Goal: Transaction & Acquisition: Purchase product/service

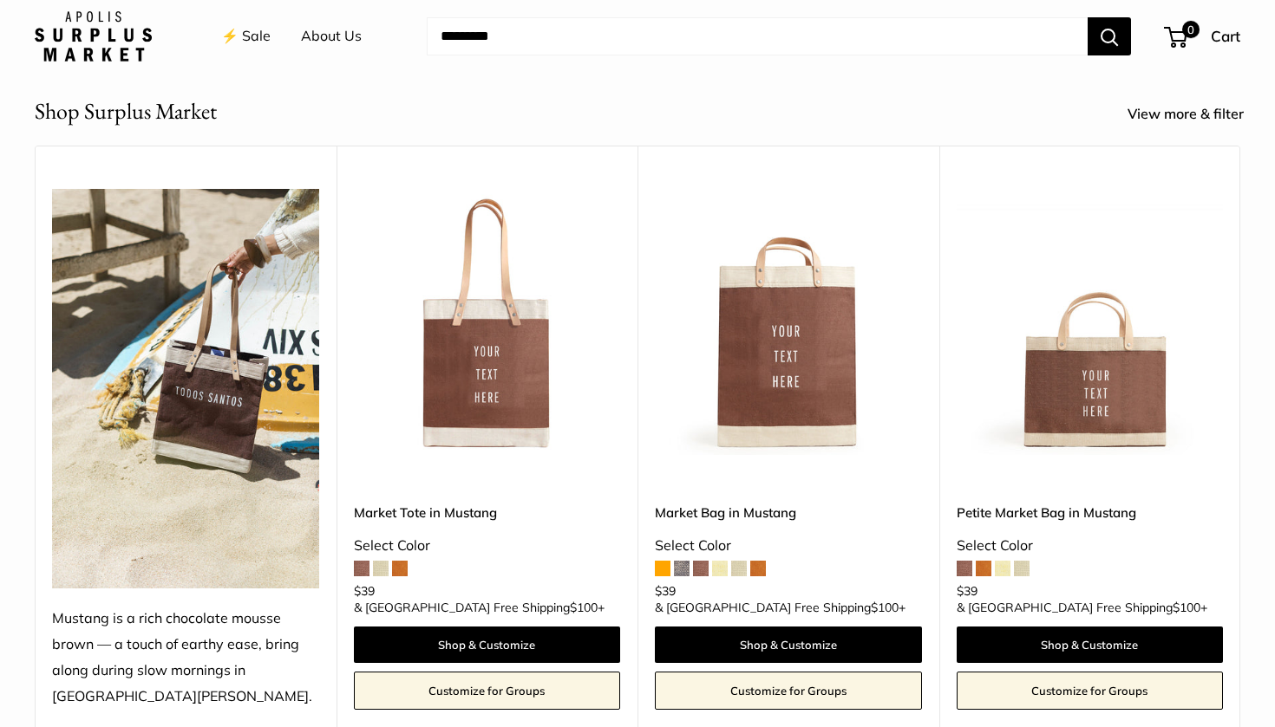
scroll to position [661, 0]
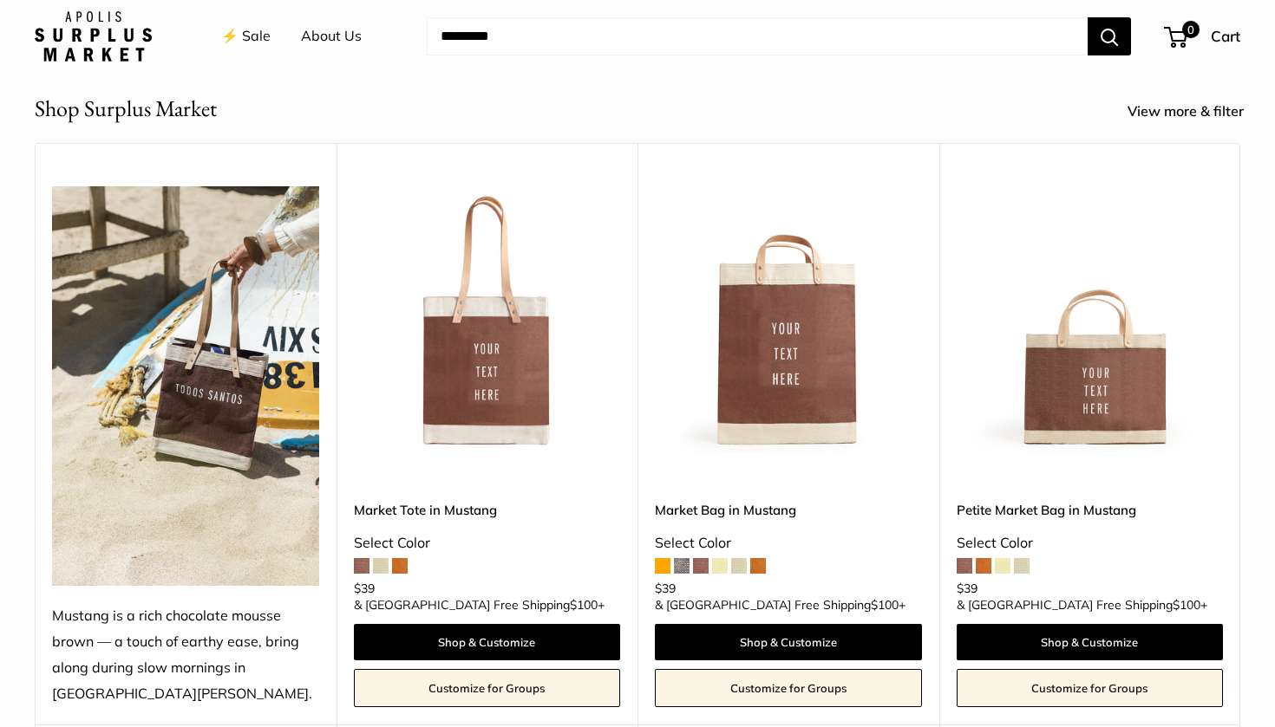
click at [686, 574] on span at bounding box center [682, 566] width 16 height 16
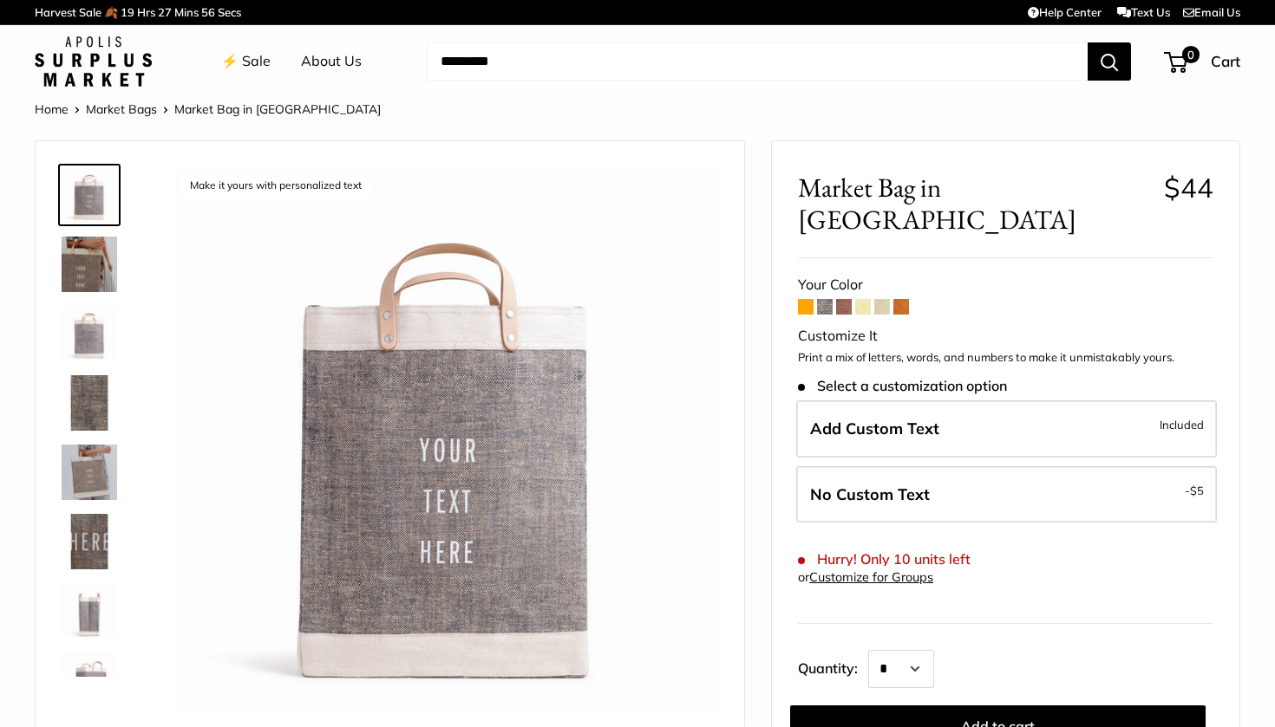
click at [808, 299] on span at bounding box center [806, 307] width 16 height 16
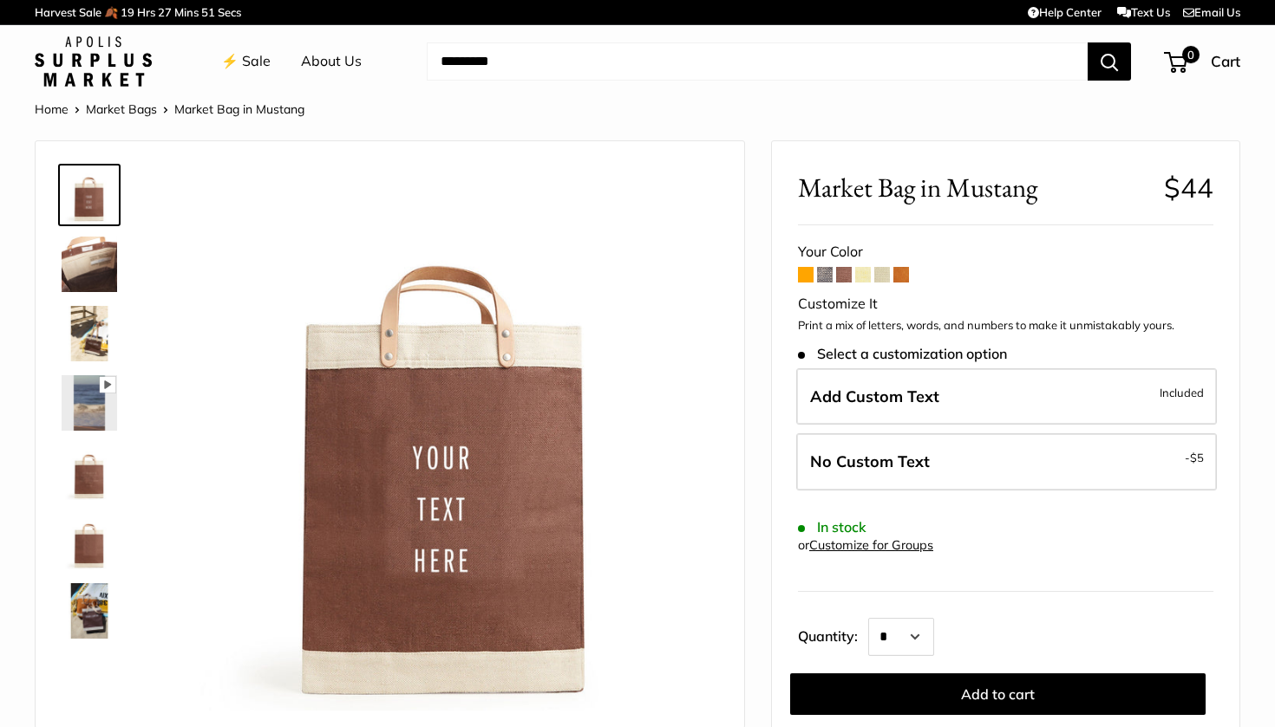
click at [860, 277] on span at bounding box center [863, 275] width 16 height 16
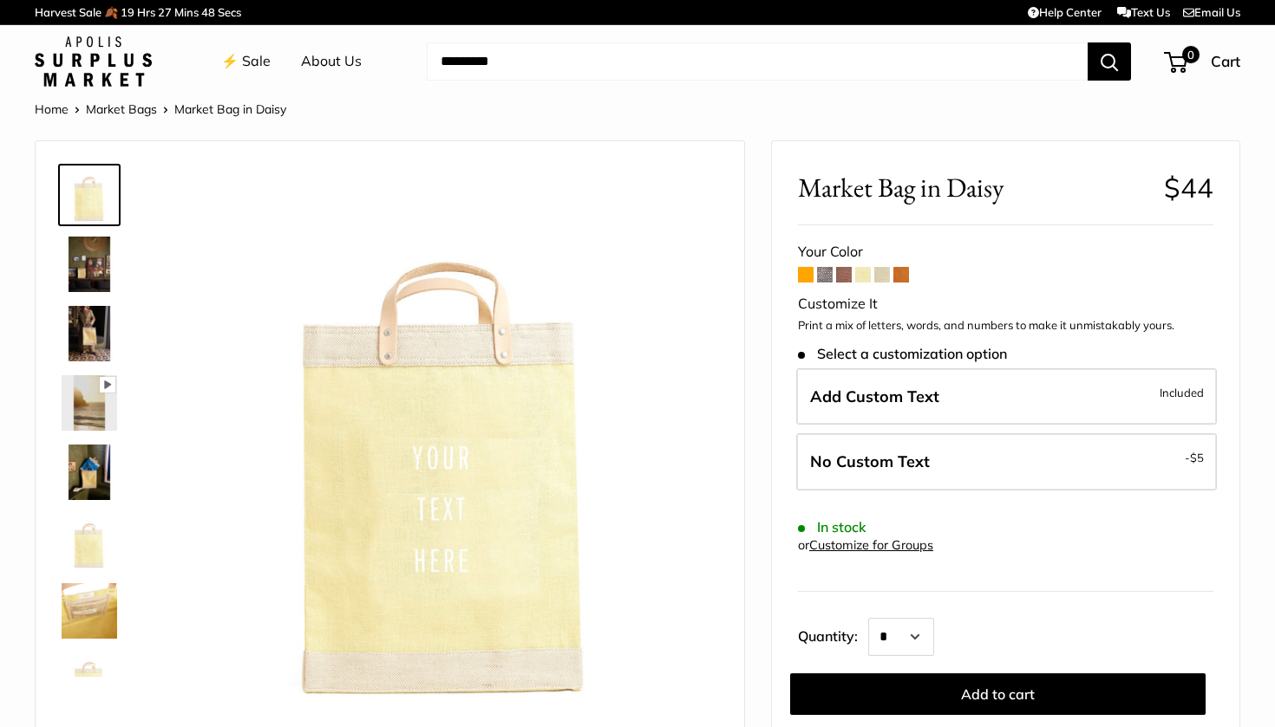
click at [903, 272] on span at bounding box center [901, 275] width 16 height 16
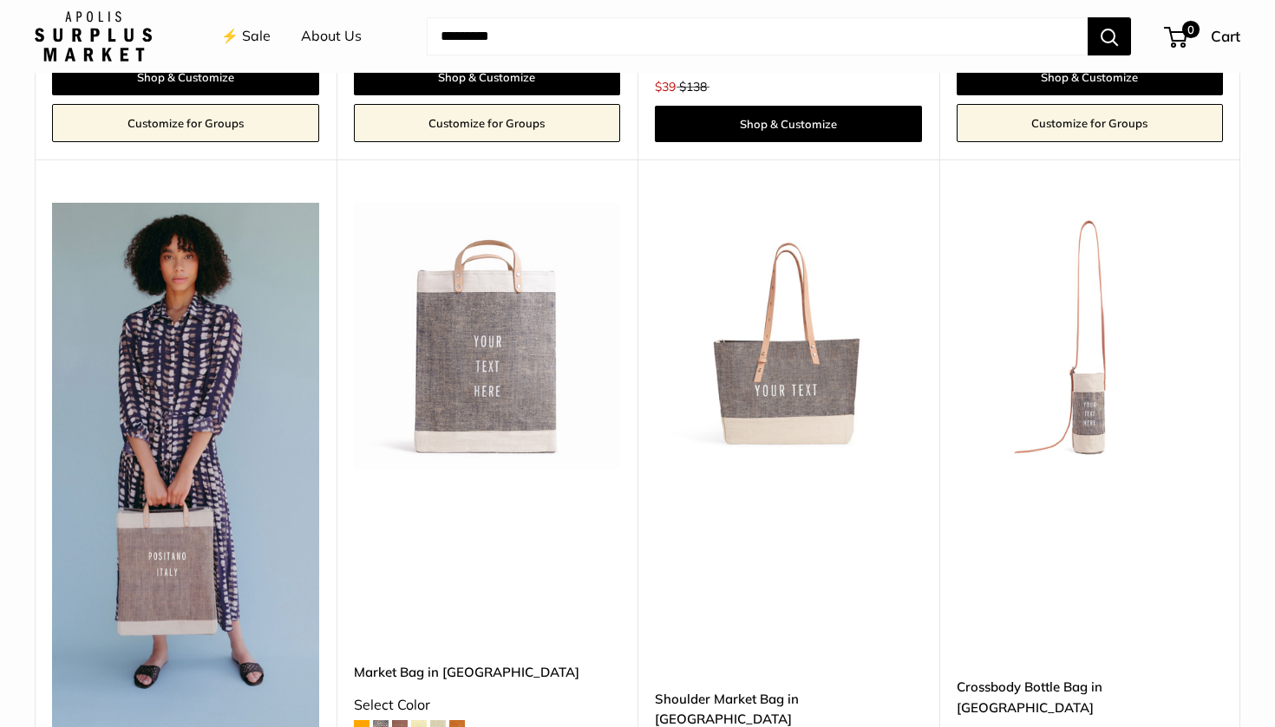
scroll to position [4451, 0]
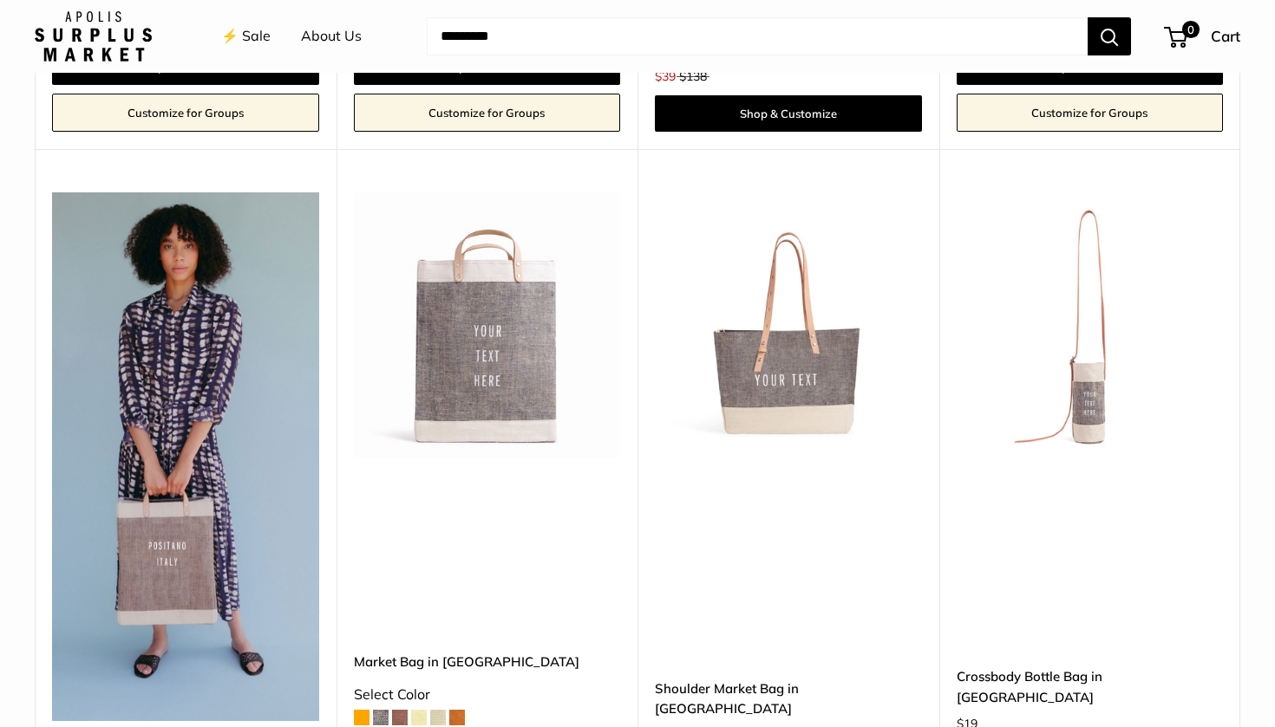
click at [0, 0] on img at bounding box center [0, 0] width 0 height 0
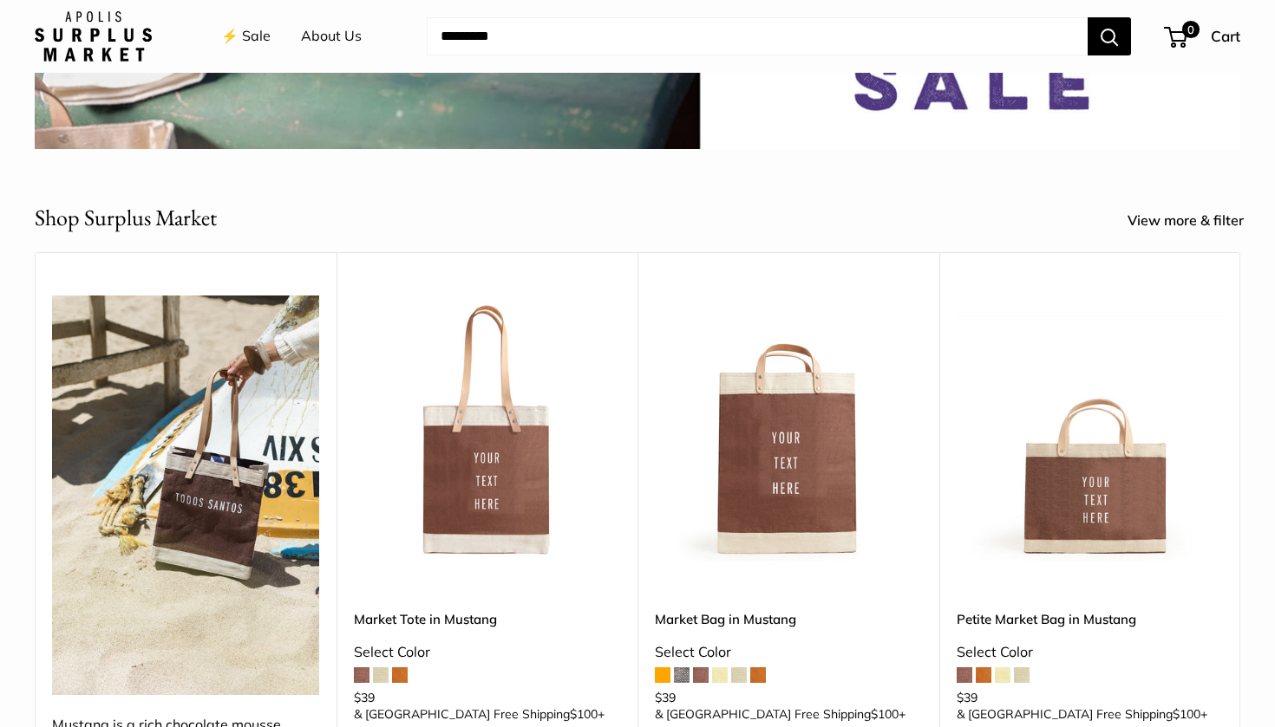
scroll to position [791, 0]
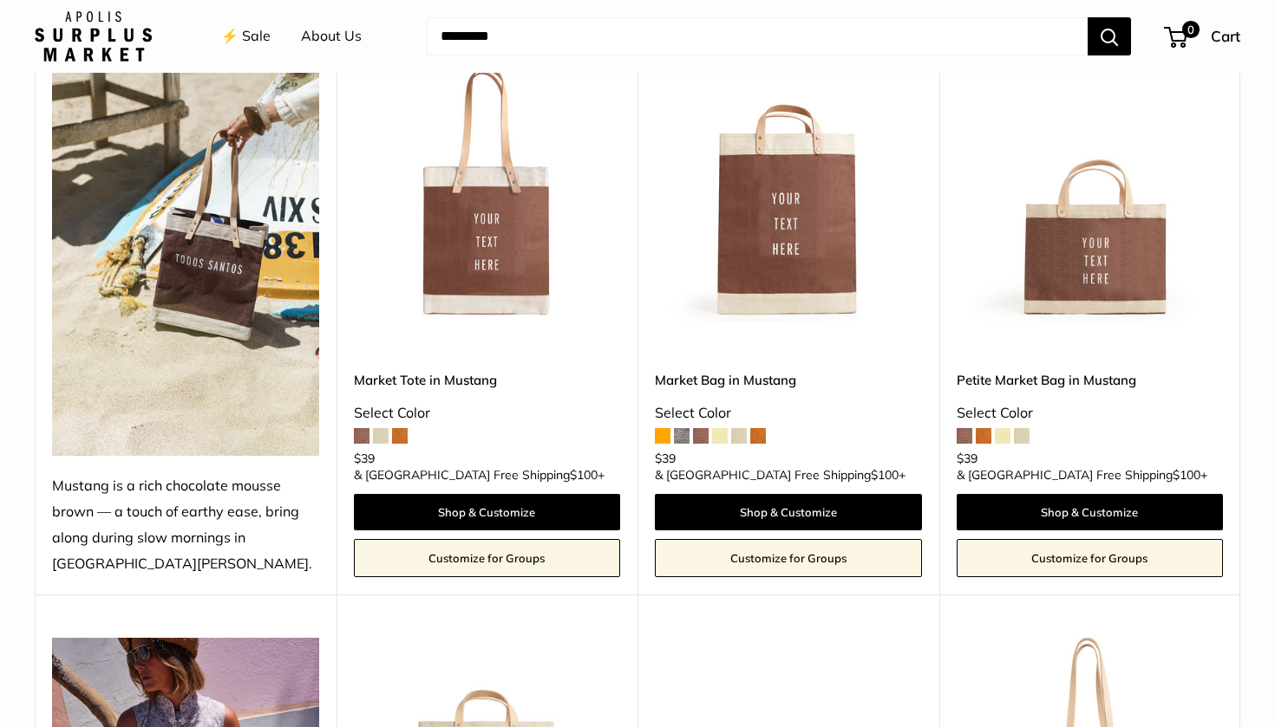
click at [0, 0] on img at bounding box center [0, 0] width 0 height 0
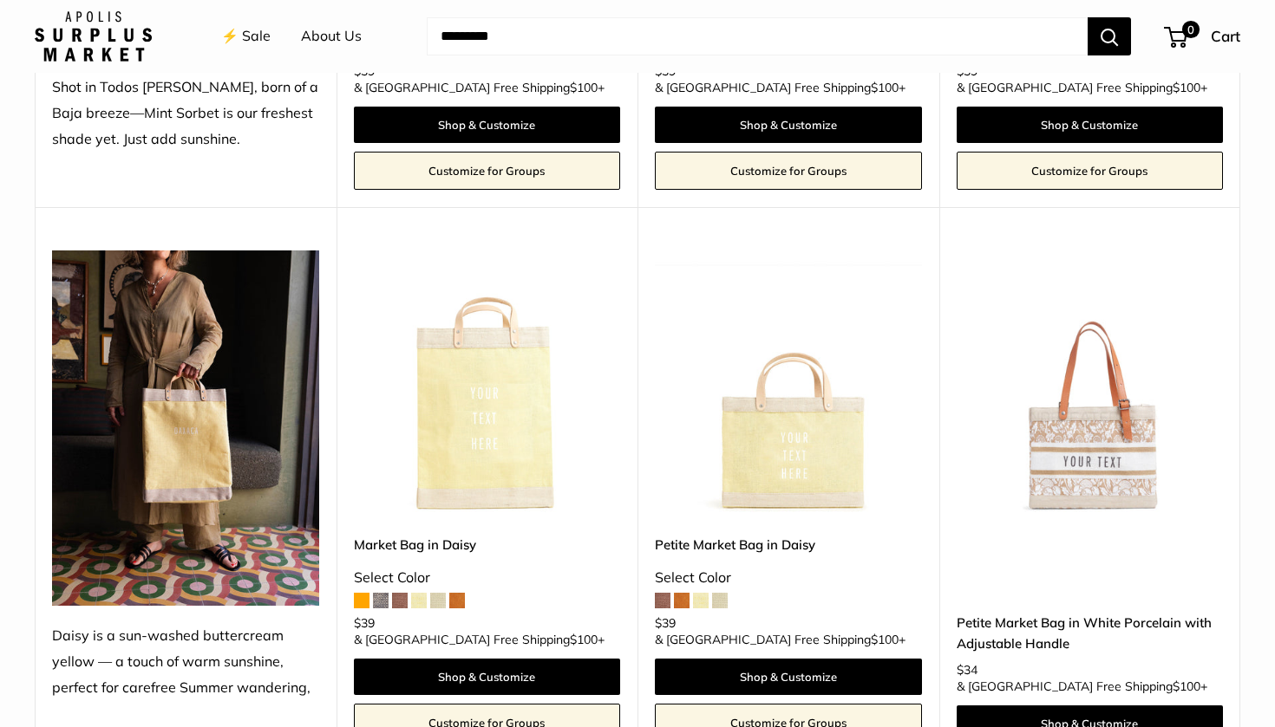
scroll to position [1733, 0]
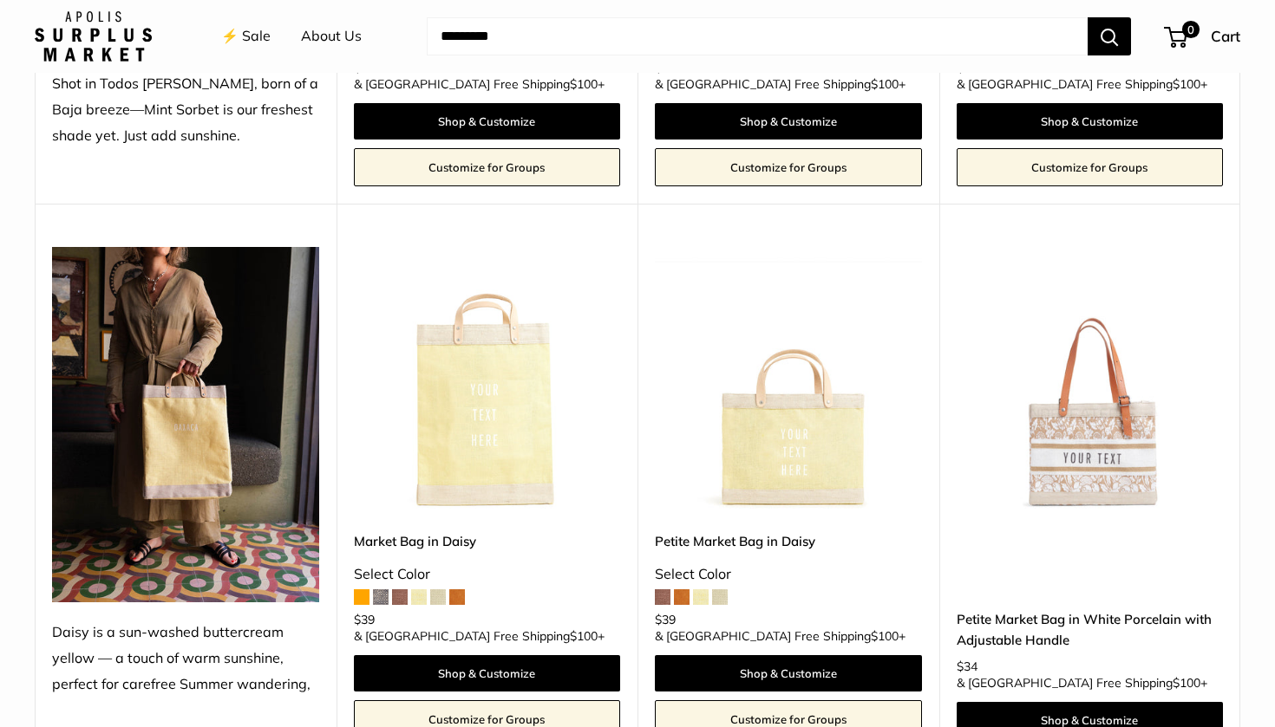
click at [0, 0] on img at bounding box center [0, 0] width 0 height 0
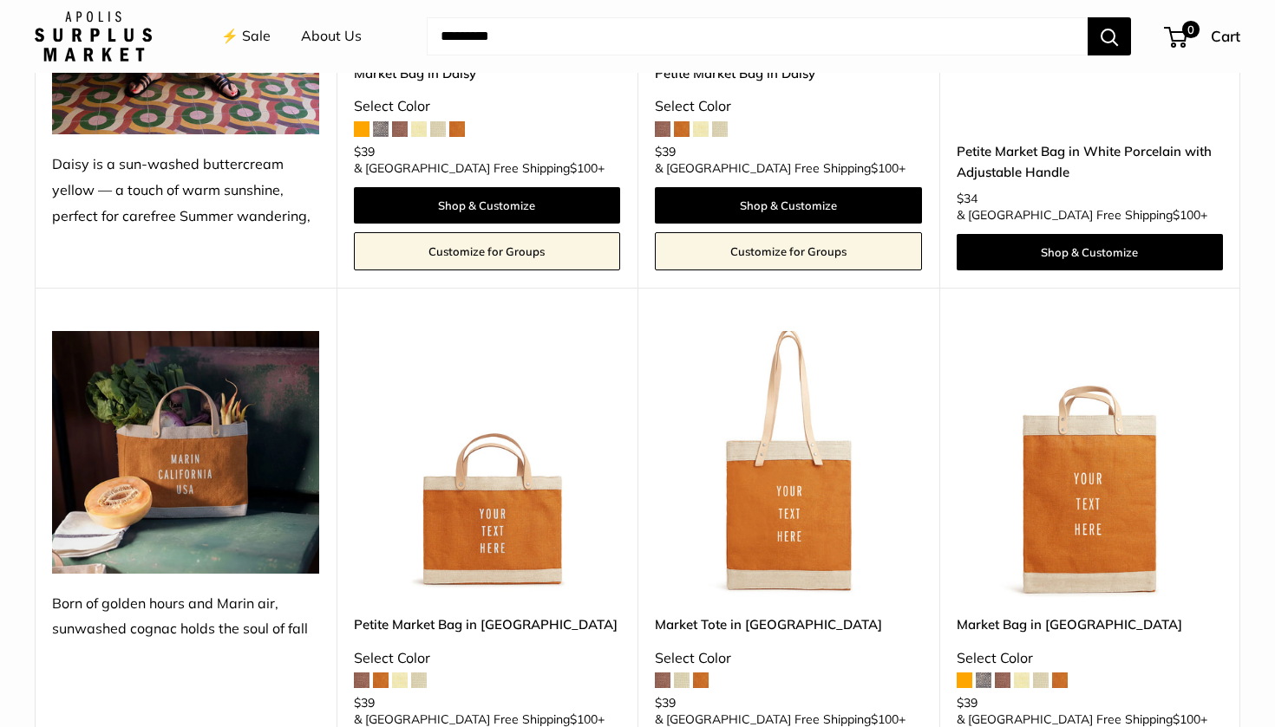
scroll to position [2204, 0]
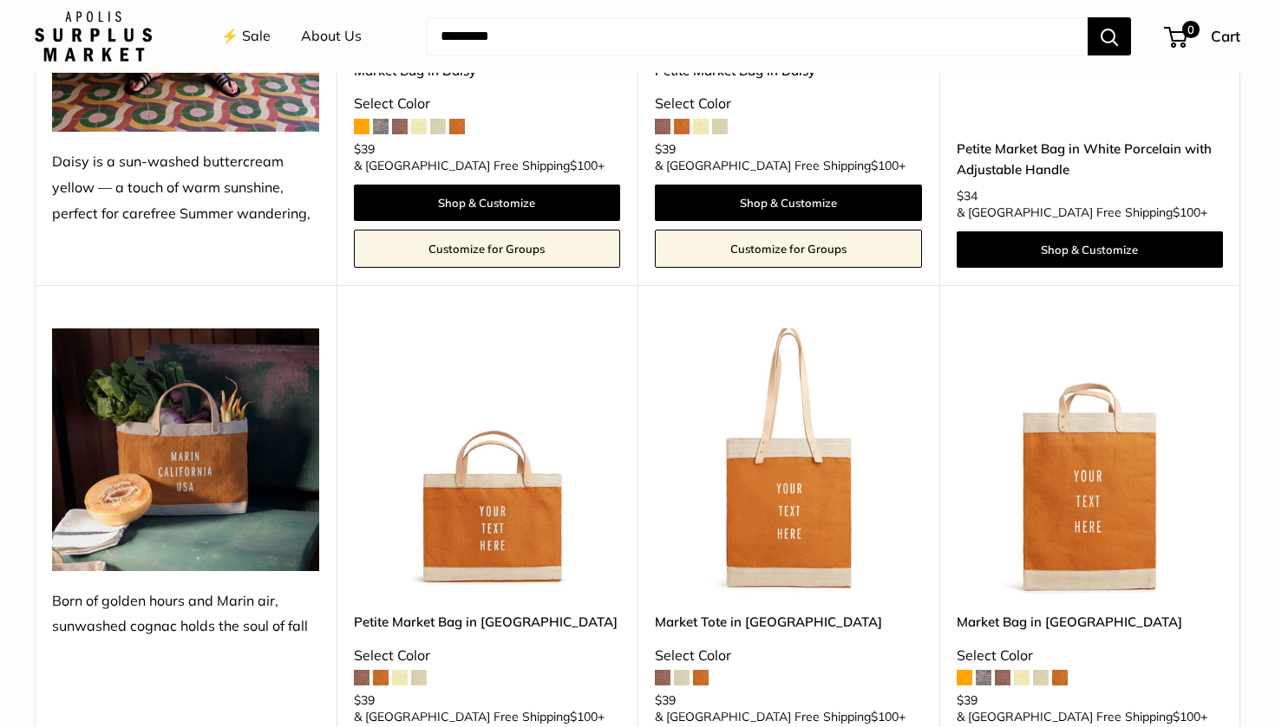
click at [684, 670] on span at bounding box center [682, 678] width 16 height 16
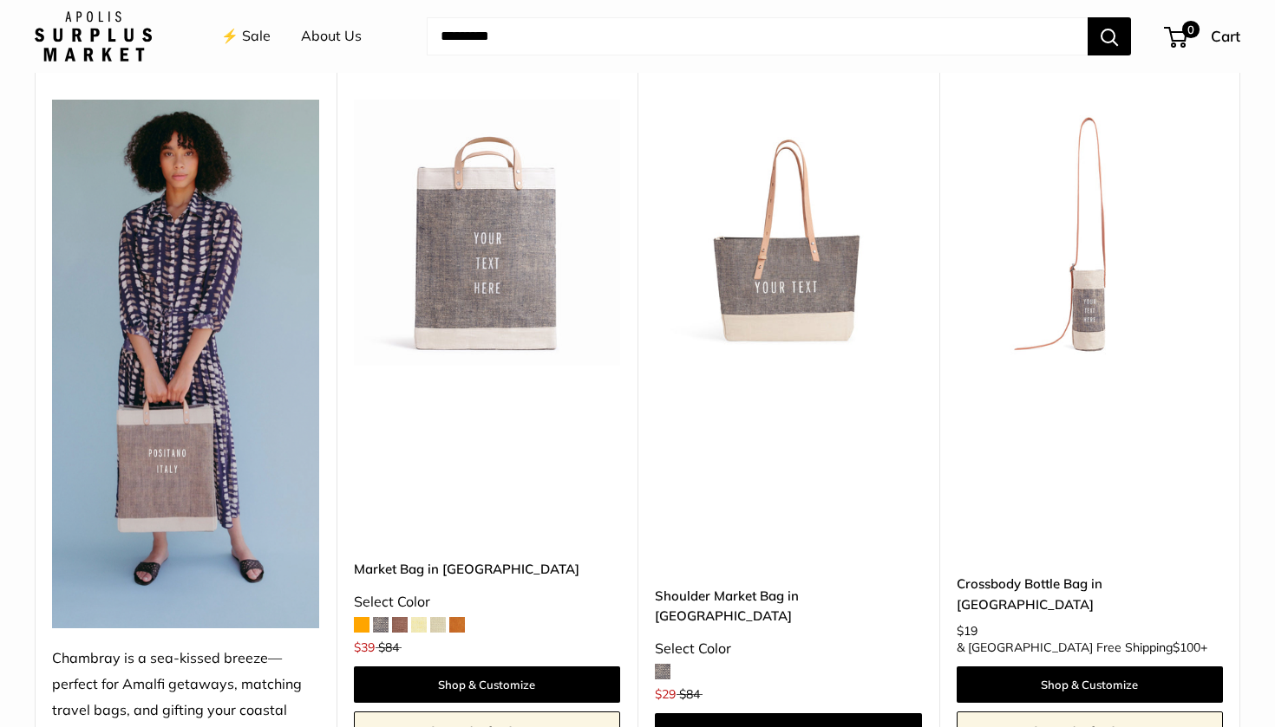
scroll to position [4545, 0]
click at [0, 0] on img at bounding box center [0, 0] width 0 height 0
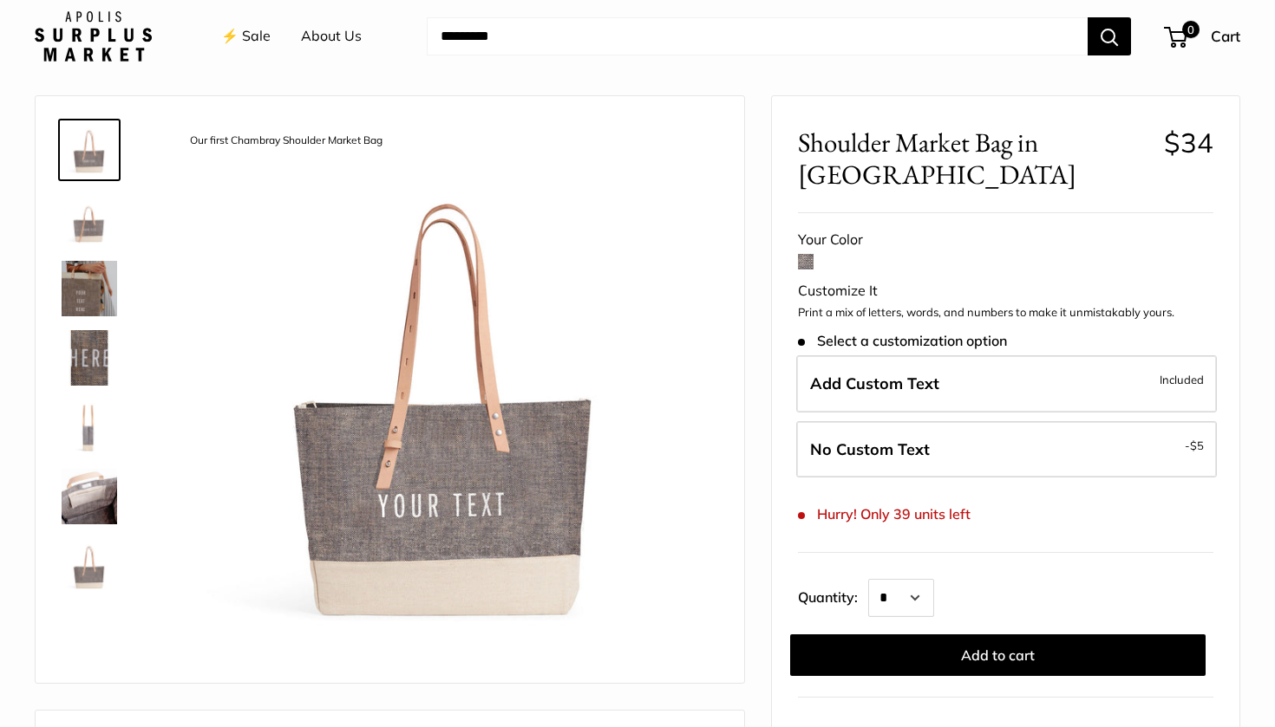
scroll to position [46, 0]
click at [84, 221] on img at bounding box center [89, 218] width 55 height 55
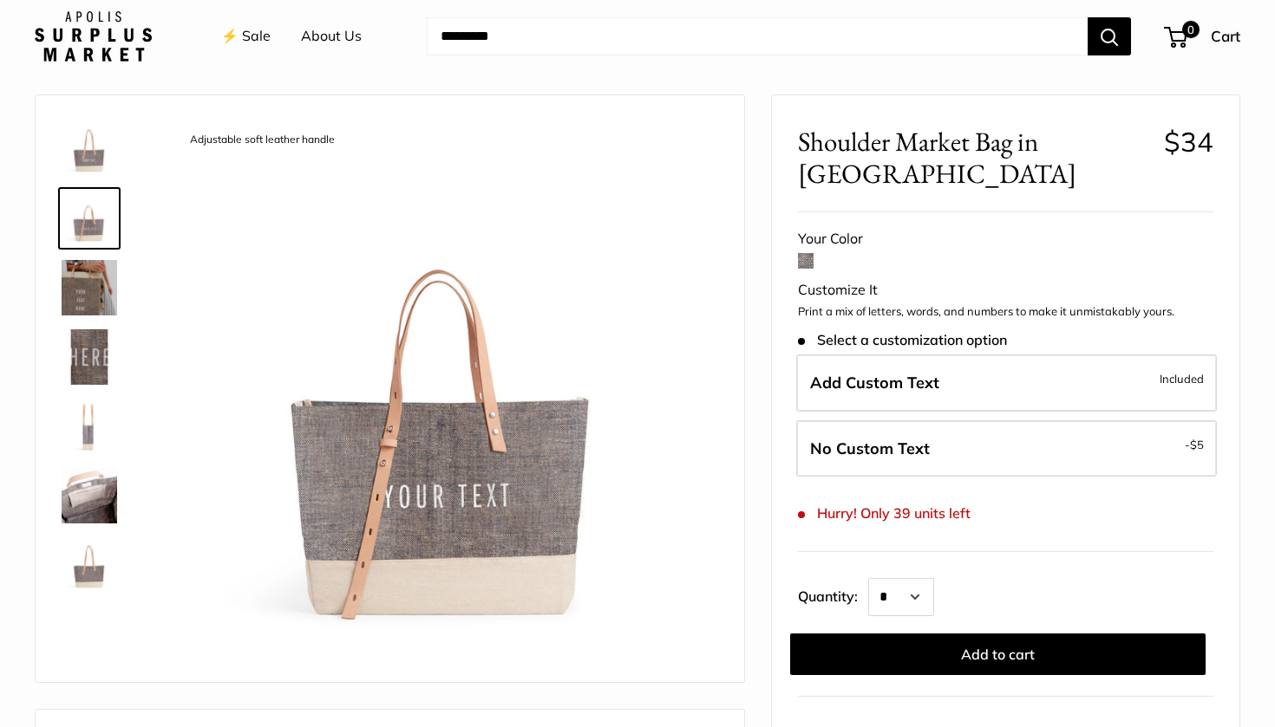
click at [88, 299] on img at bounding box center [89, 287] width 55 height 55
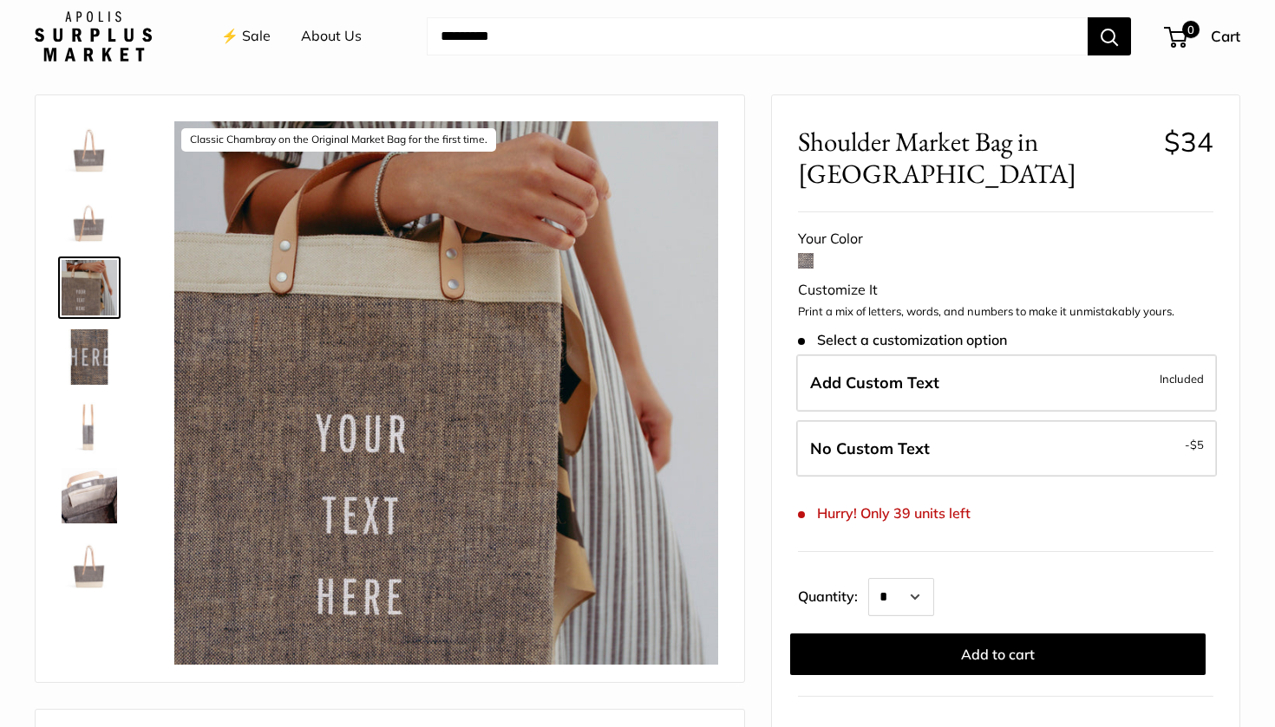
click at [88, 344] on img at bounding box center [89, 356] width 55 height 55
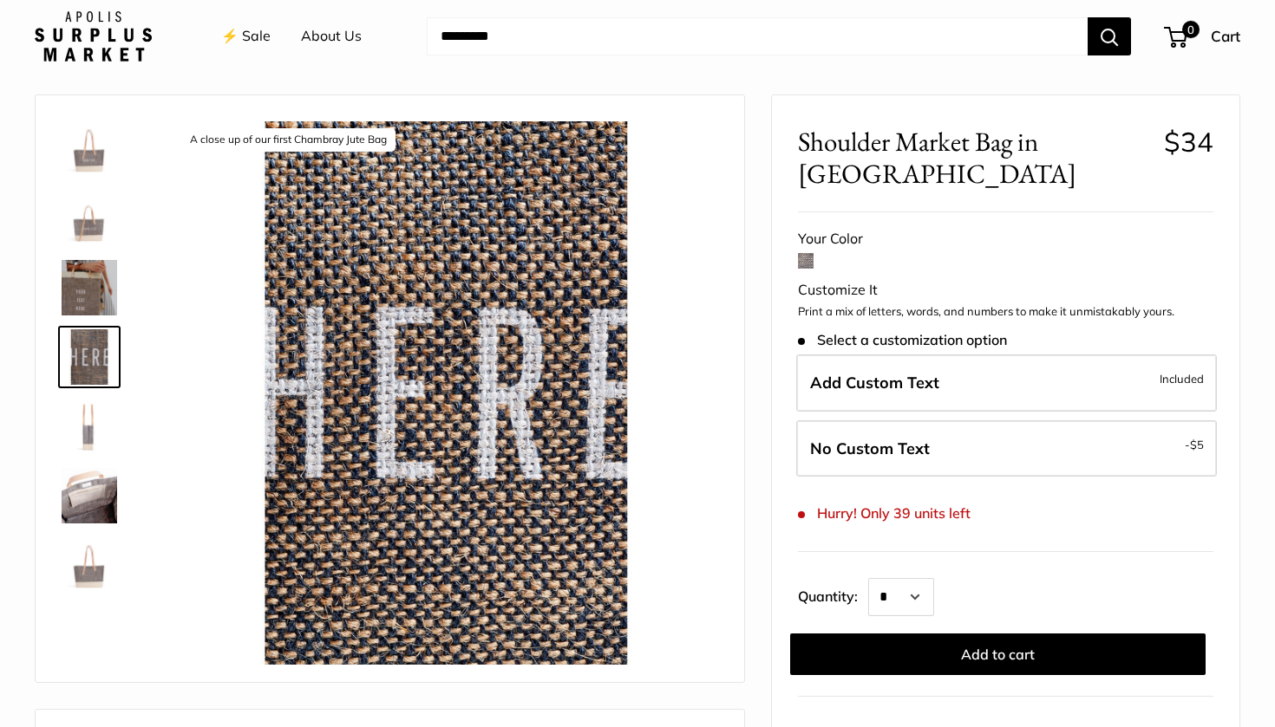
click at [88, 422] on img at bounding box center [89, 426] width 55 height 55
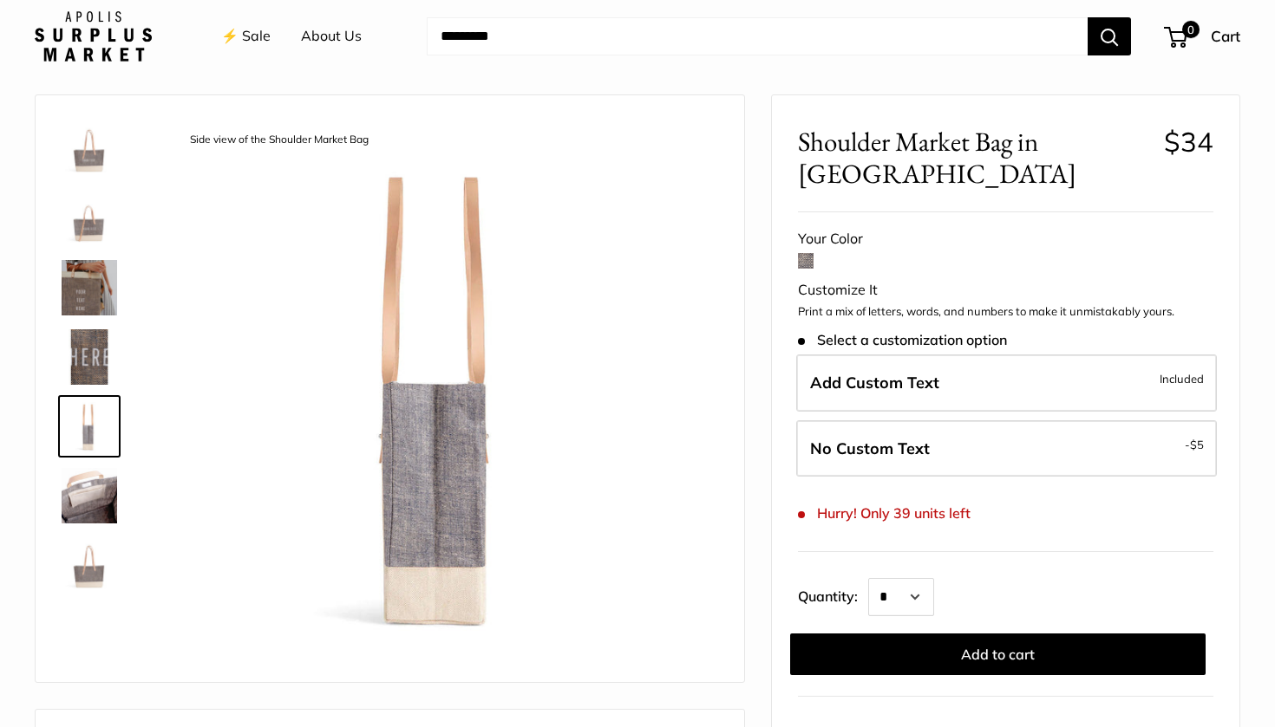
click at [92, 479] on img at bounding box center [89, 495] width 55 height 55
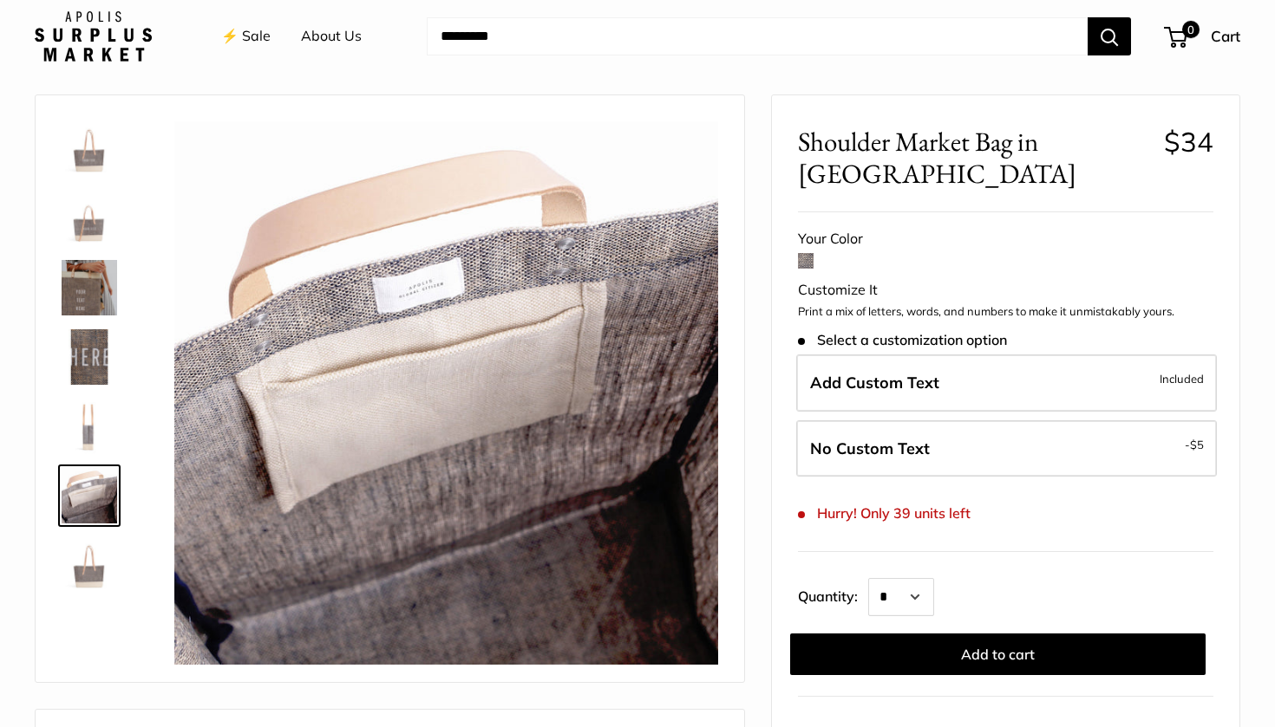
click at [98, 558] on img at bounding box center [89, 565] width 55 height 55
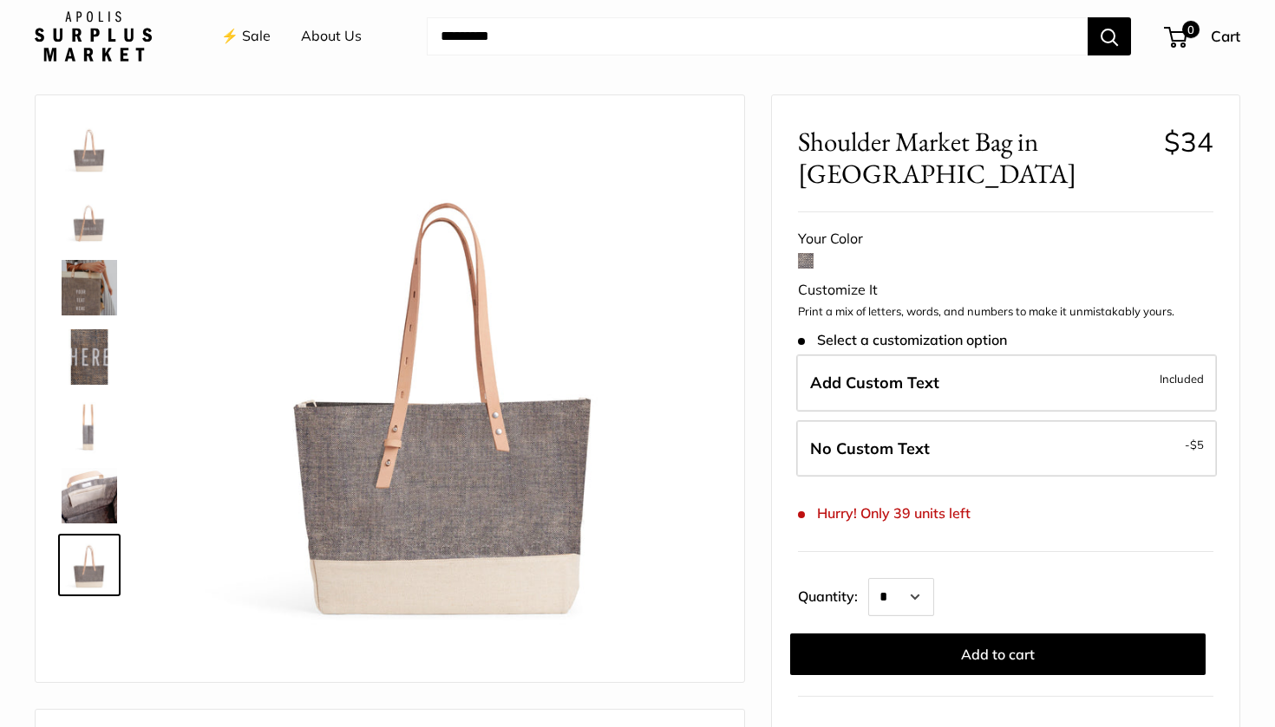
click at [808, 261] on span at bounding box center [806, 261] width 16 height 16
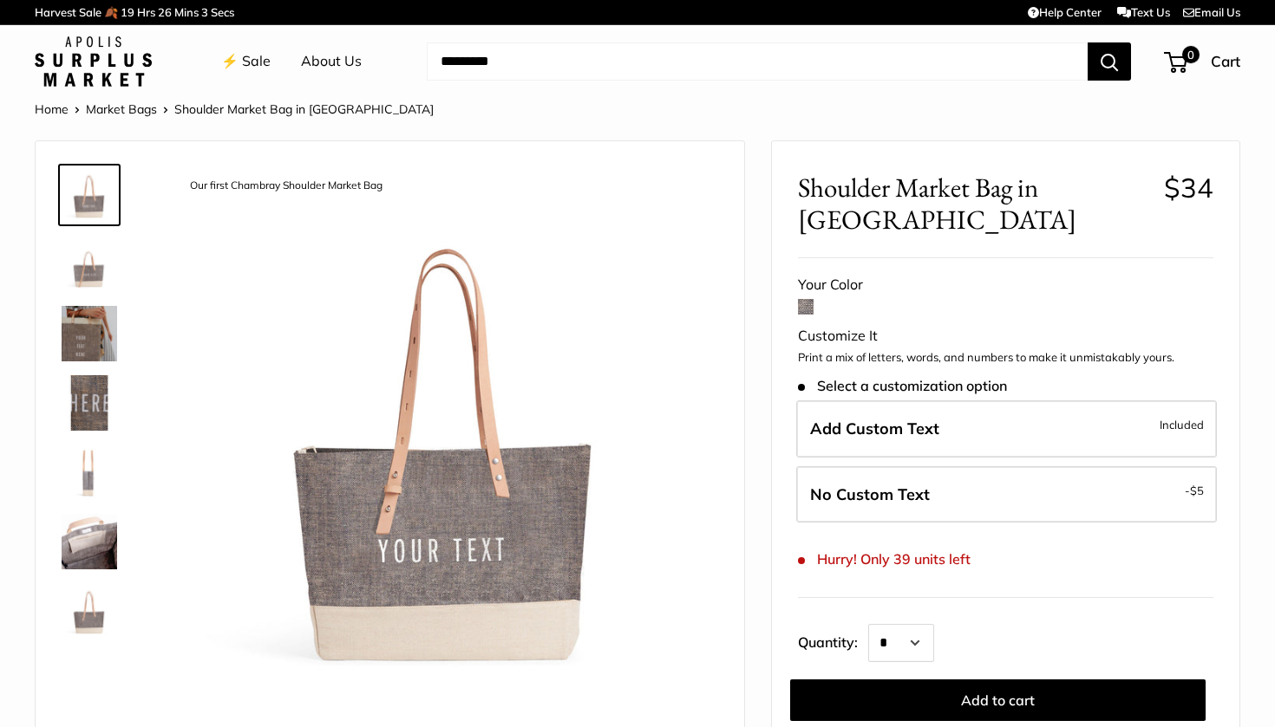
click at [413, 555] on img at bounding box center [446, 439] width 544 height 544
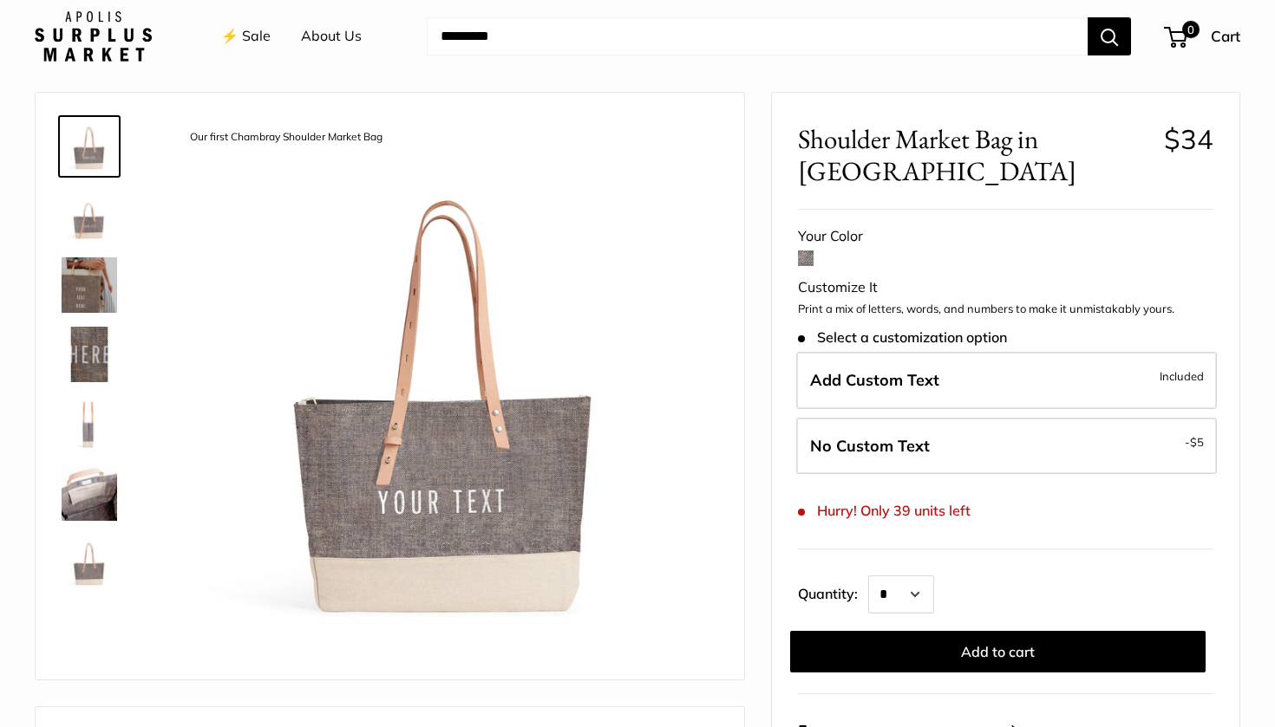
scroll to position [55, 0]
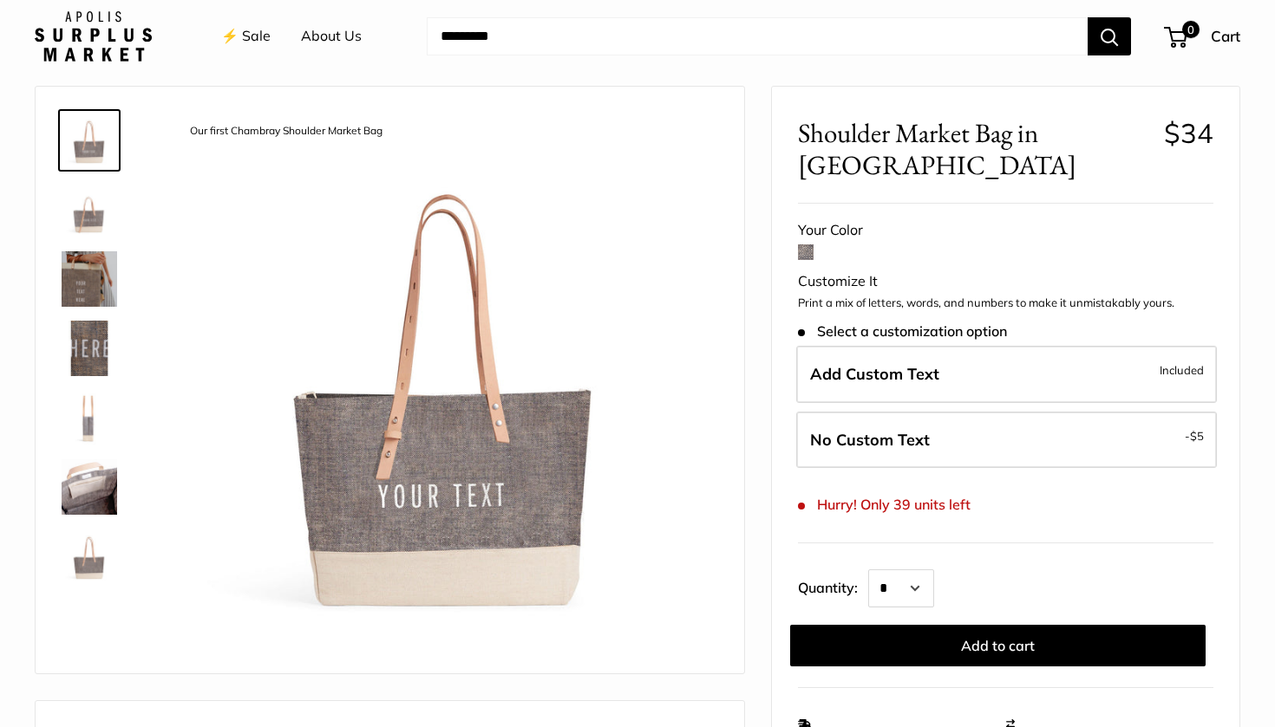
click at [438, 432] on img at bounding box center [446, 385] width 544 height 544
click at [90, 215] on img at bounding box center [89, 209] width 55 height 55
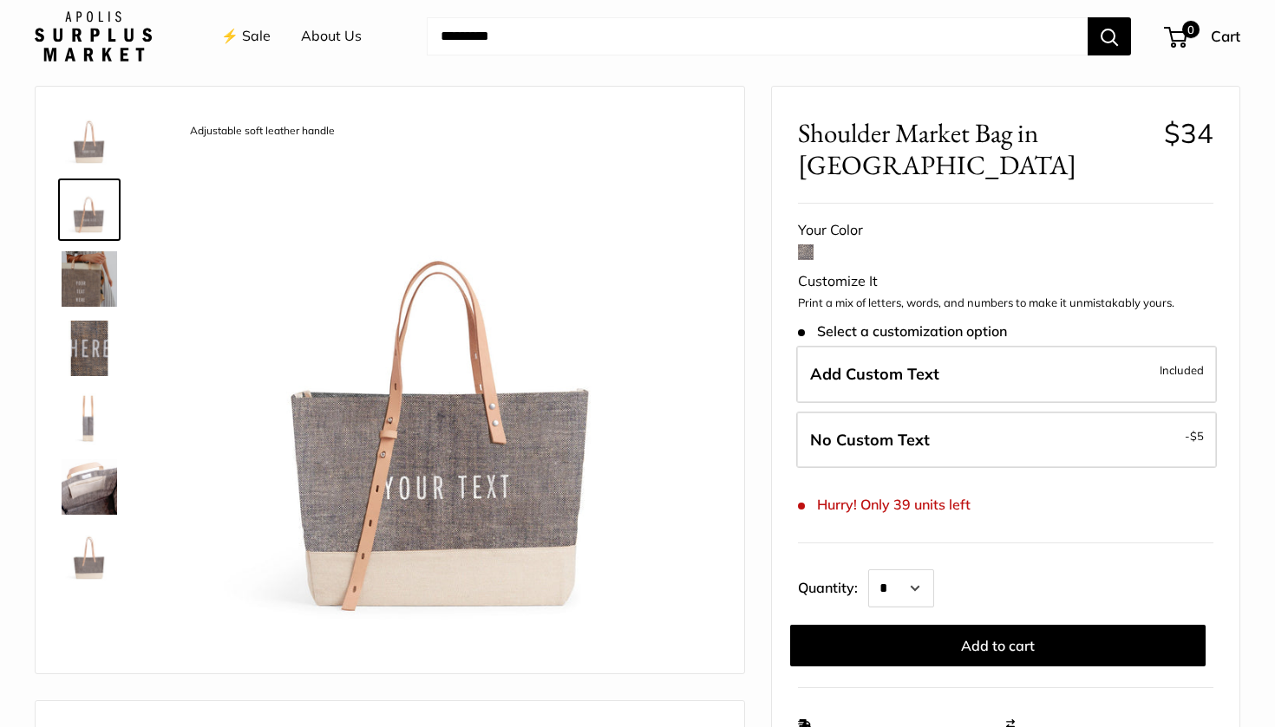
click at [371, 447] on img at bounding box center [446, 385] width 544 height 544
click at [100, 290] on img at bounding box center [89, 278] width 55 height 55
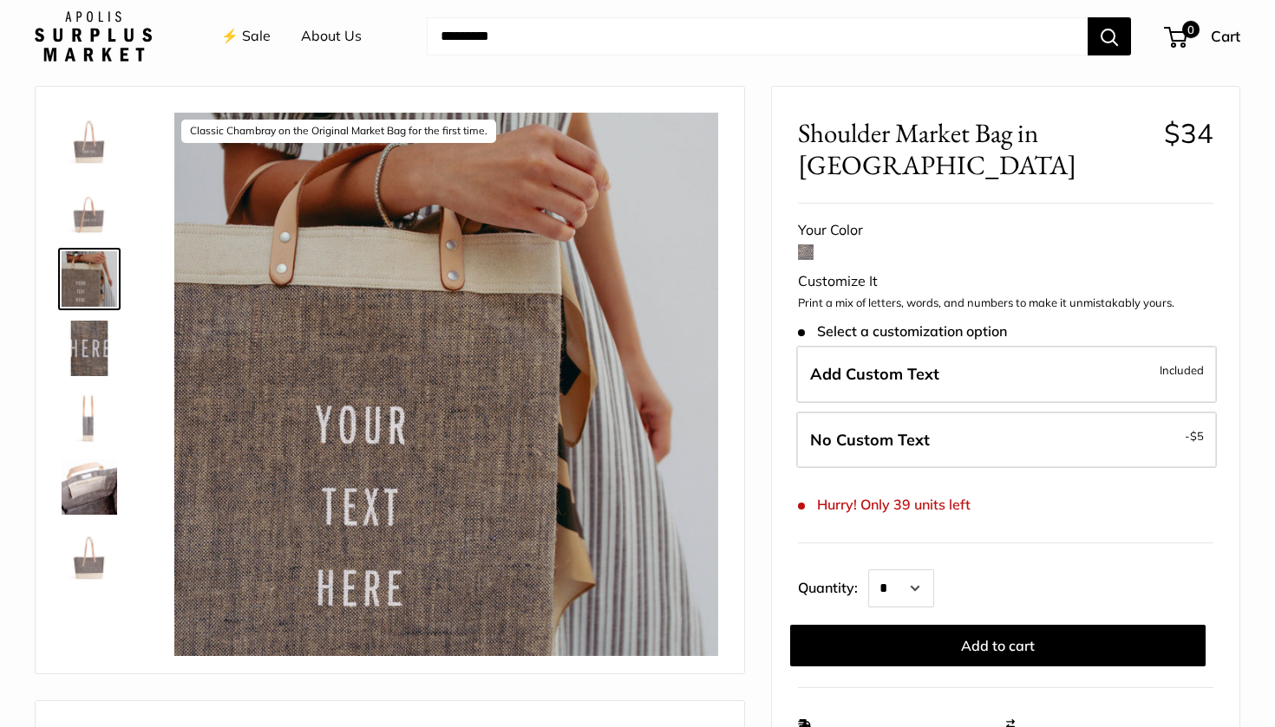
click at [100, 343] on img at bounding box center [89, 348] width 55 height 55
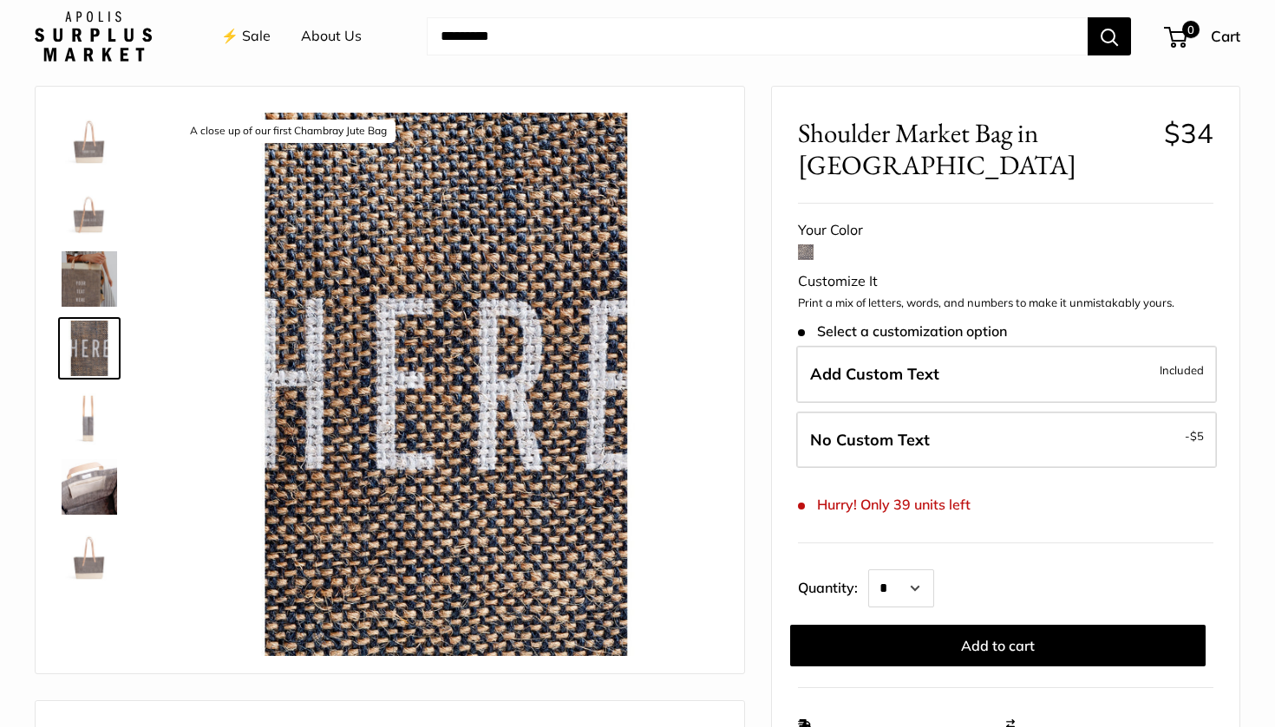
click at [94, 421] on img at bounding box center [89, 417] width 55 height 55
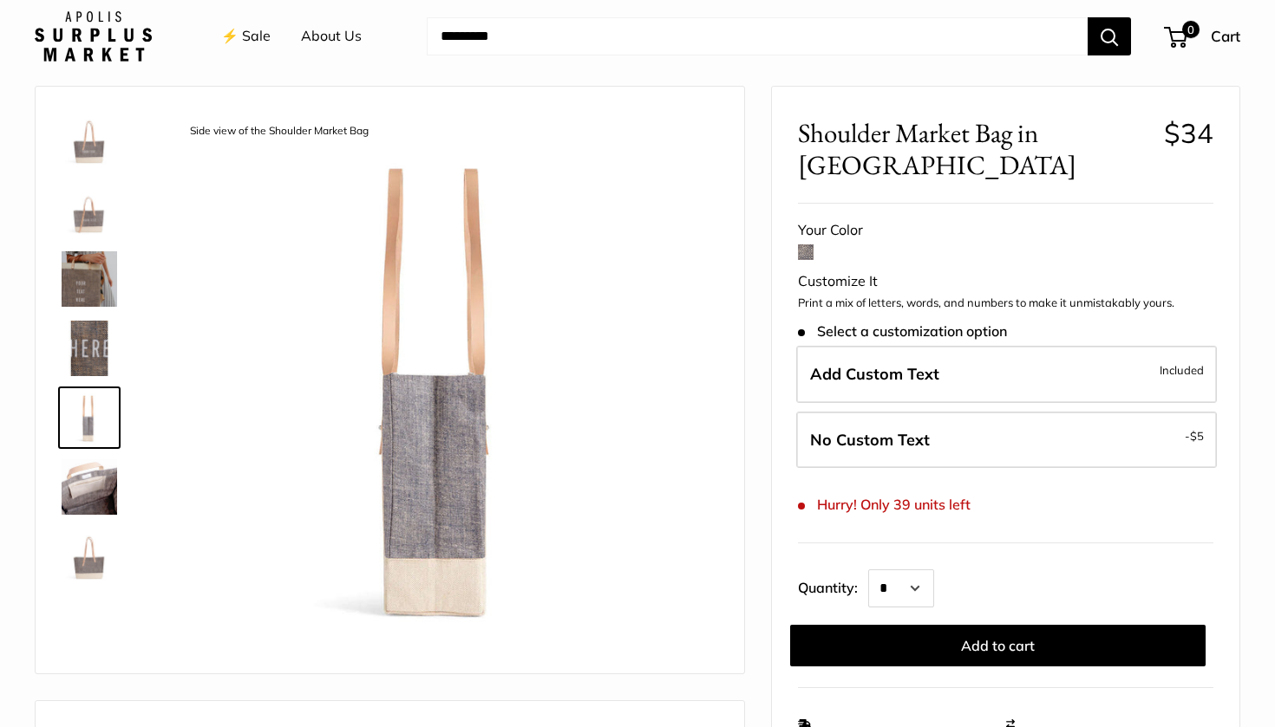
click at [92, 499] on img at bounding box center [89, 487] width 55 height 55
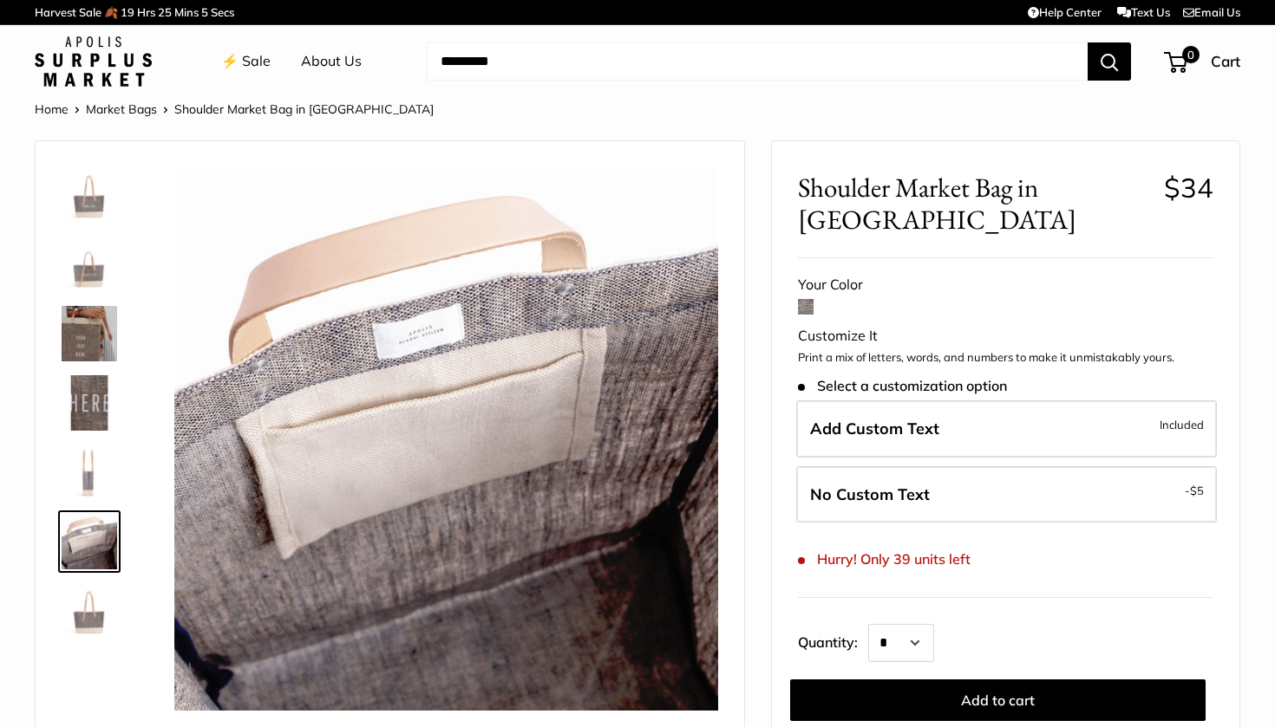
scroll to position [0, 0]
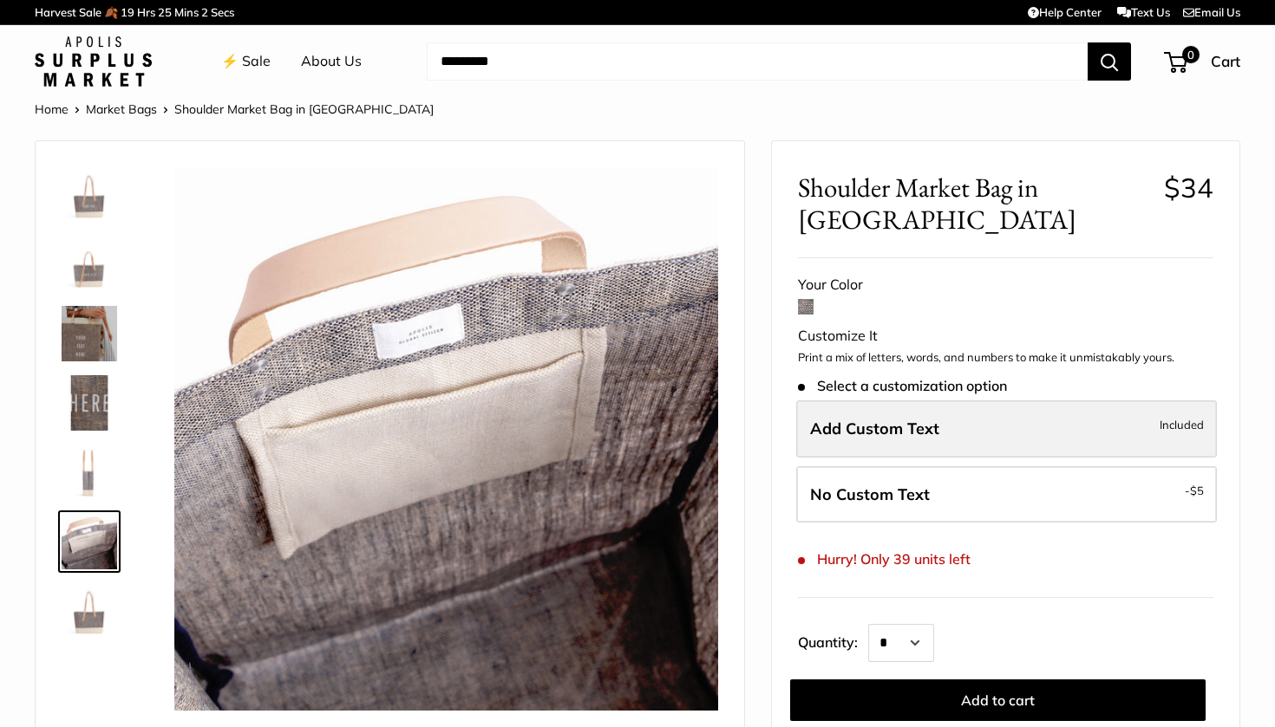
click at [848, 432] on span "Add Custom Text" at bounding box center [874, 429] width 129 height 20
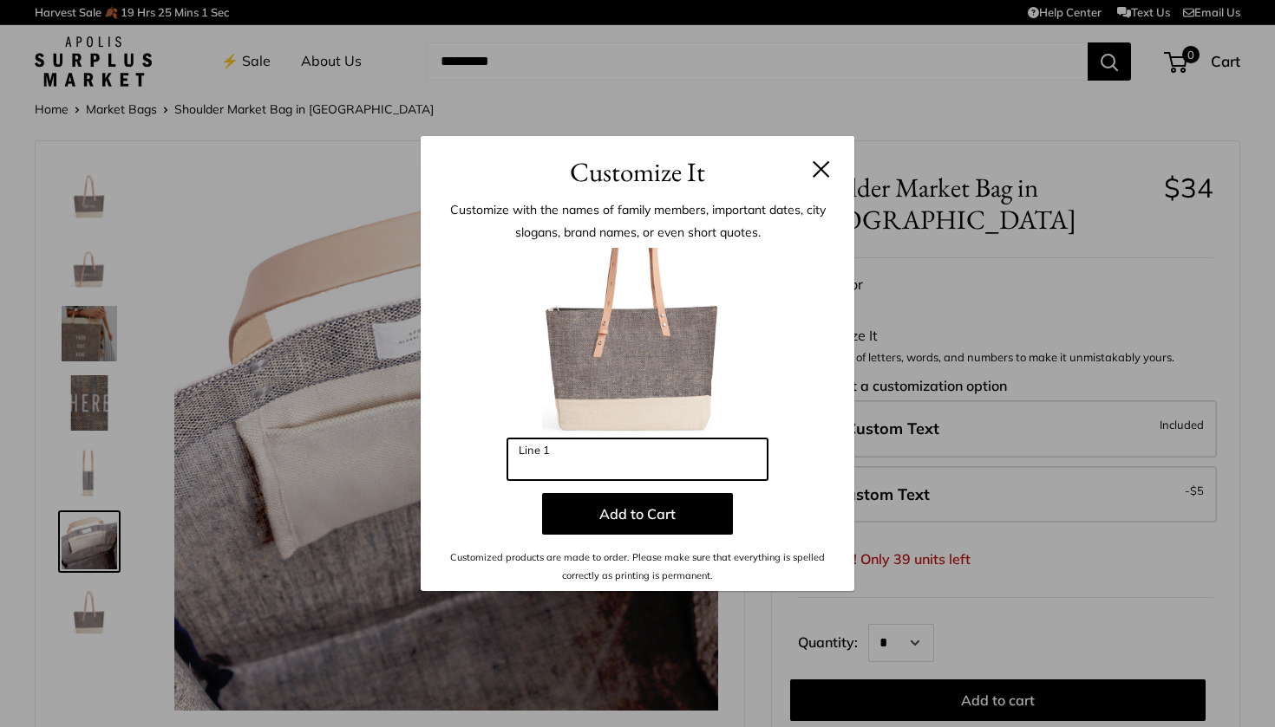
click at [638, 463] on input "Line 1" at bounding box center [637, 460] width 260 height 42
type input "**********"
click at [814, 176] on button at bounding box center [820, 168] width 17 height 17
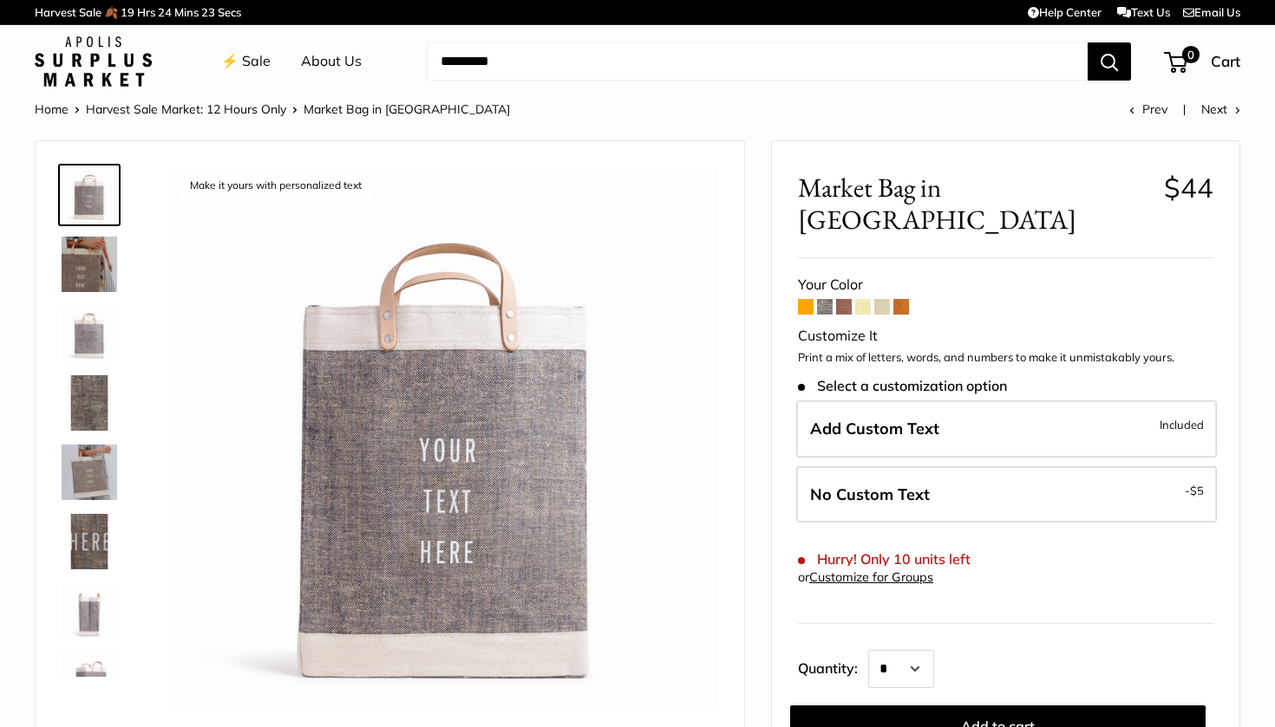
click at [88, 256] on img at bounding box center [89, 264] width 55 height 55
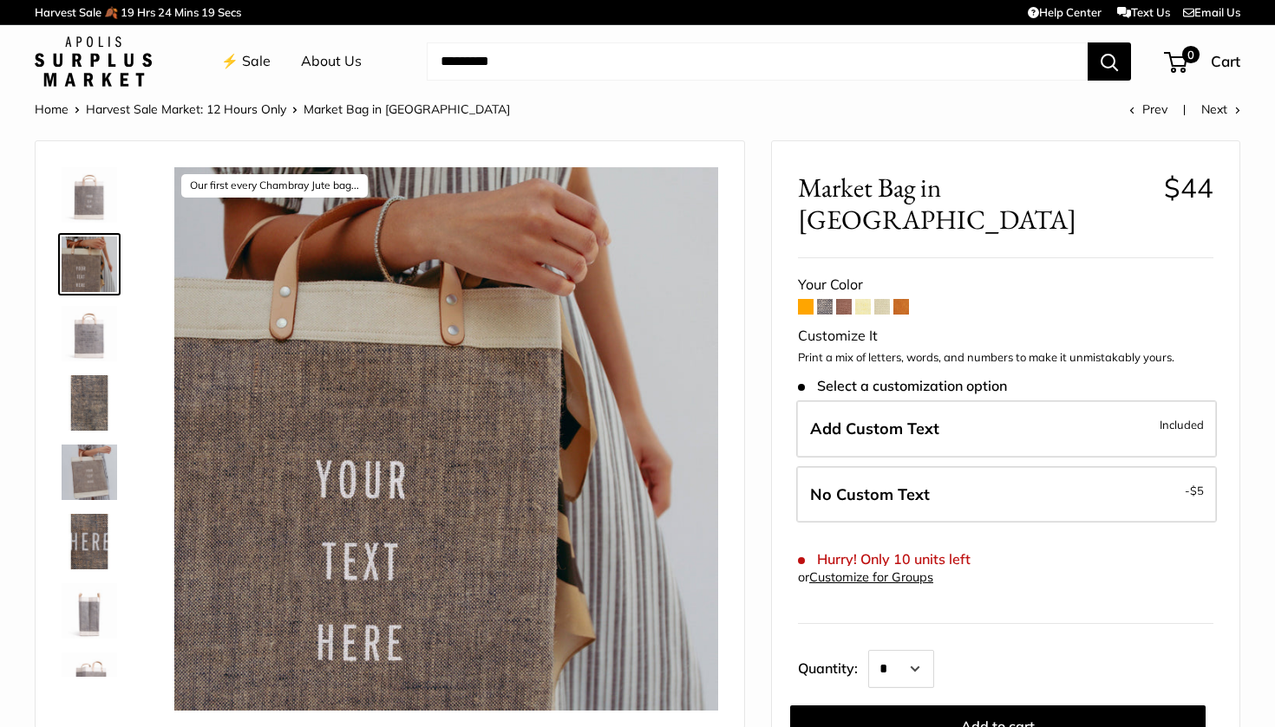
click at [104, 324] on img at bounding box center [89, 333] width 55 height 55
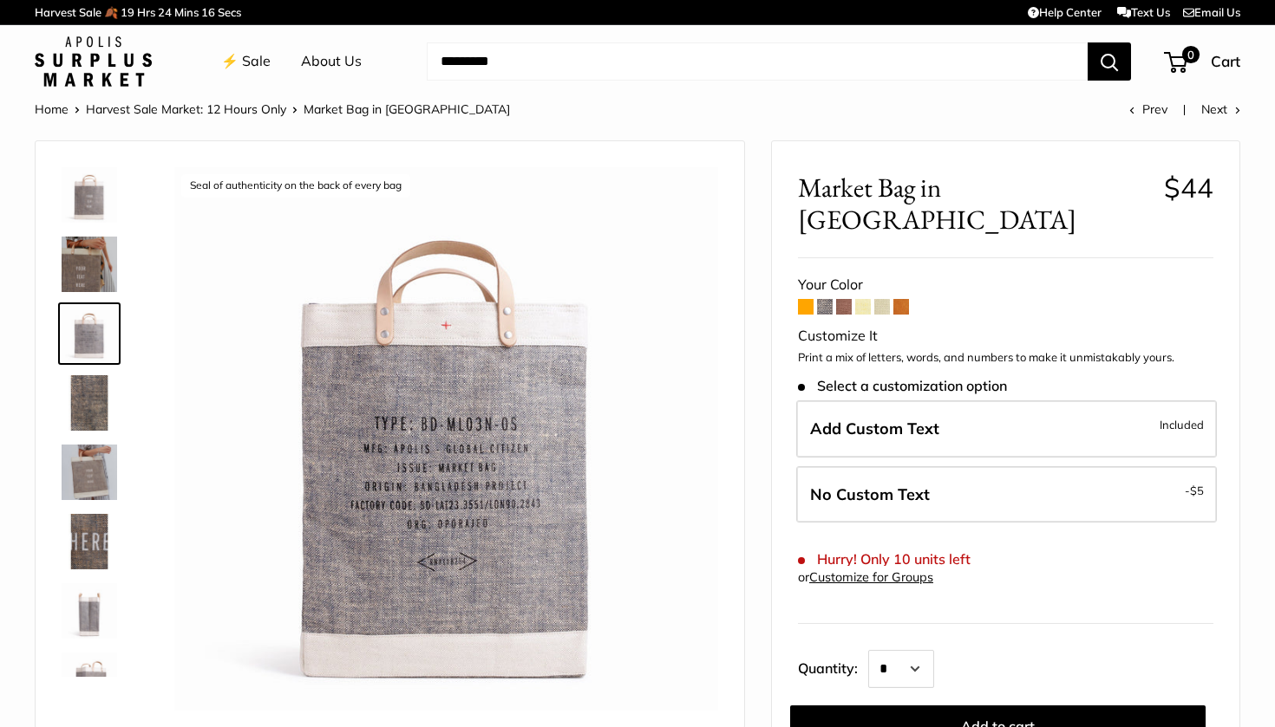
click at [95, 407] on img at bounding box center [89, 402] width 55 height 55
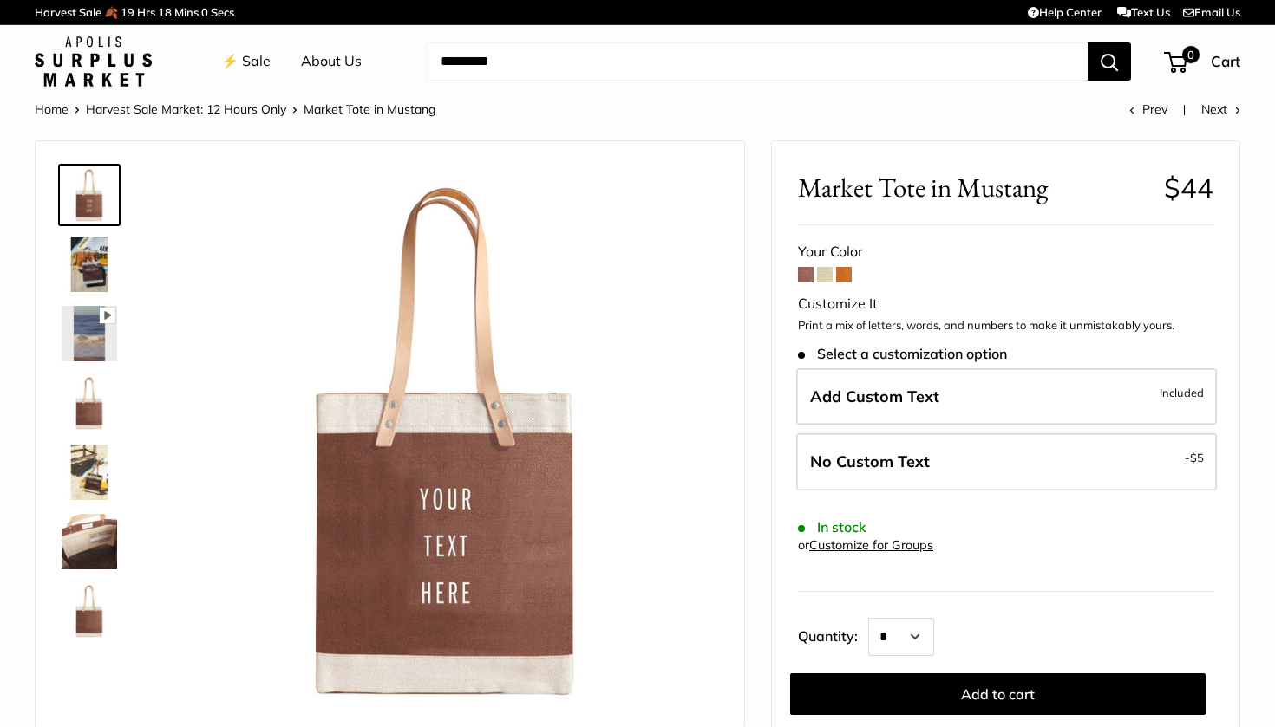
click at [97, 270] on img at bounding box center [89, 264] width 55 height 55
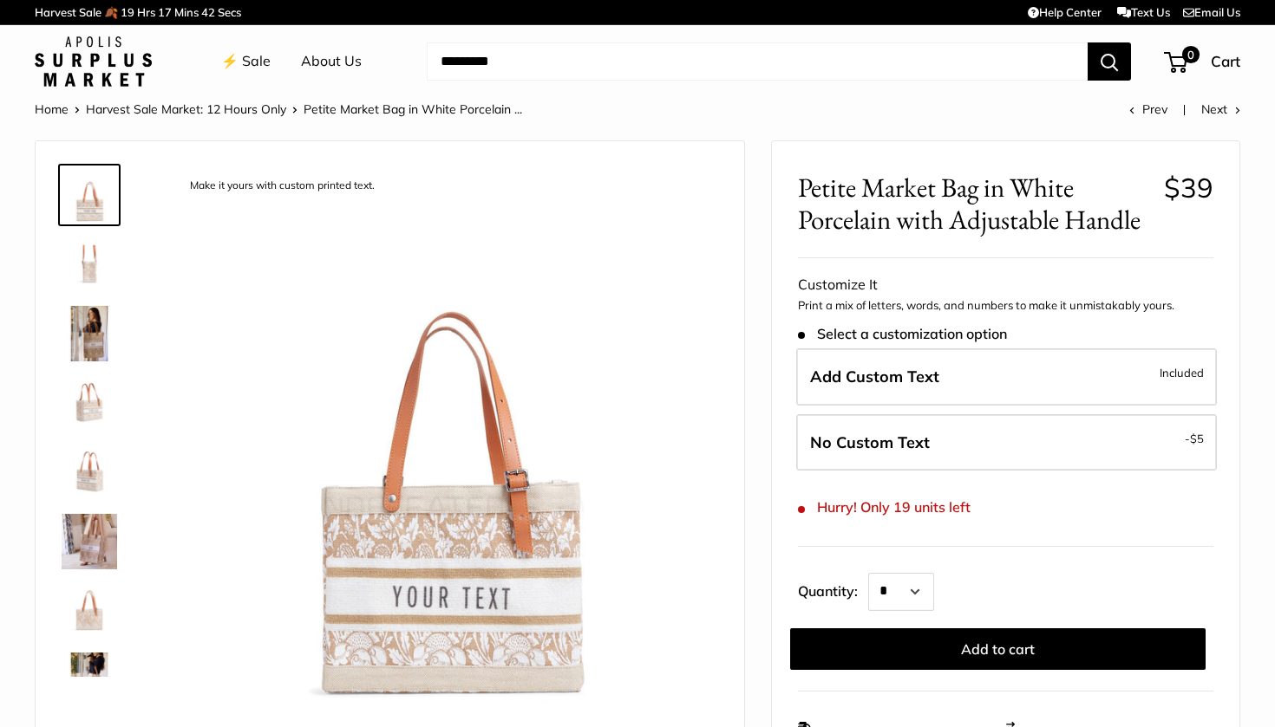
click at [91, 262] on img at bounding box center [89, 264] width 55 height 55
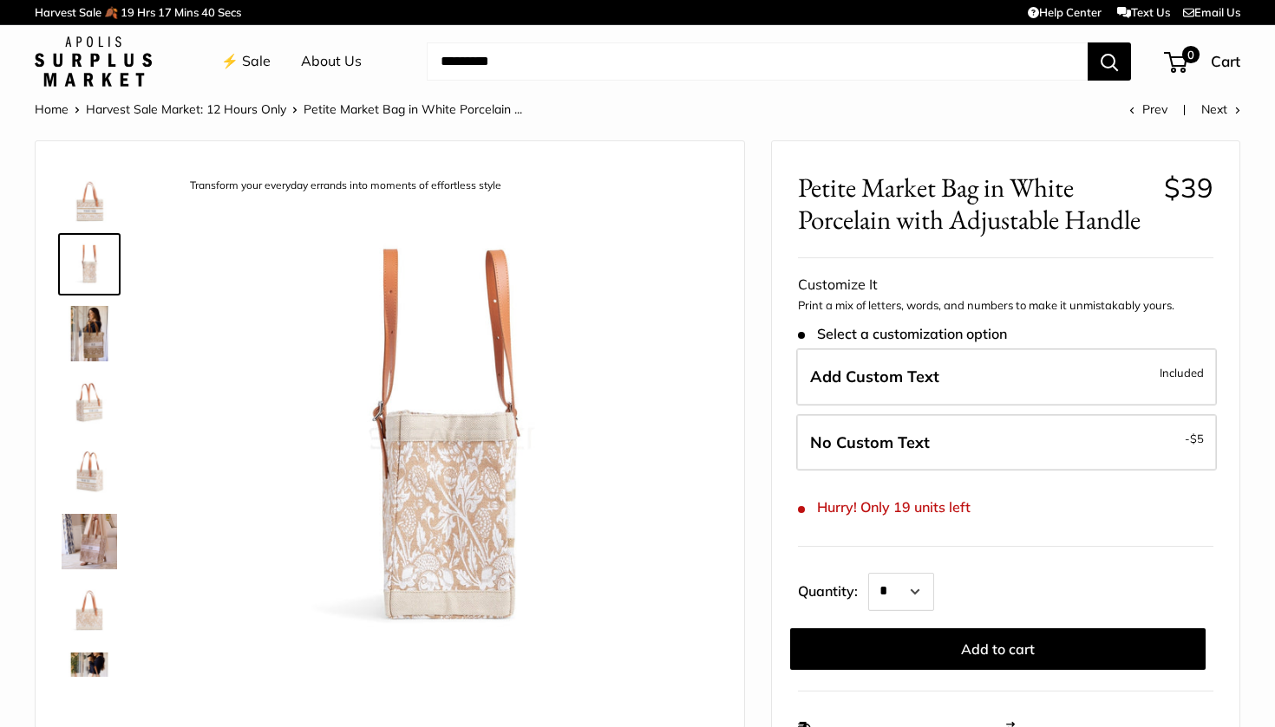
click at [95, 346] on img at bounding box center [89, 333] width 55 height 55
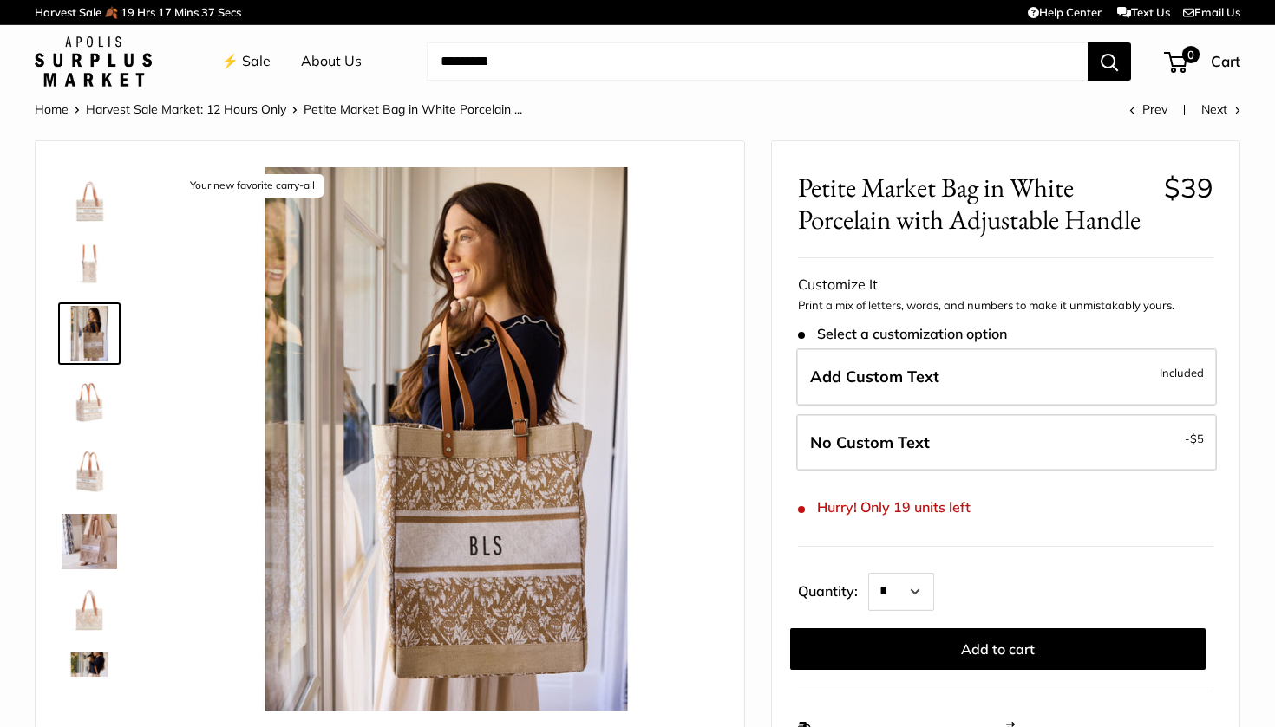
click at [95, 416] on img at bounding box center [89, 402] width 55 height 55
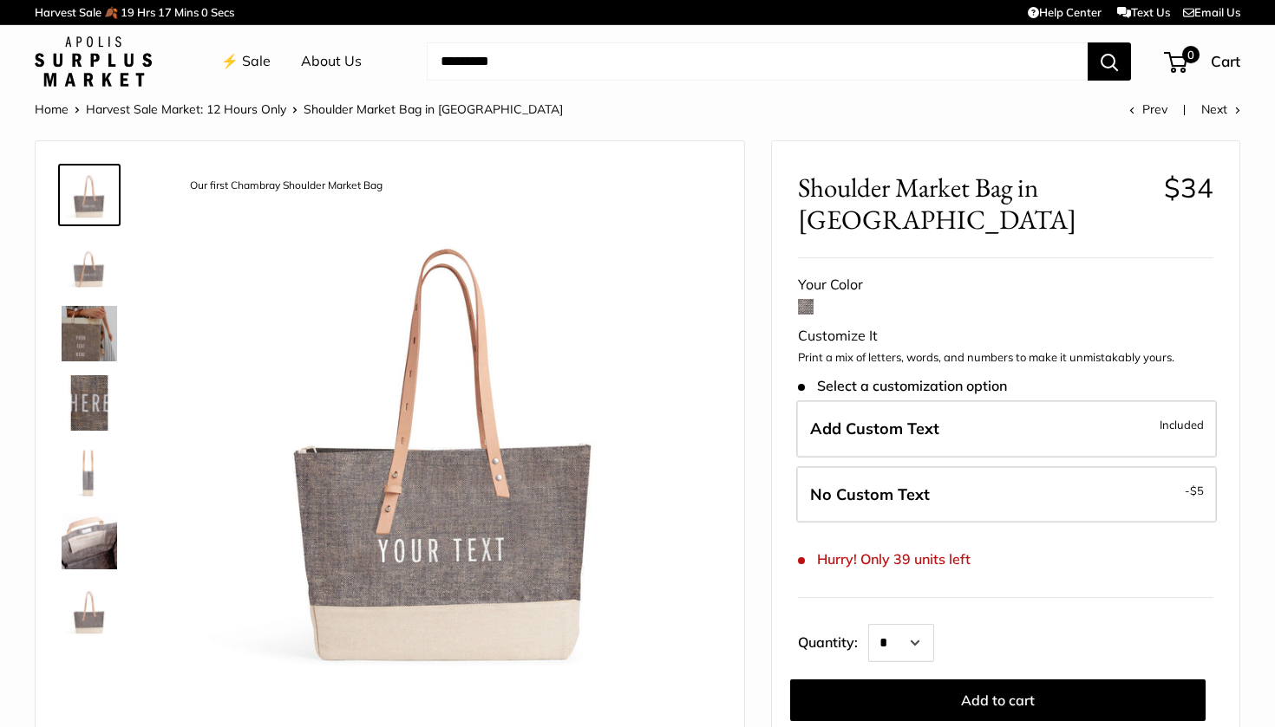
click at [95, 271] on img at bounding box center [89, 264] width 55 height 55
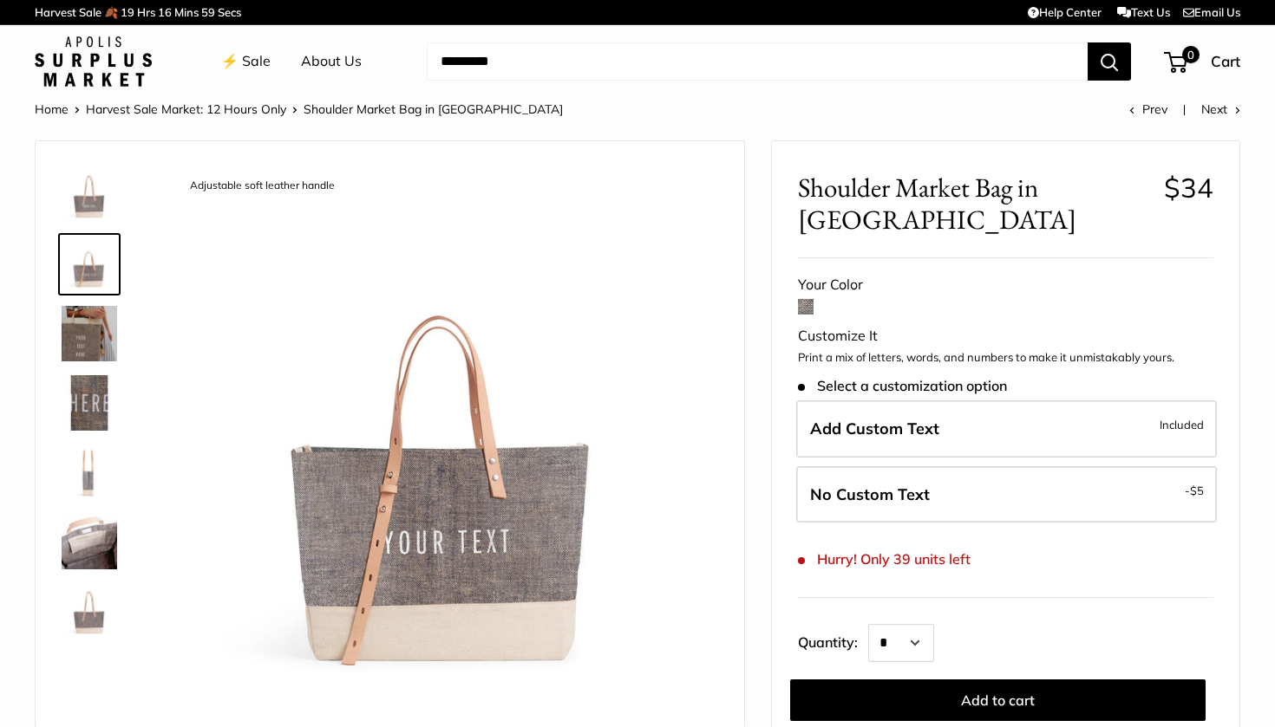
click at [86, 336] on img at bounding box center [89, 333] width 55 height 55
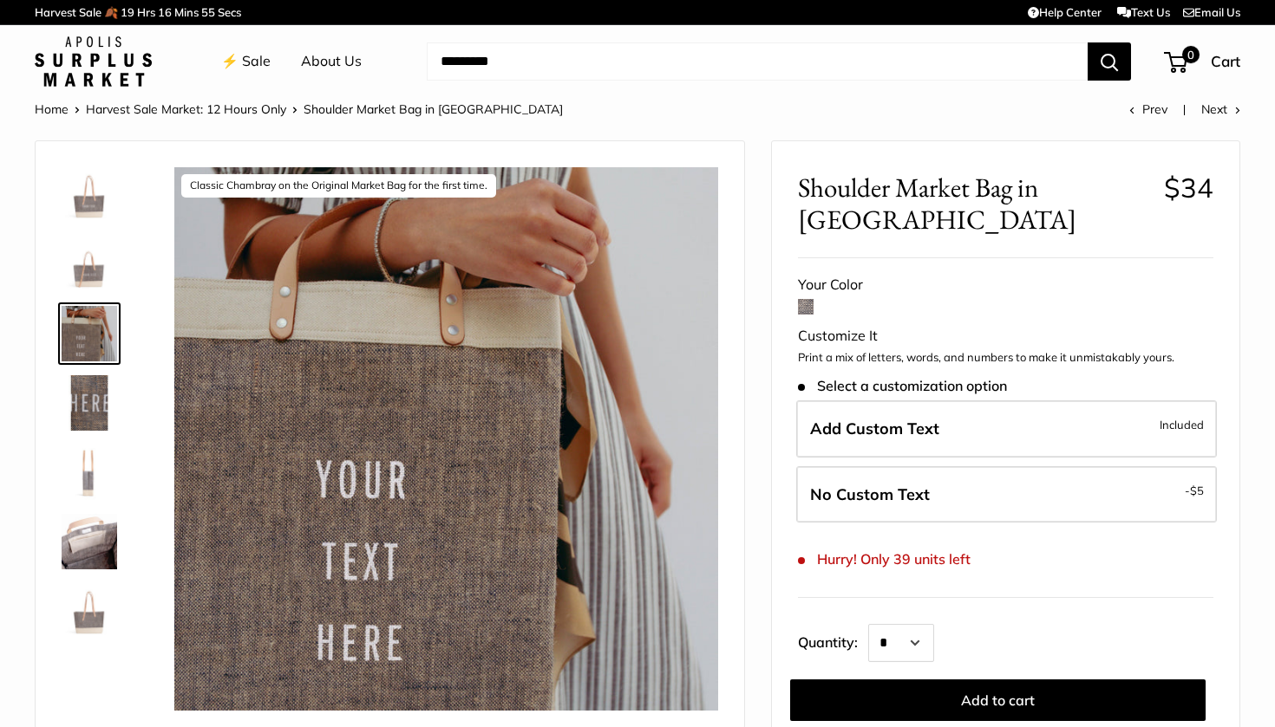
click at [85, 468] on img at bounding box center [89, 472] width 55 height 55
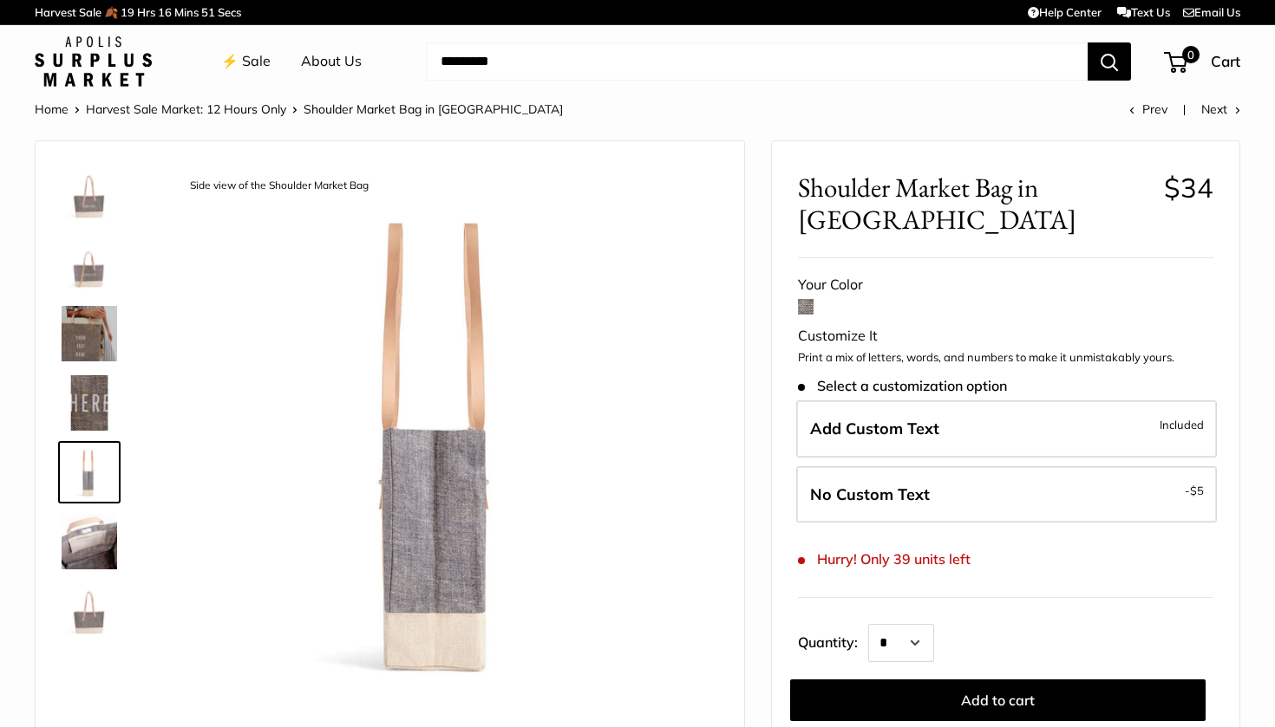
click at [95, 555] on img at bounding box center [89, 541] width 55 height 55
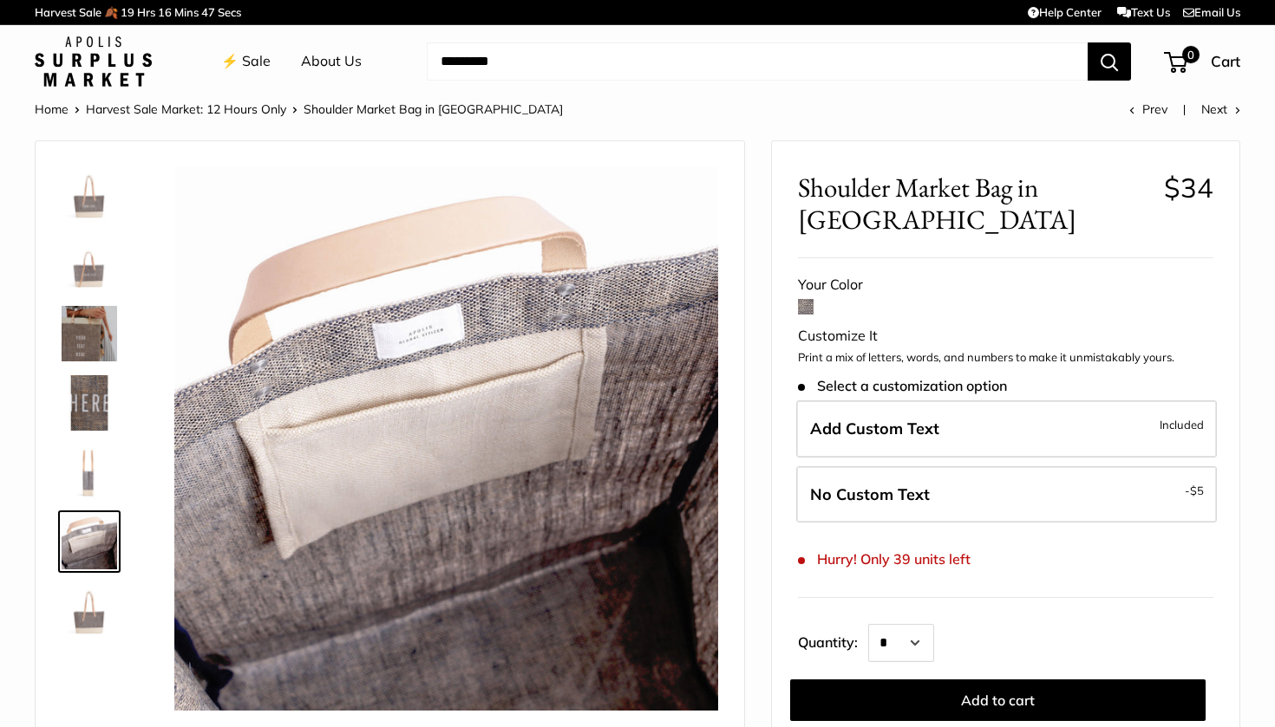
click at [95, 603] on img at bounding box center [89, 611] width 55 height 55
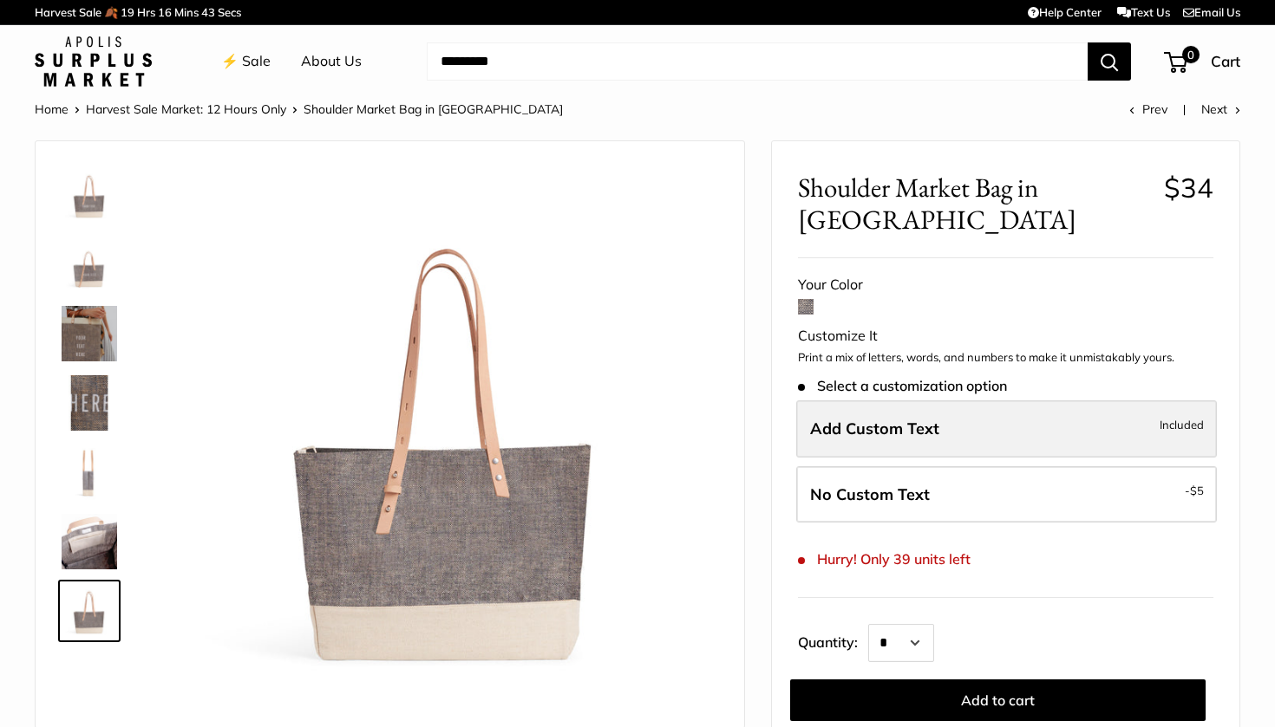
click at [866, 435] on label "Add Custom Text Included" at bounding box center [1006, 429] width 421 height 57
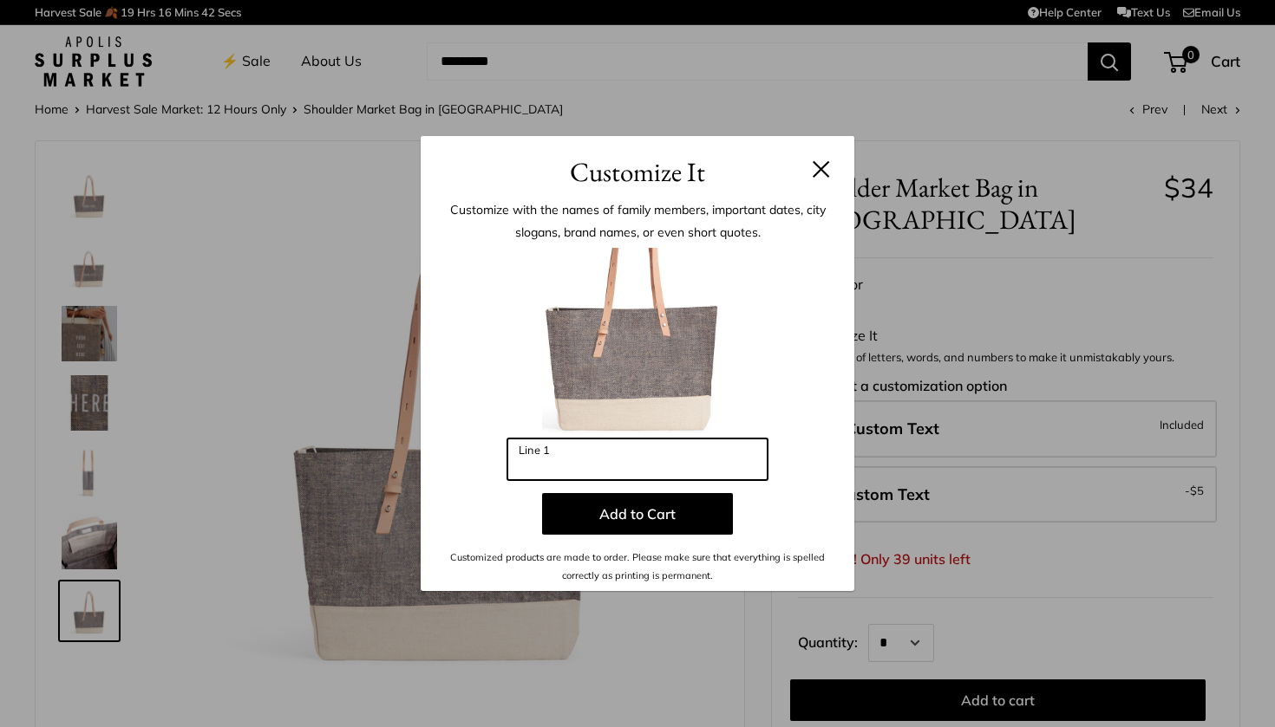
click at [626, 471] on input "Line 1" at bounding box center [637, 460] width 260 height 42
type input "*"
click at [825, 160] on h3 "Customize It" at bounding box center [637, 172] width 381 height 41
click at [817, 170] on button at bounding box center [820, 168] width 17 height 17
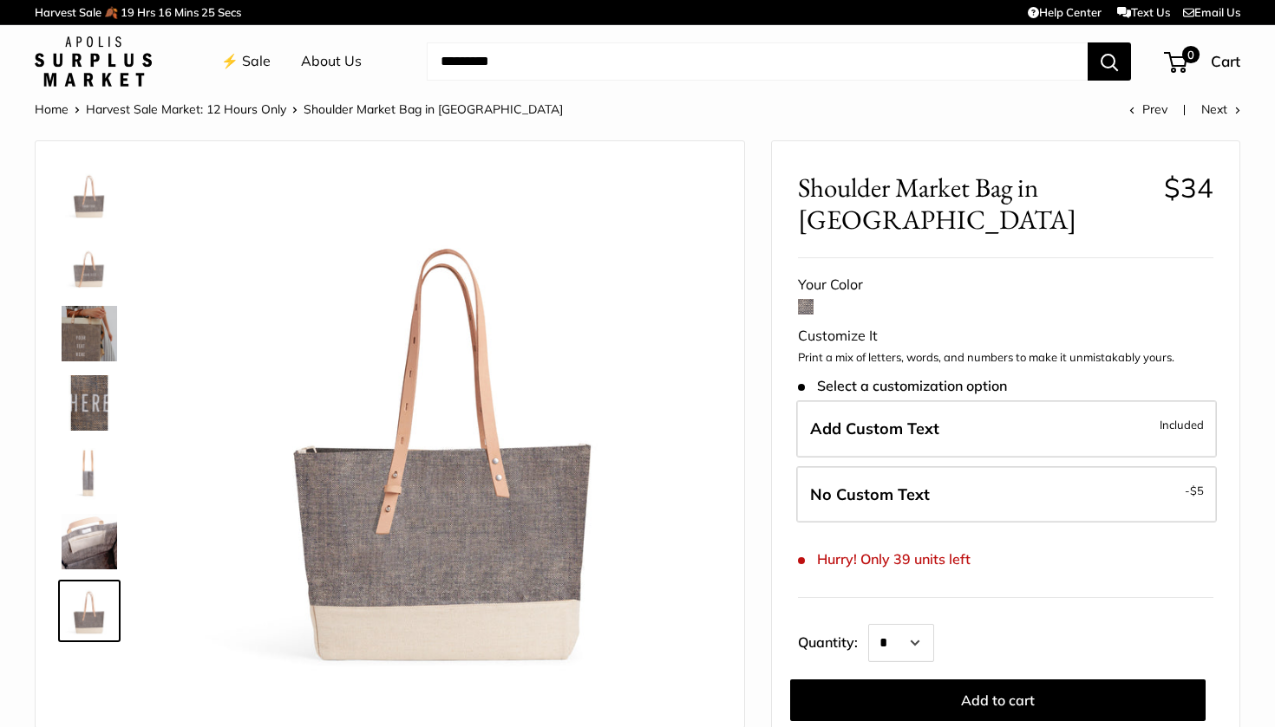
click at [88, 535] on img at bounding box center [89, 541] width 55 height 55
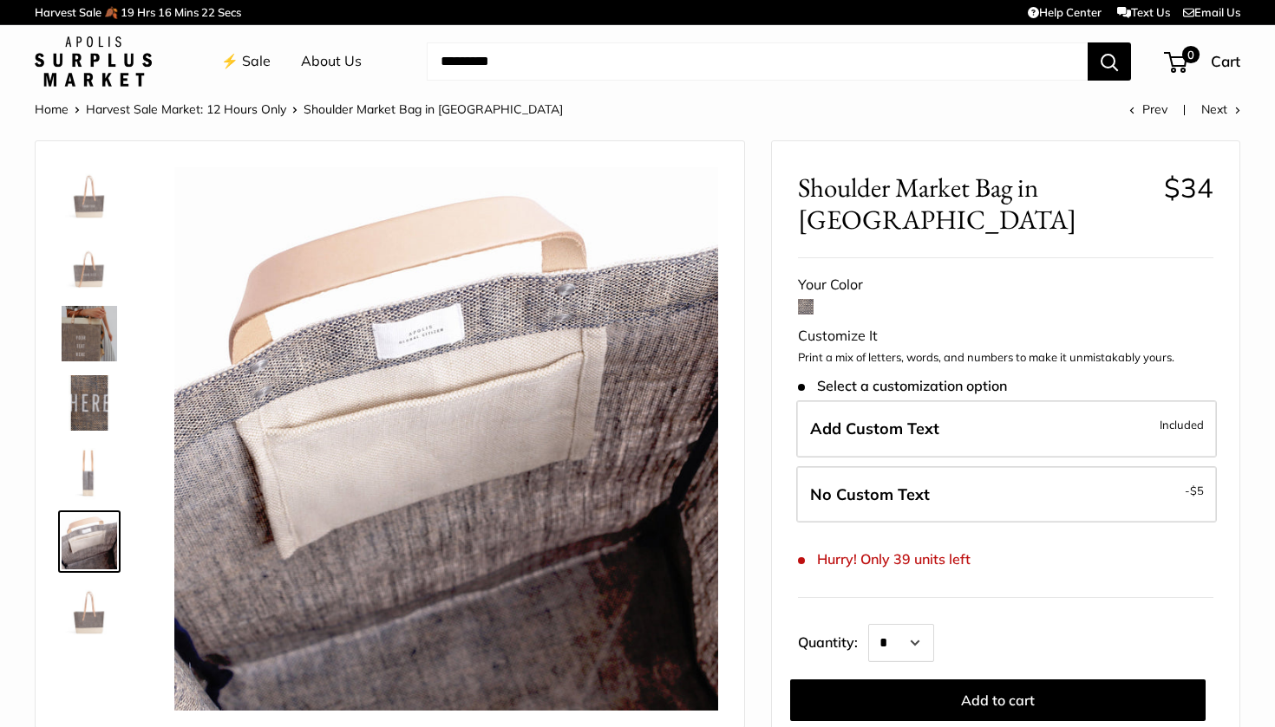
click at [83, 597] on img at bounding box center [89, 611] width 55 height 55
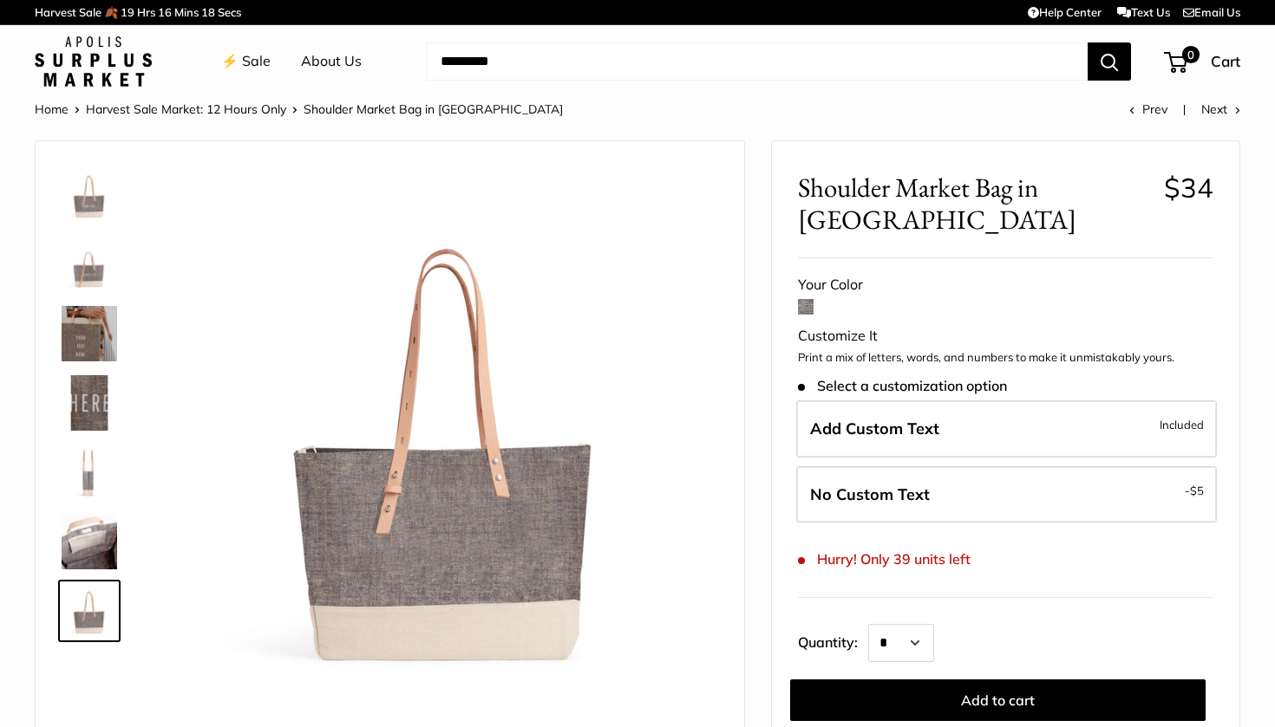
click at [488, 641] on img at bounding box center [446, 439] width 544 height 544
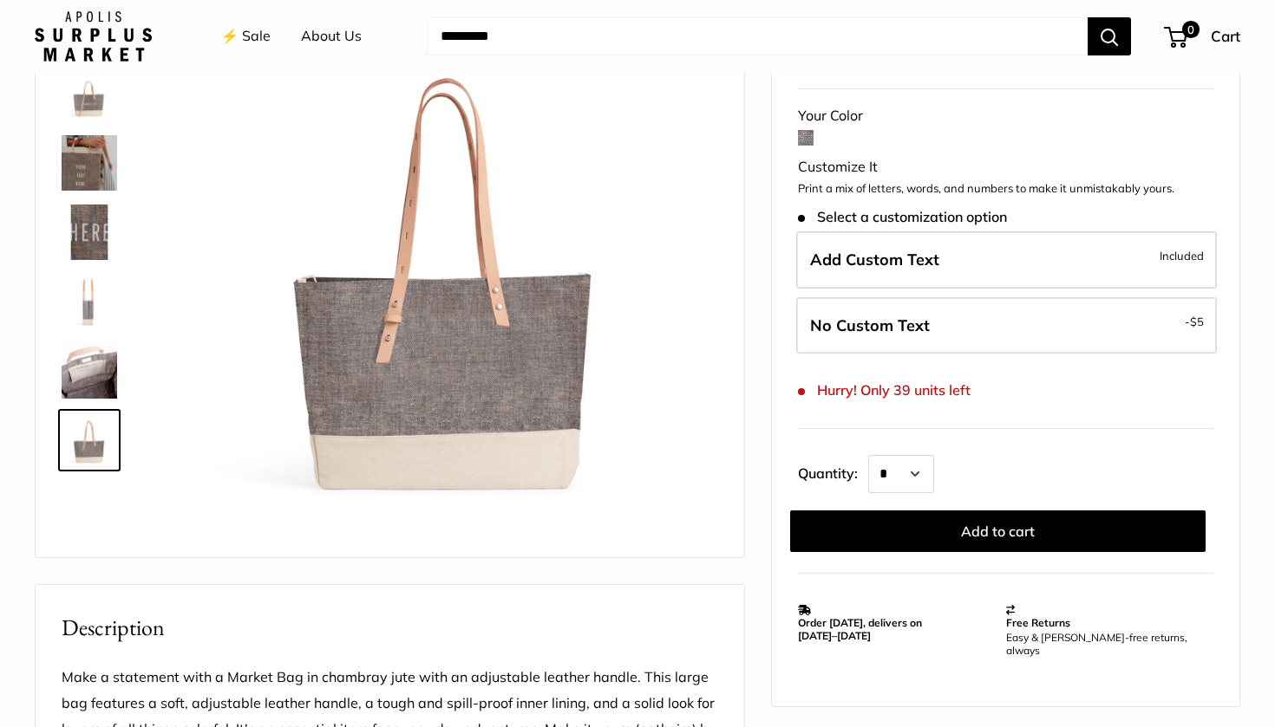
click at [461, 410] on img at bounding box center [446, 269] width 544 height 544
click at [92, 354] on img at bounding box center [89, 370] width 55 height 55
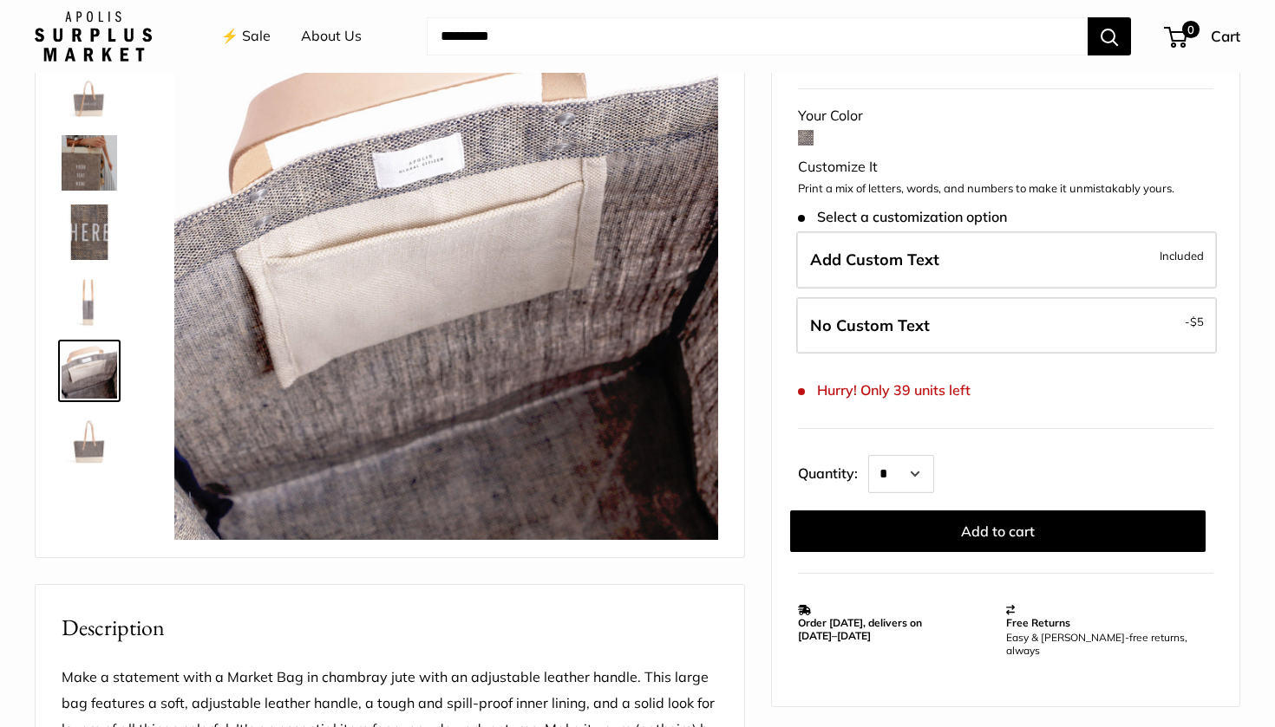
click at [93, 288] on img at bounding box center [89, 301] width 55 height 55
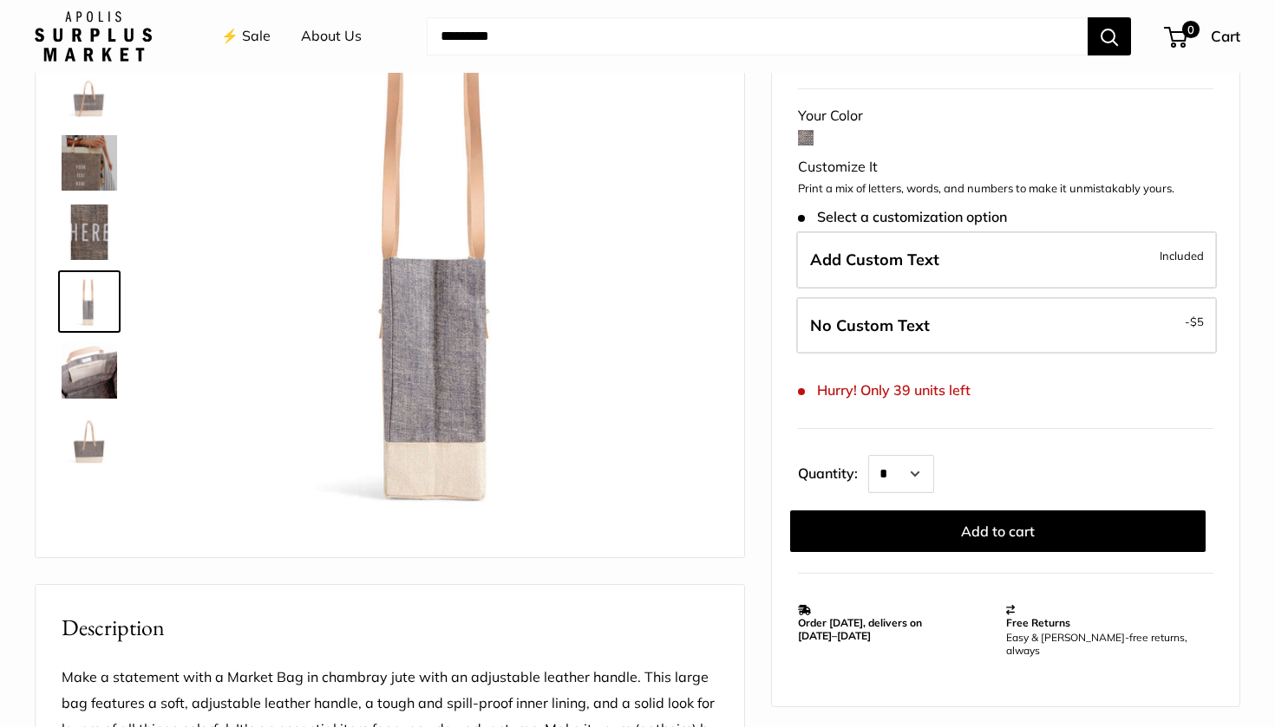
click at [88, 250] on img at bounding box center [89, 232] width 55 height 55
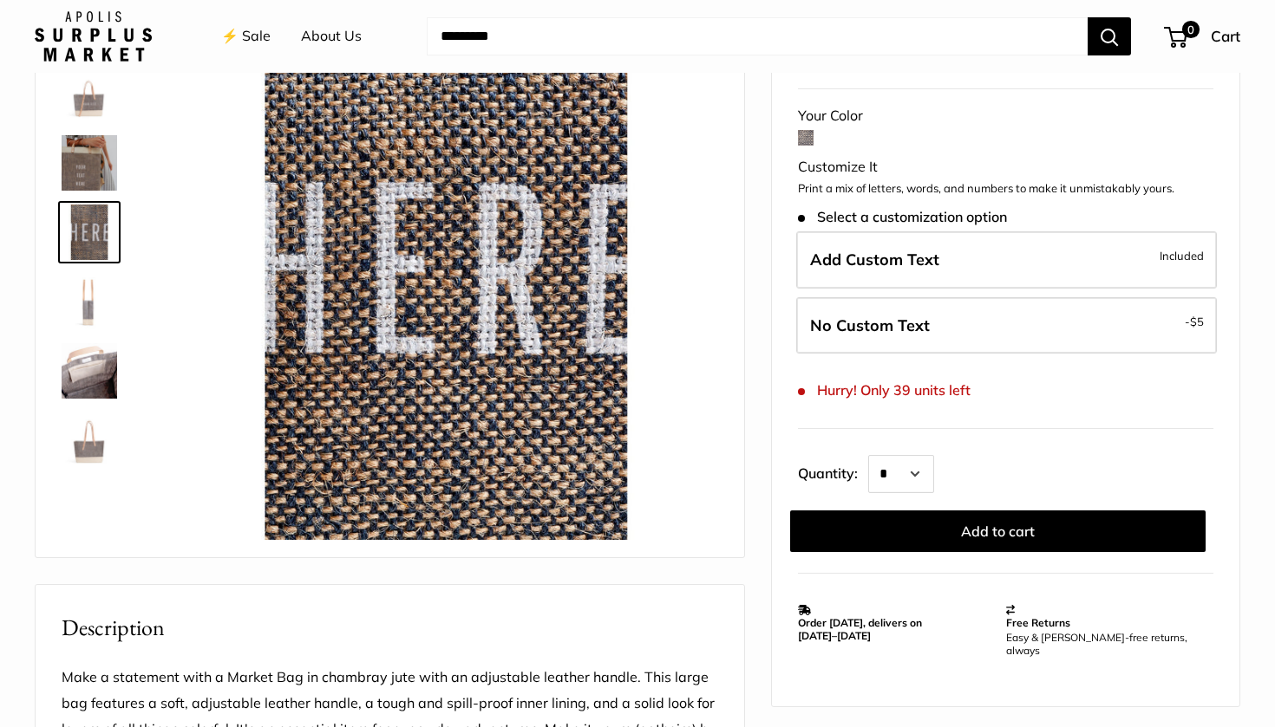
click at [87, 182] on img at bounding box center [89, 162] width 55 height 55
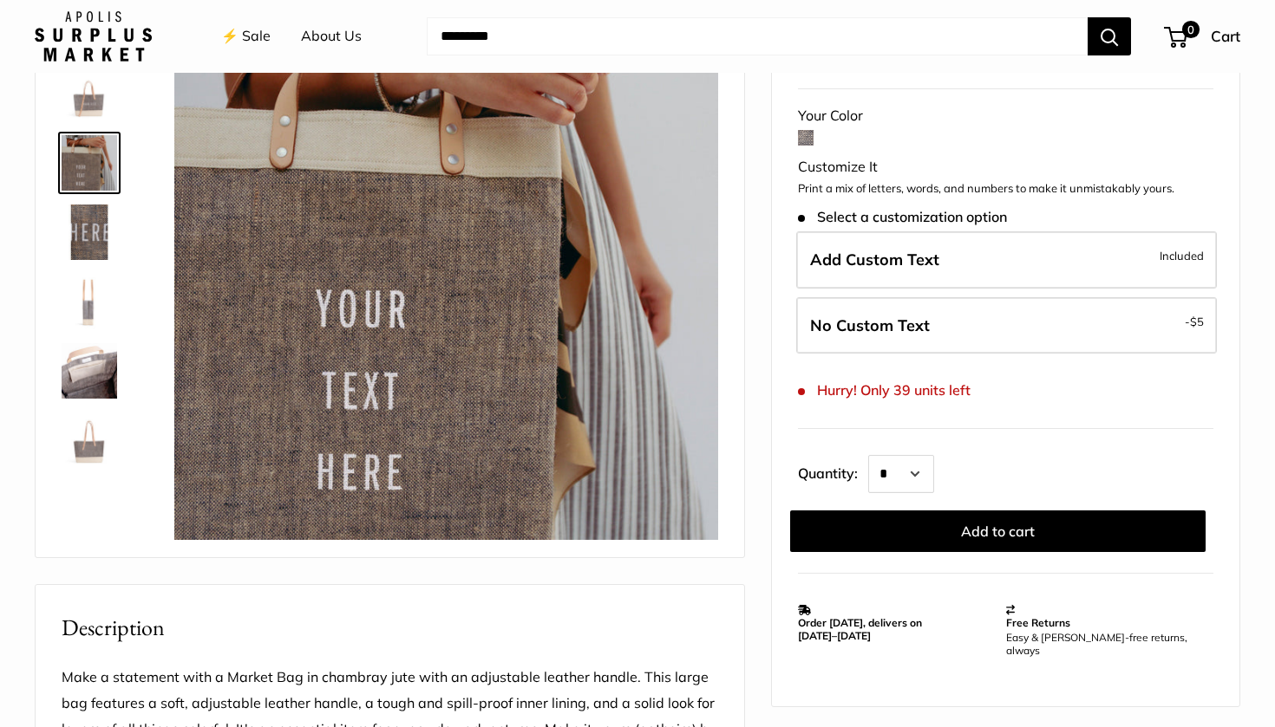
click at [96, 96] on img at bounding box center [89, 93] width 55 height 55
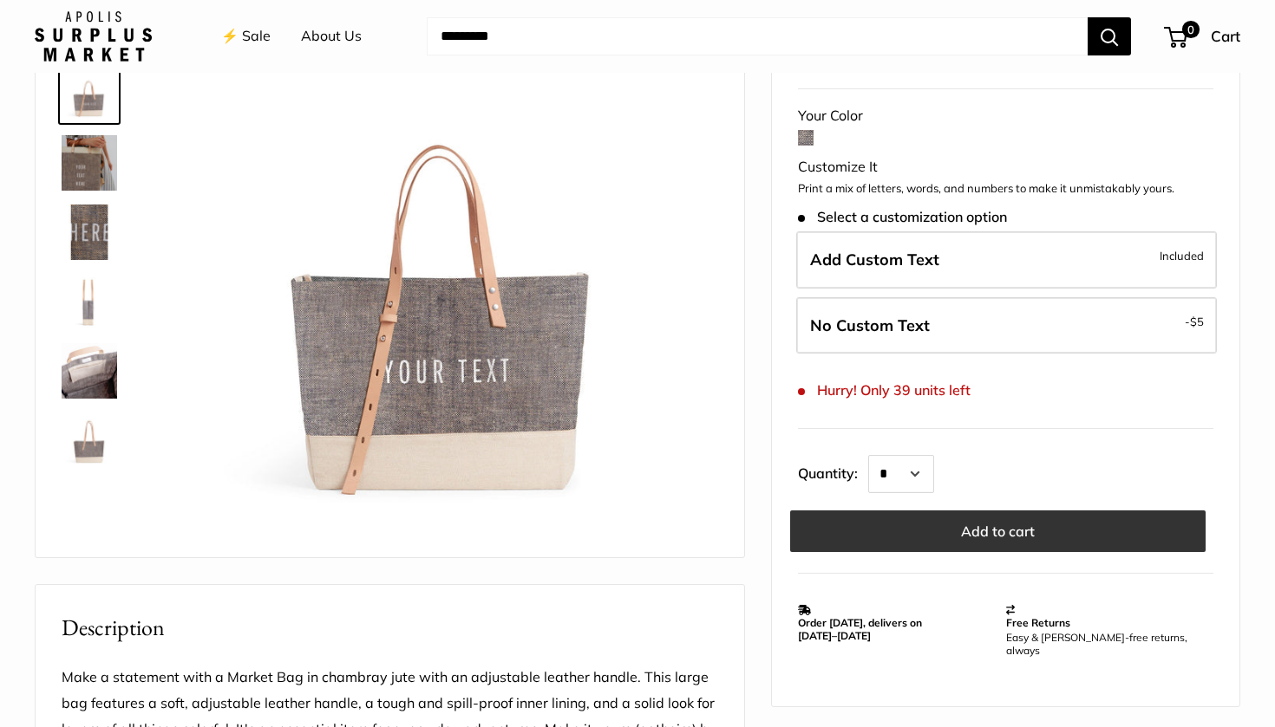
click at [936, 526] on button "Add to cart" at bounding box center [997, 532] width 415 height 42
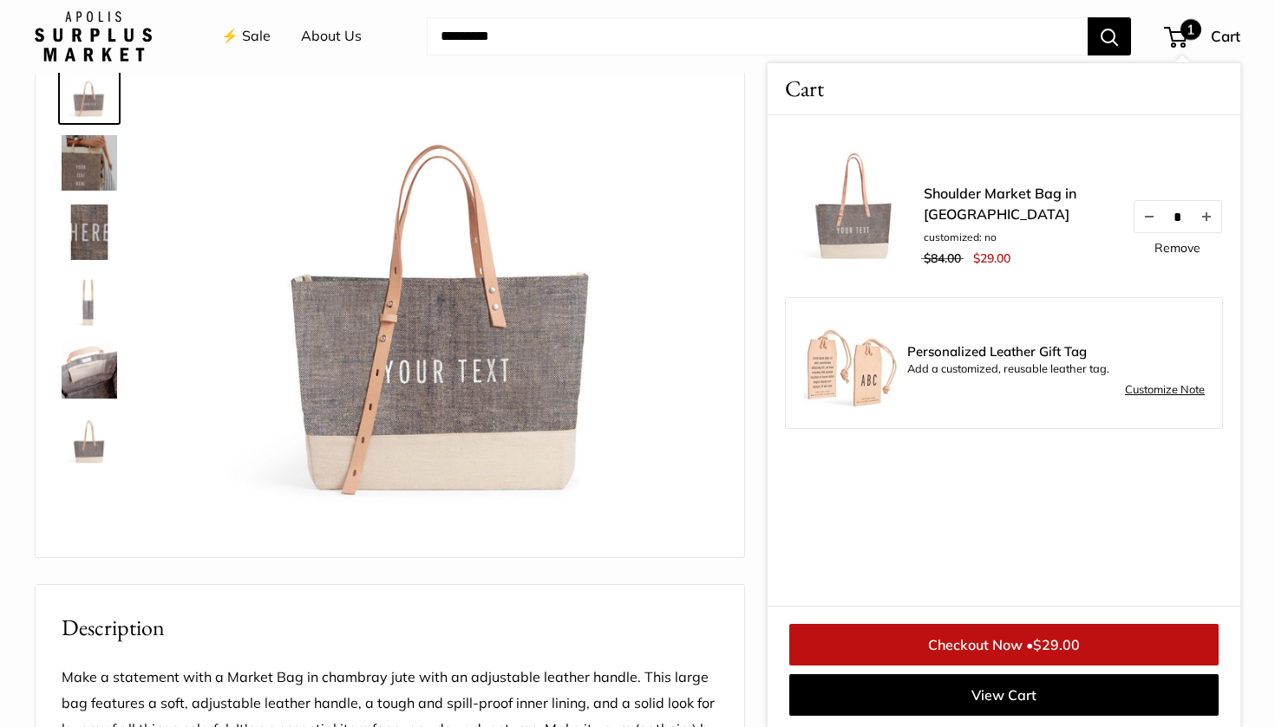
click at [1173, 393] on link "Customize Note" at bounding box center [1165, 390] width 80 height 21
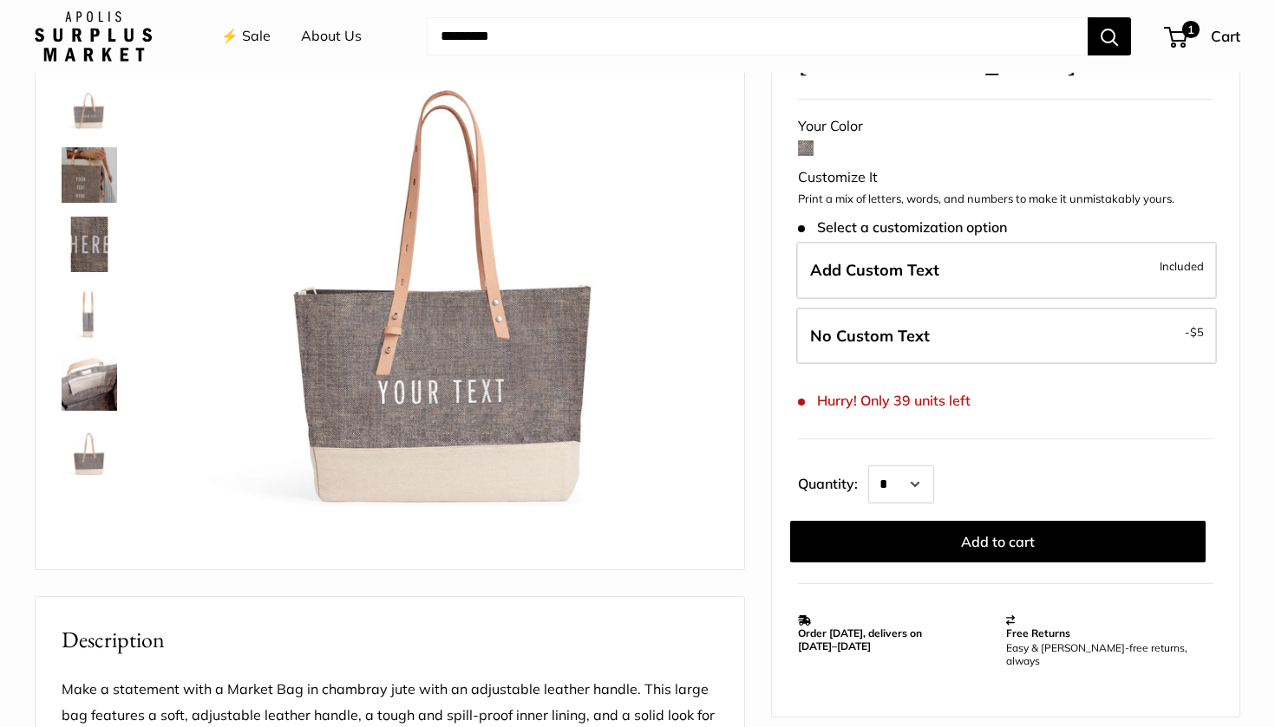
scroll to position [160, 0]
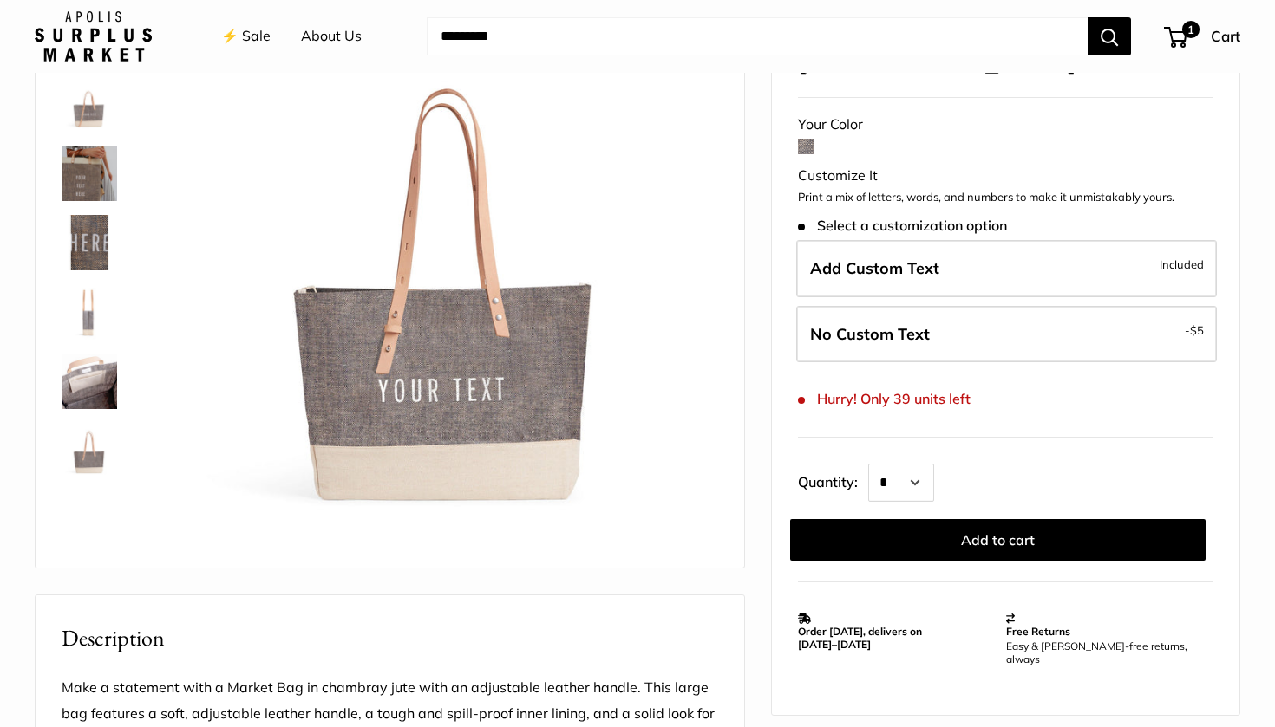
scroll to position [171, 0]
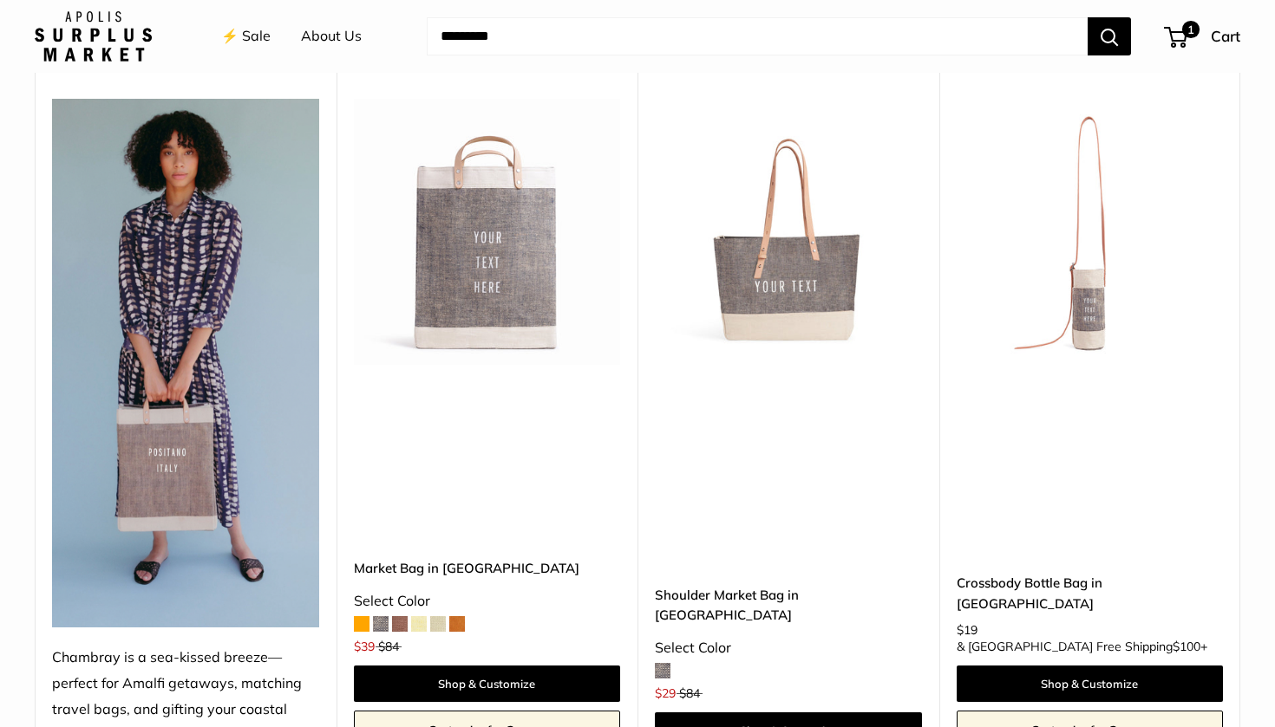
click at [0, 0] on img at bounding box center [0, 0] width 0 height 0
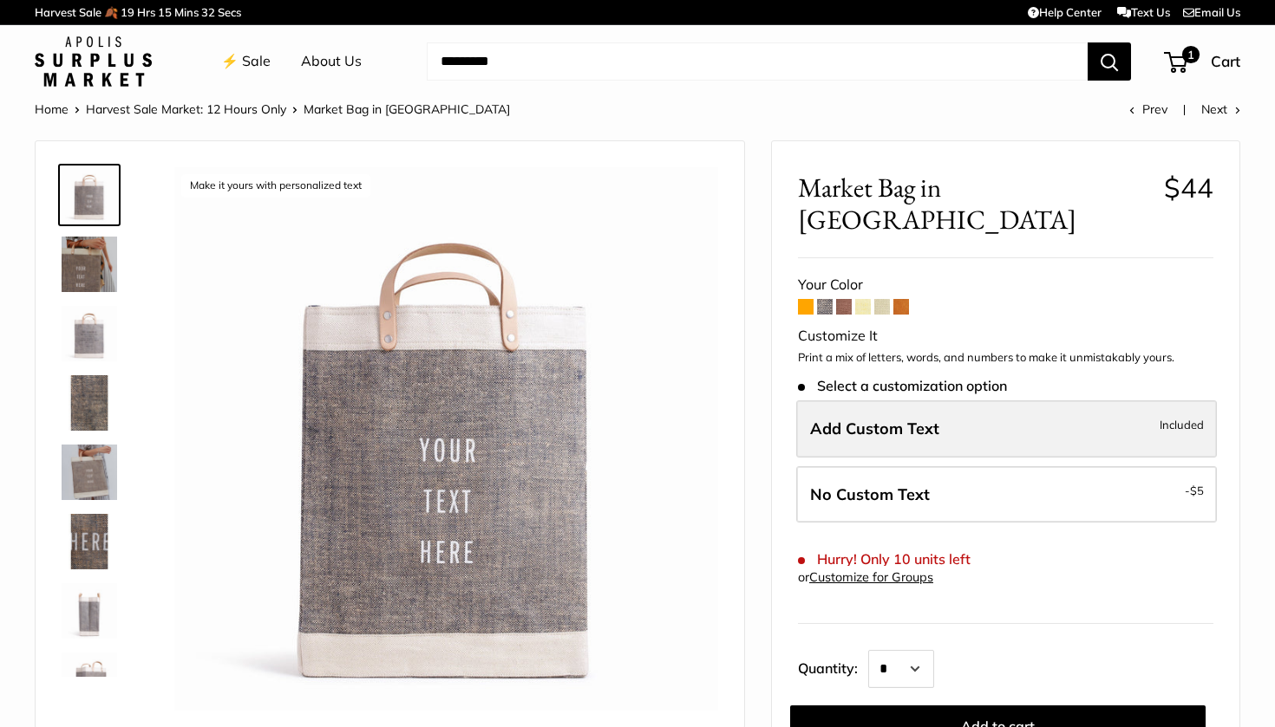
click at [865, 419] on span "Add Custom Text" at bounding box center [874, 429] width 129 height 20
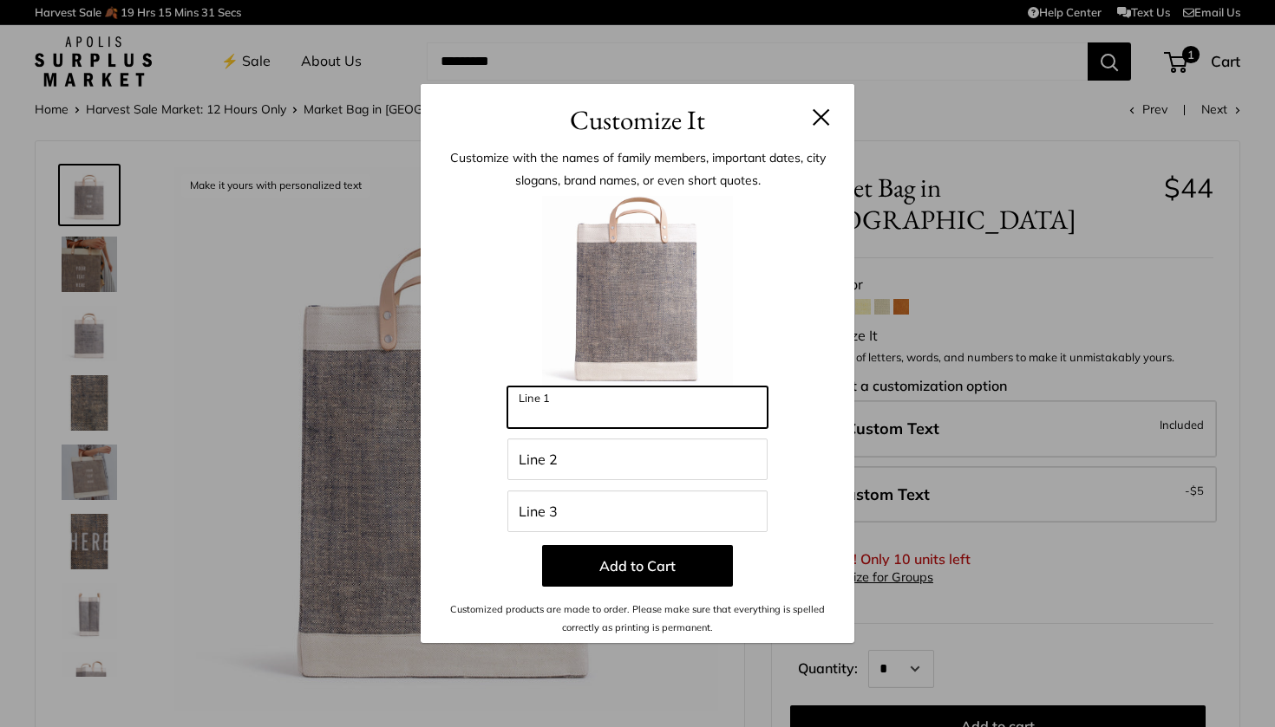
click at [563, 415] on input "Line 1" at bounding box center [637, 408] width 260 height 42
type input "**********"
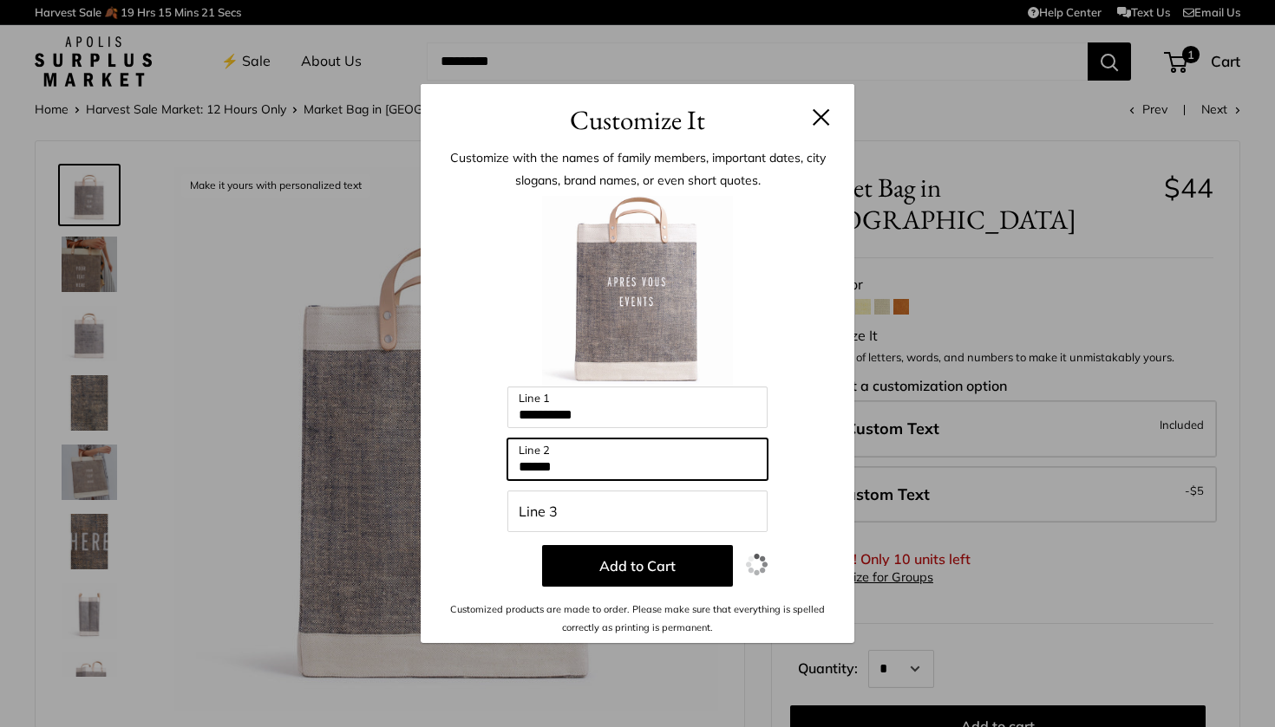
type input "******"
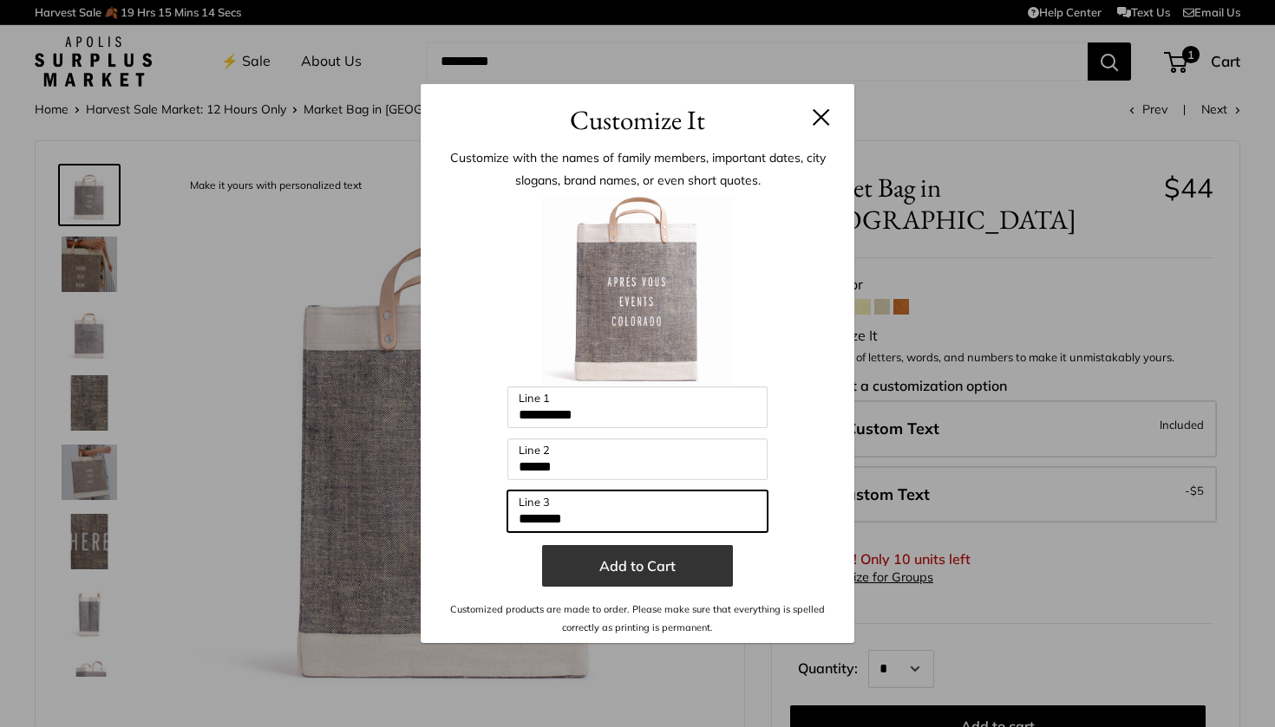
type input "********"
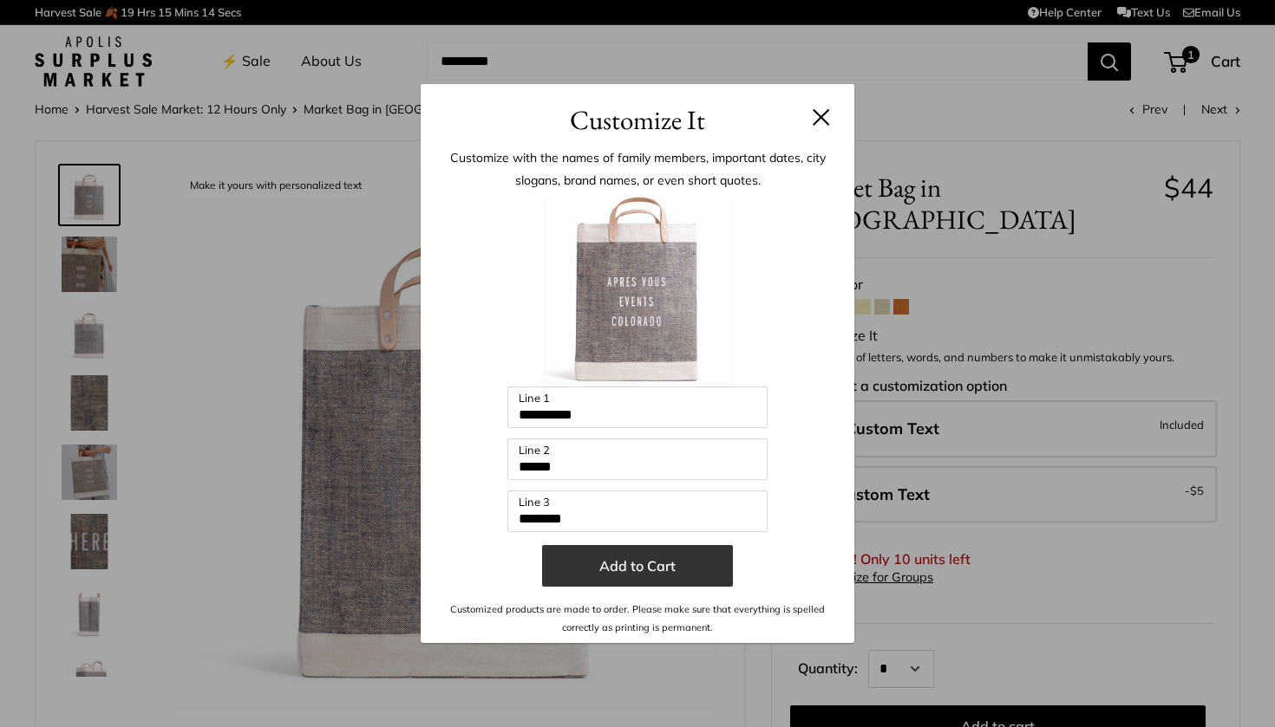
click at [638, 569] on button "Add to Cart" at bounding box center [637, 566] width 191 height 42
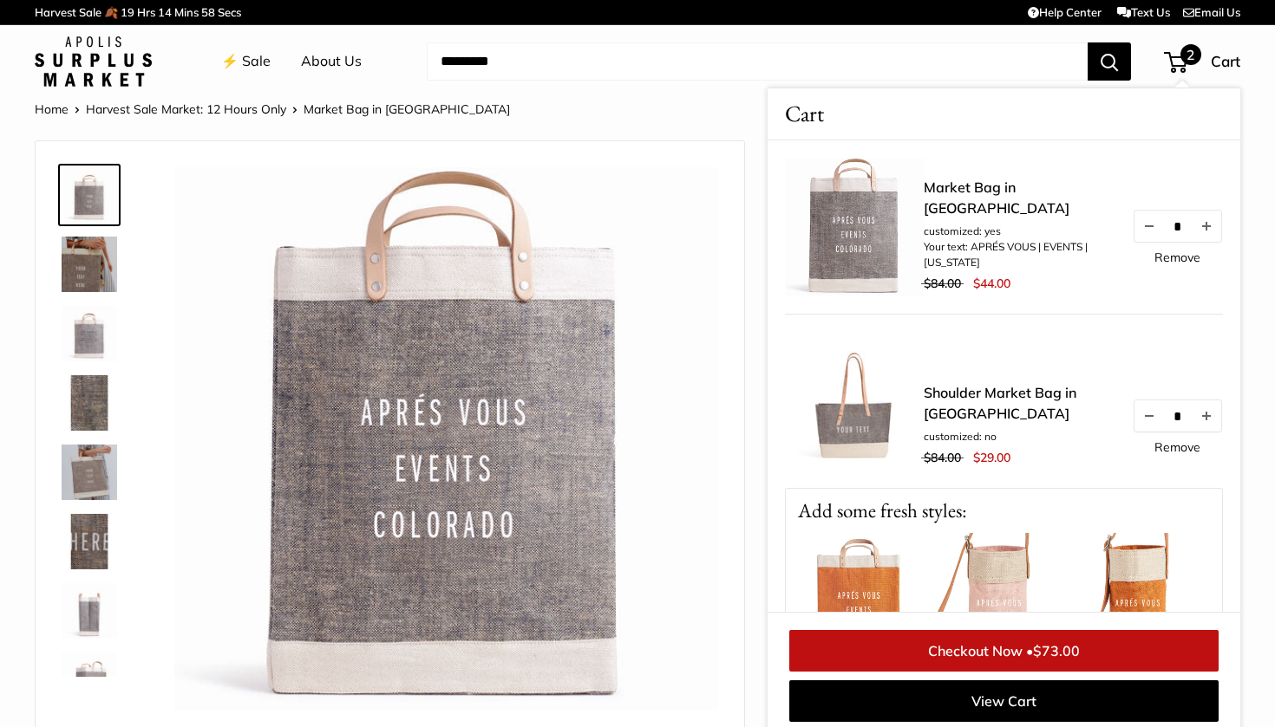
click at [103, 269] on img at bounding box center [89, 264] width 55 height 55
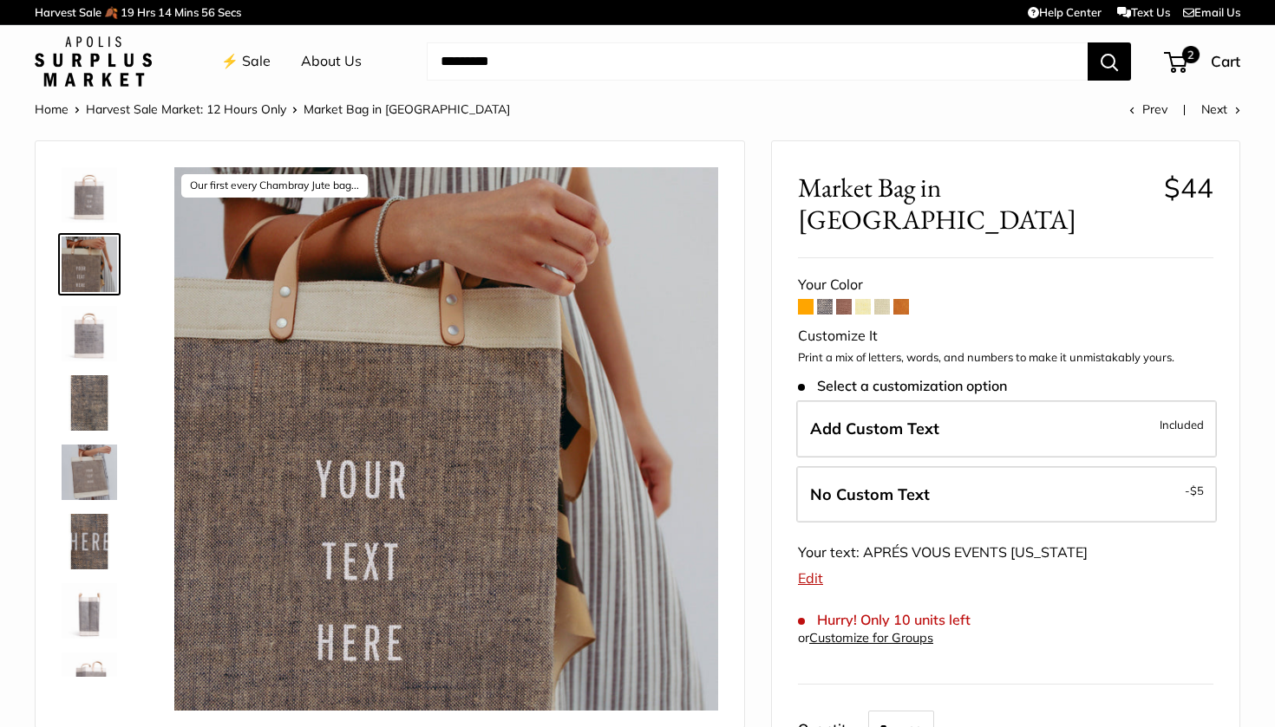
click at [92, 200] on img at bounding box center [89, 194] width 55 height 55
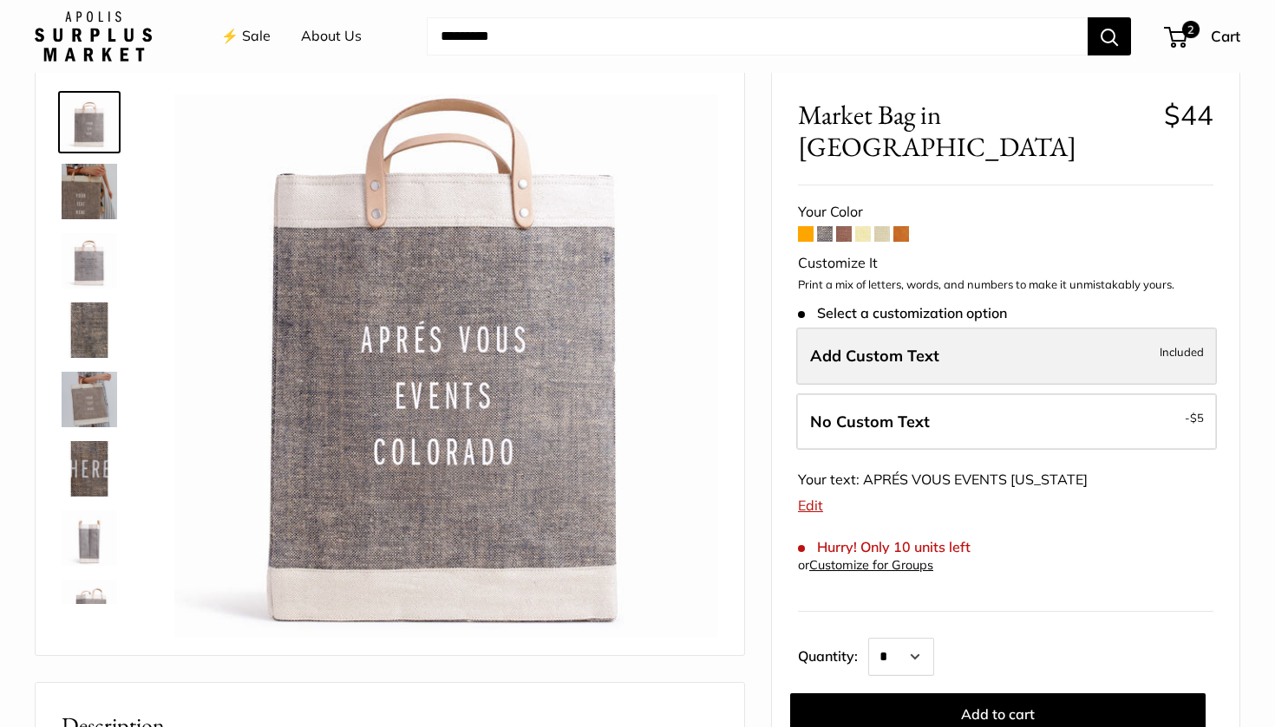
scroll to position [80, 0]
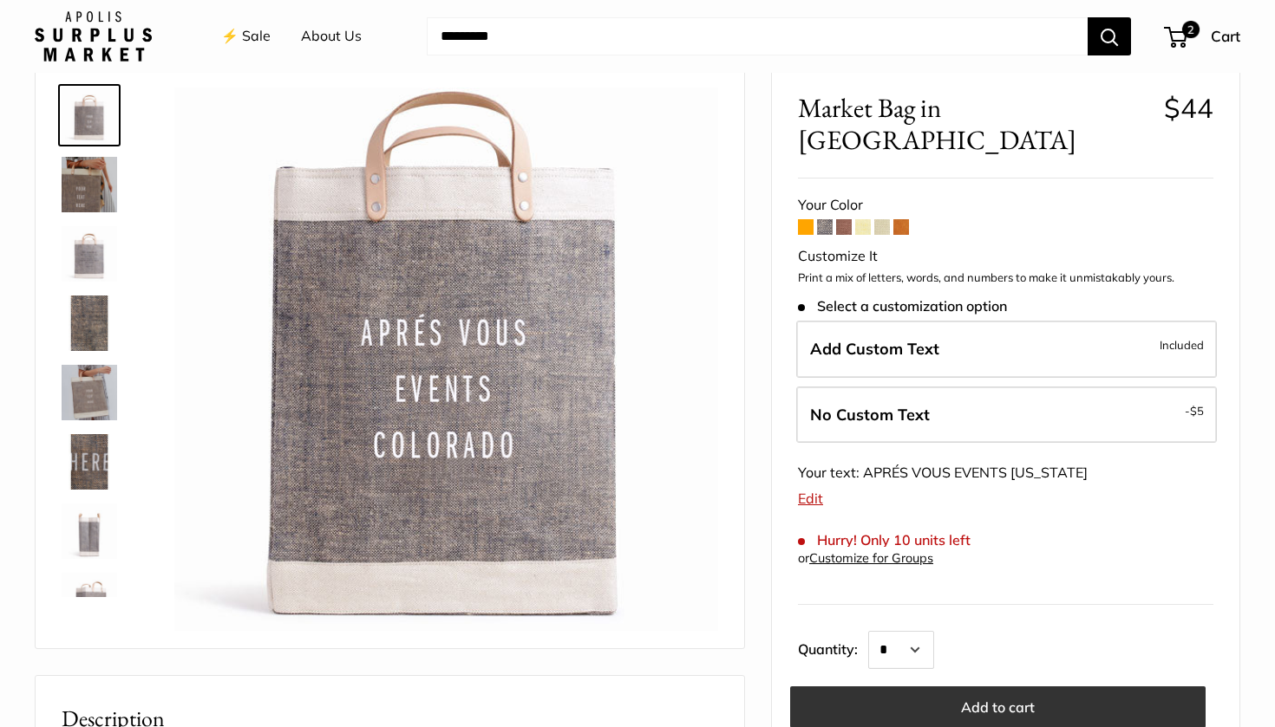
click at [997, 687] on button "Add to cart" at bounding box center [997, 708] width 415 height 42
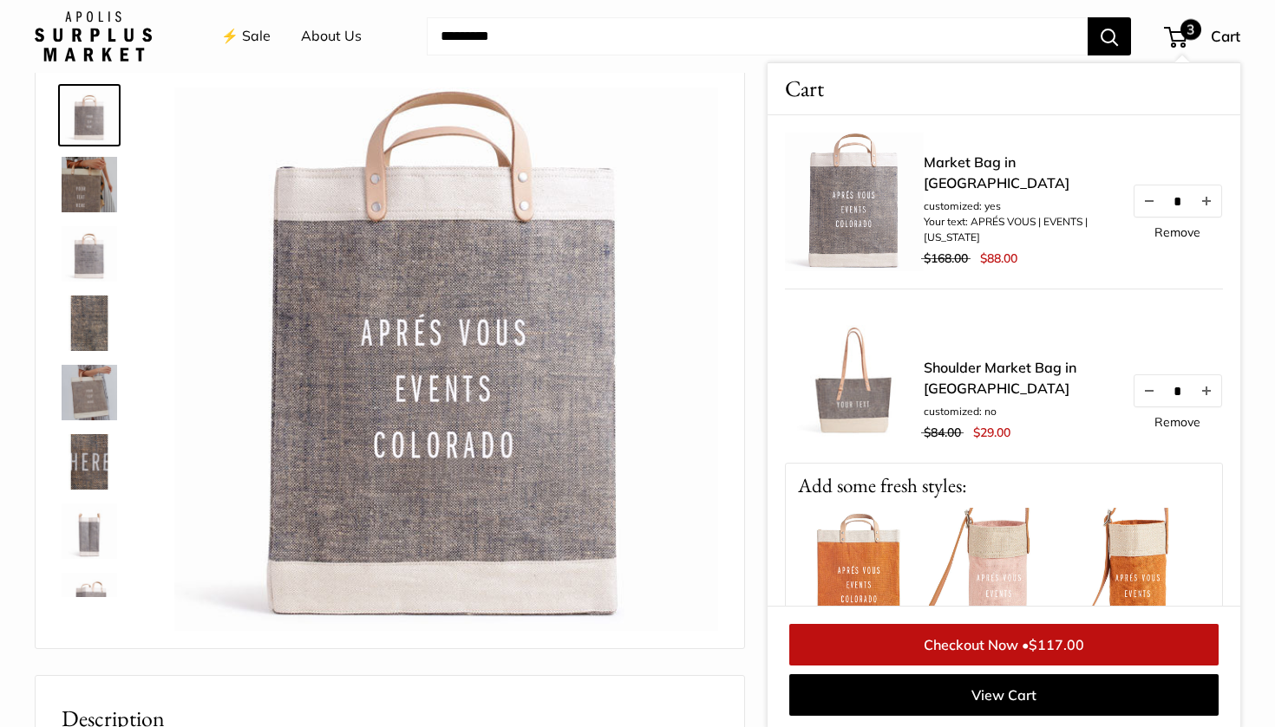
click at [88, 540] on img at bounding box center [89, 531] width 55 height 55
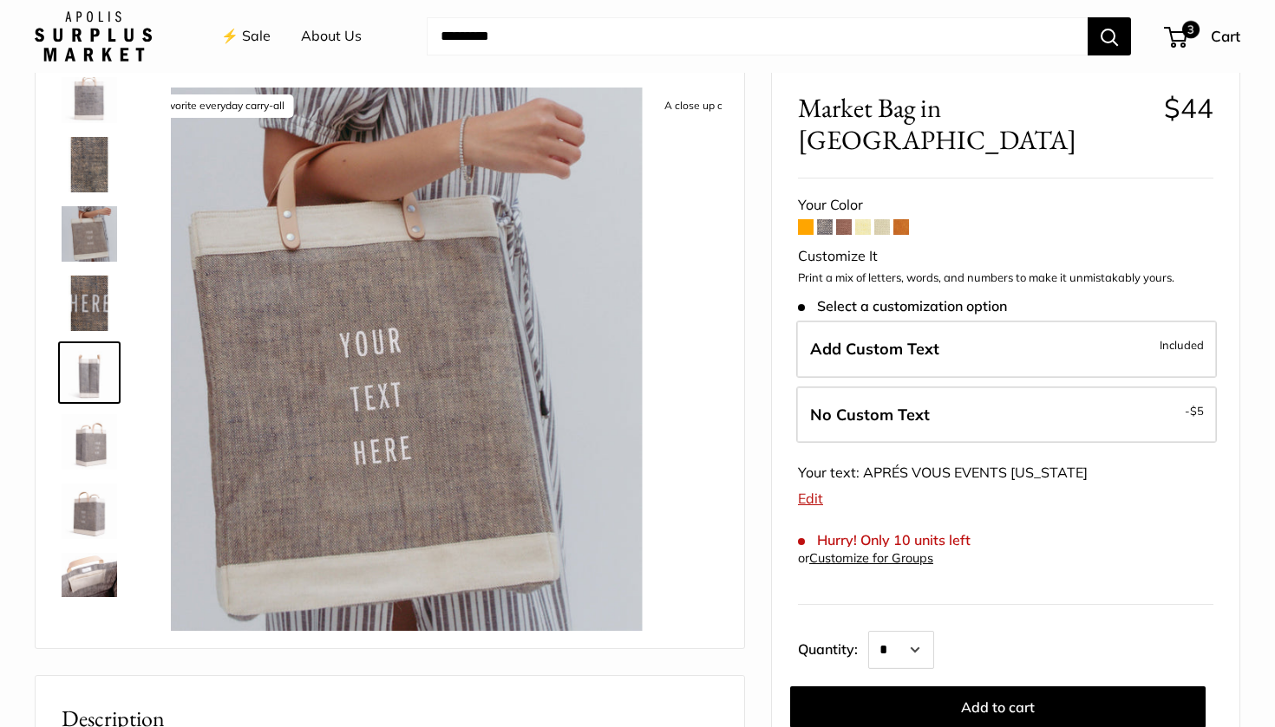
scroll to position [192, 0]
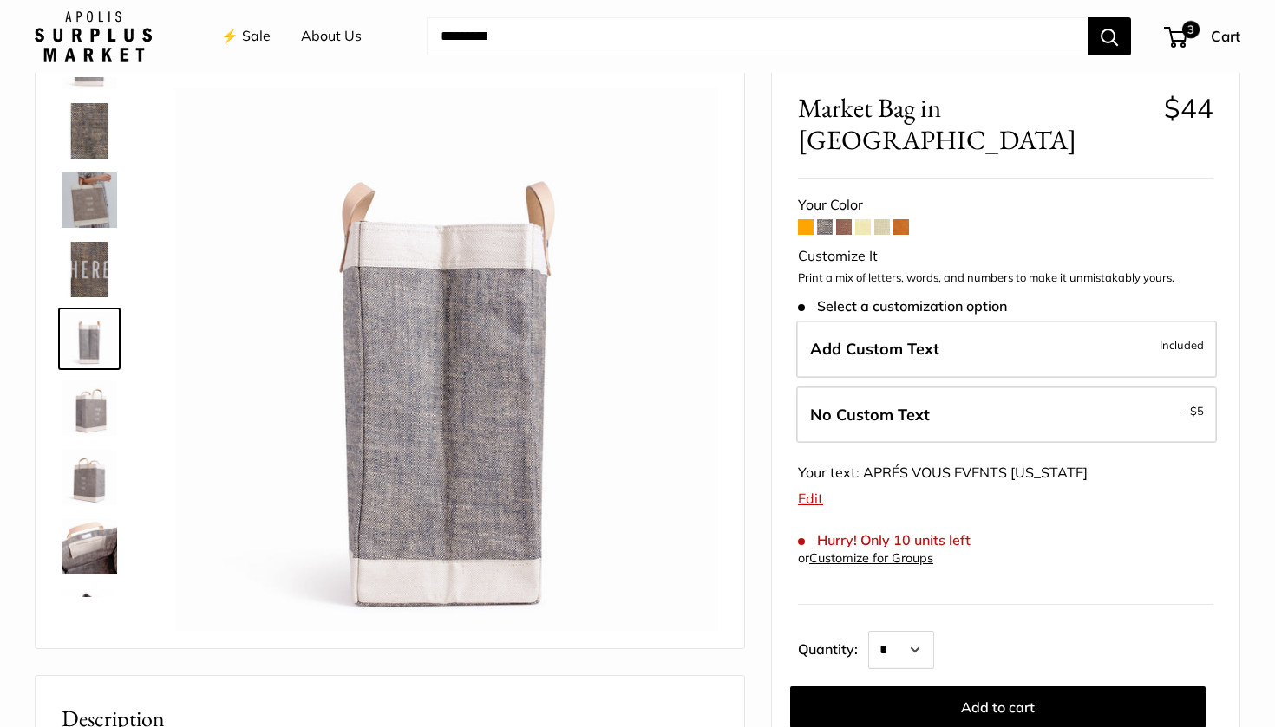
click at [85, 559] on img at bounding box center [89, 546] width 55 height 55
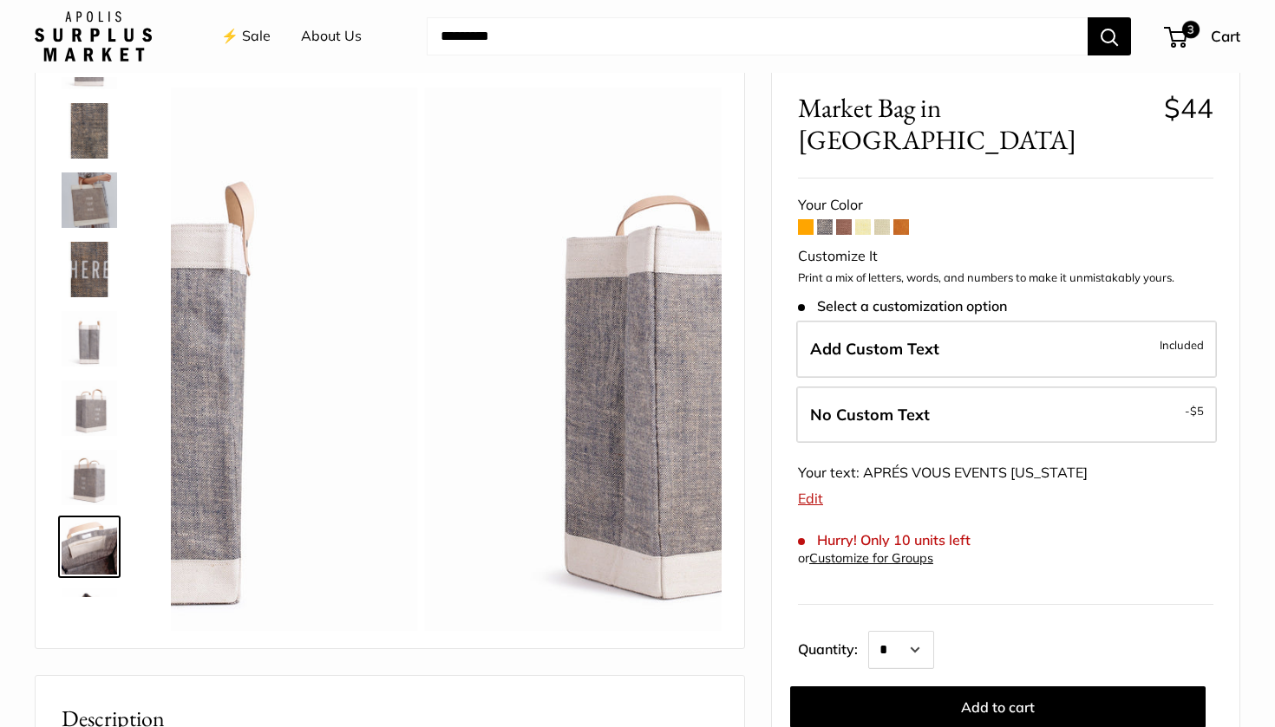
scroll to position [319, 0]
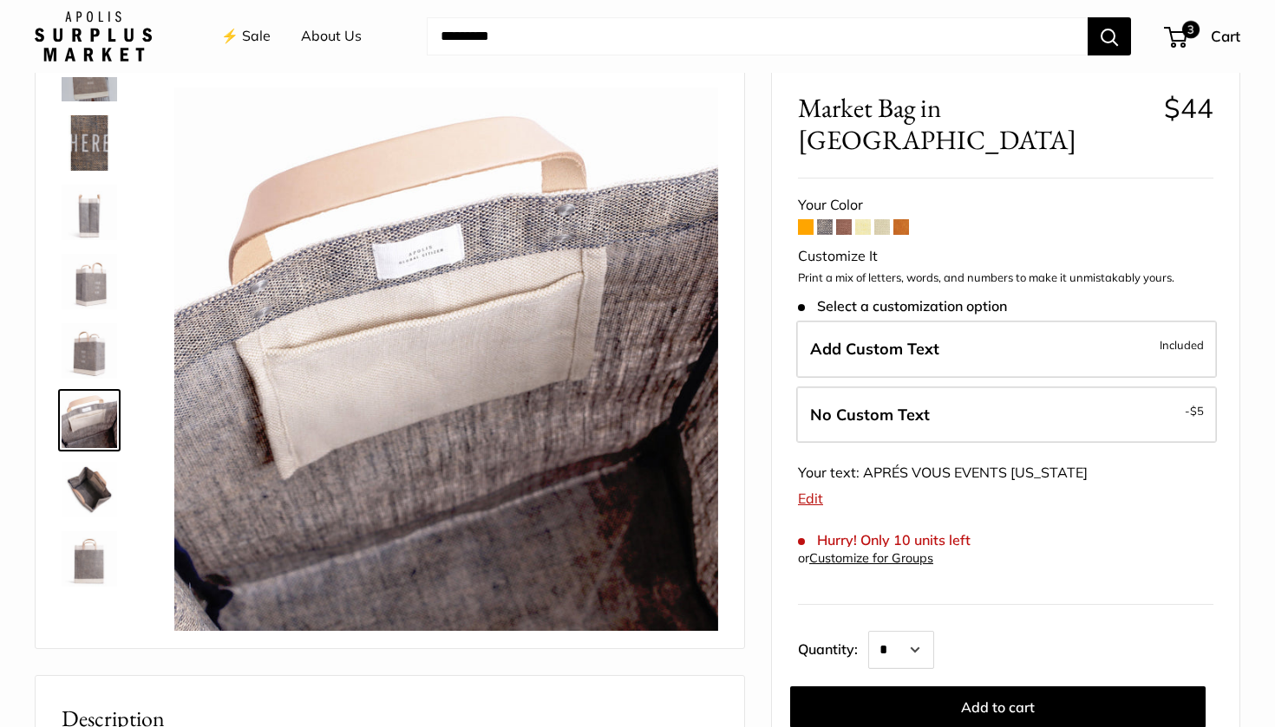
click at [82, 548] on img at bounding box center [89, 558] width 55 height 55
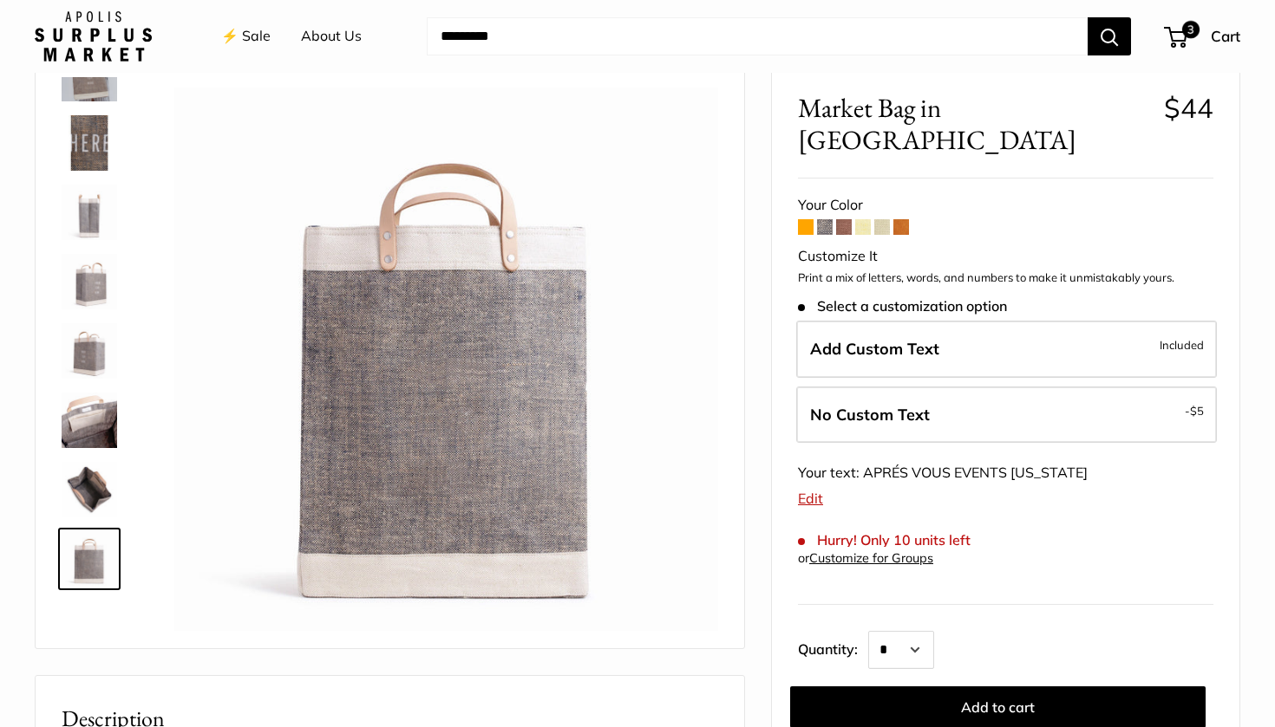
click at [92, 492] on img at bounding box center [89, 489] width 55 height 55
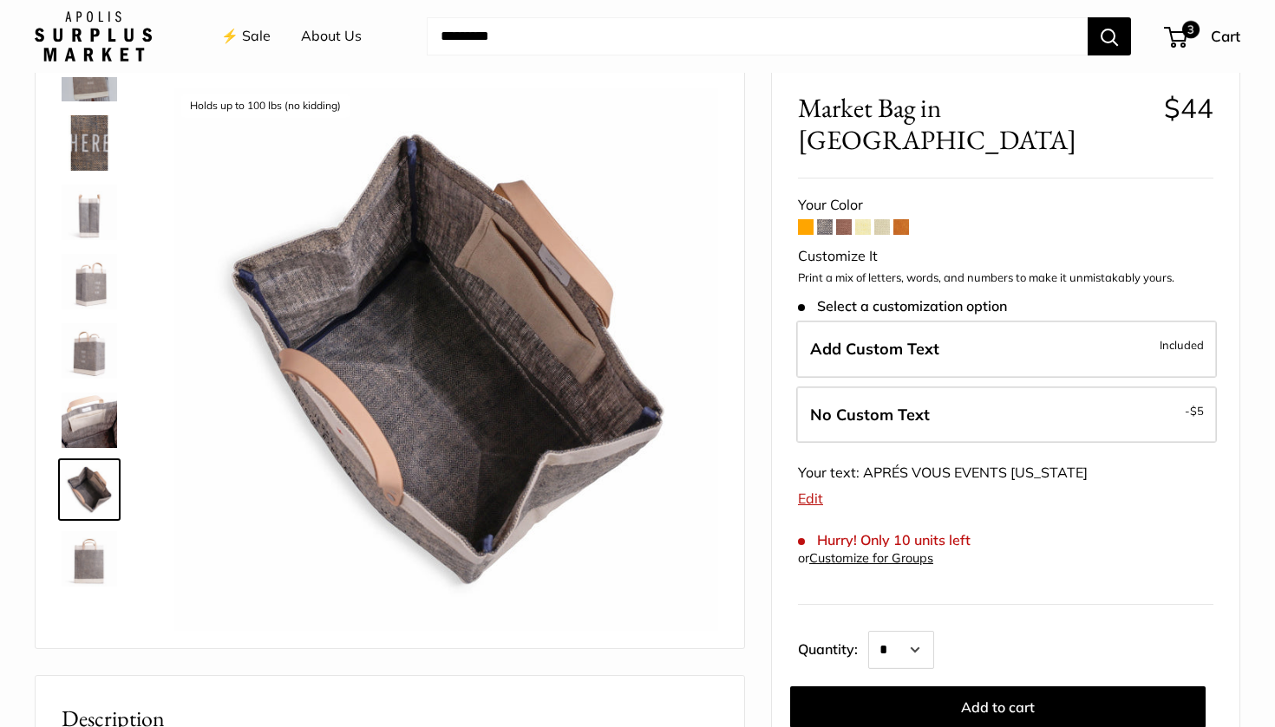
click at [95, 431] on img at bounding box center [89, 420] width 55 height 55
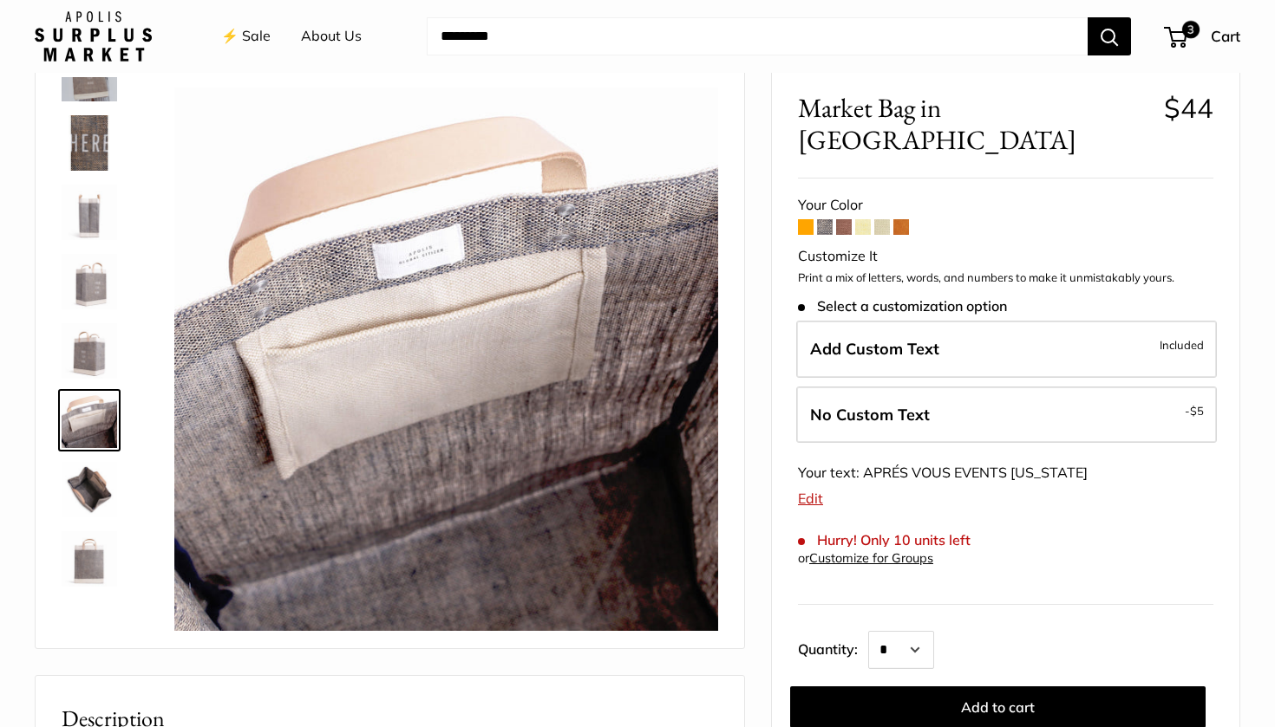
click at [95, 370] on img at bounding box center [89, 350] width 55 height 55
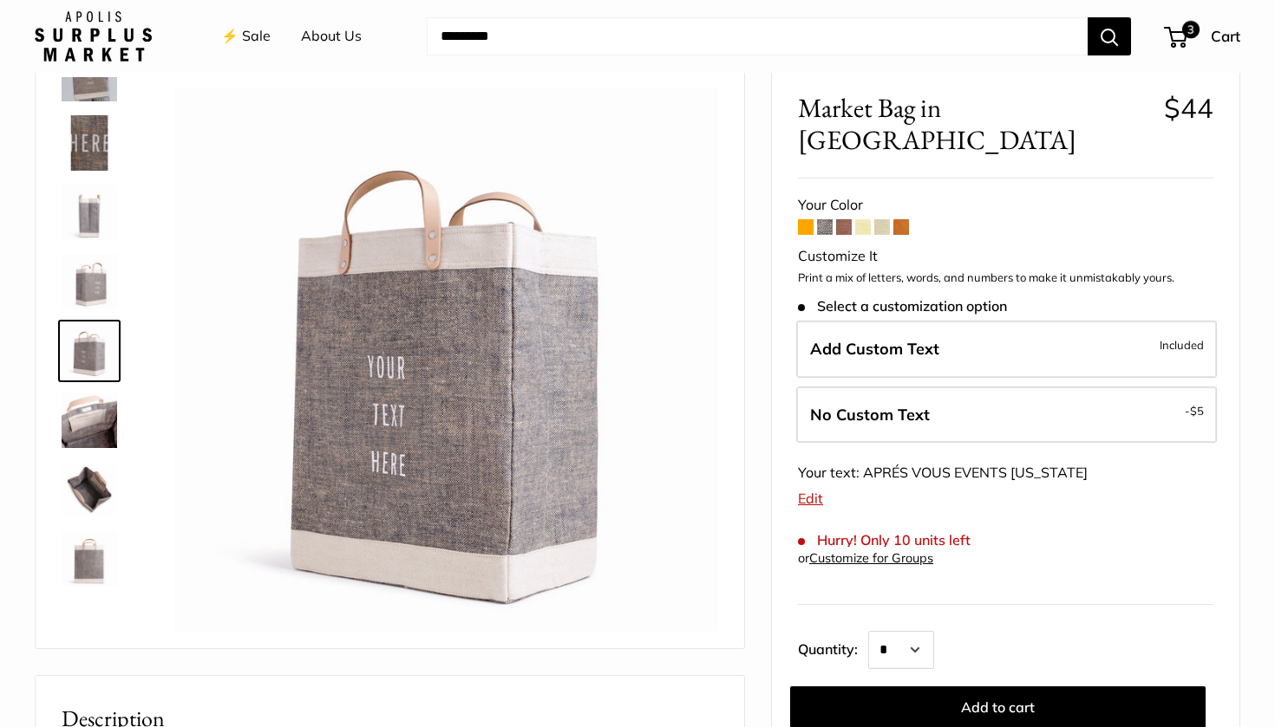
click at [99, 296] on img at bounding box center [89, 281] width 55 height 55
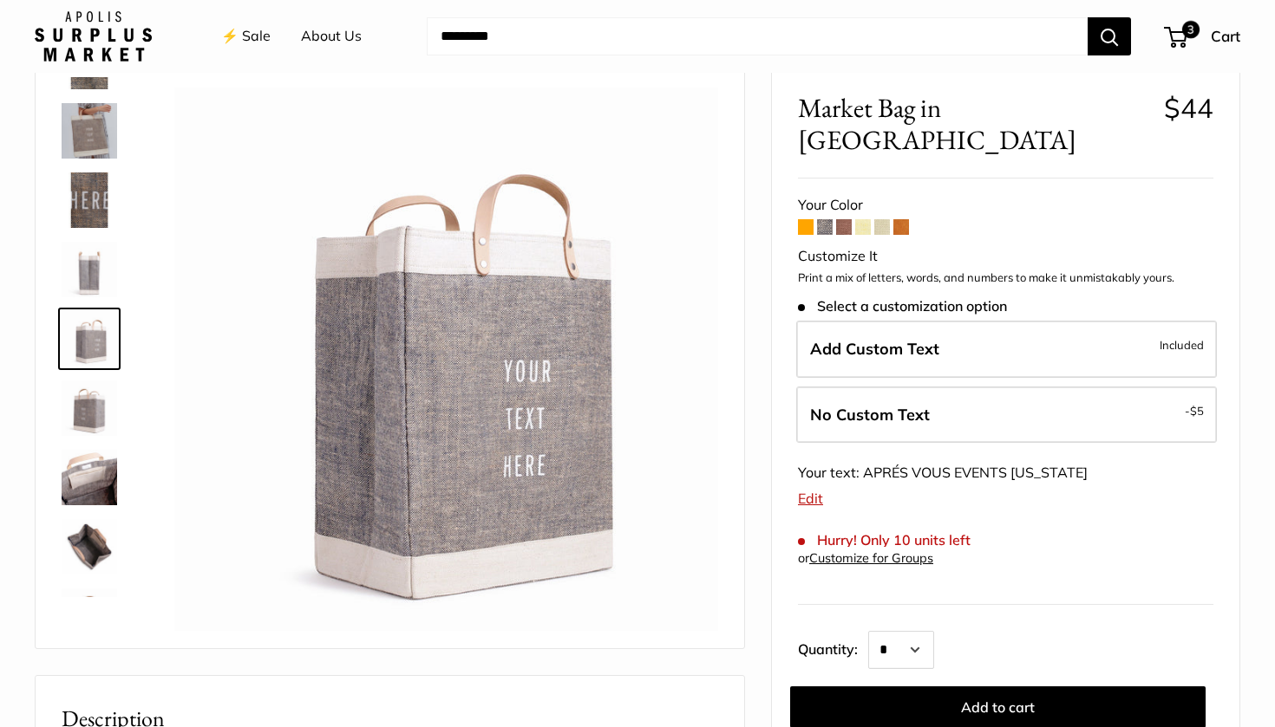
click at [96, 269] on img at bounding box center [89, 269] width 55 height 55
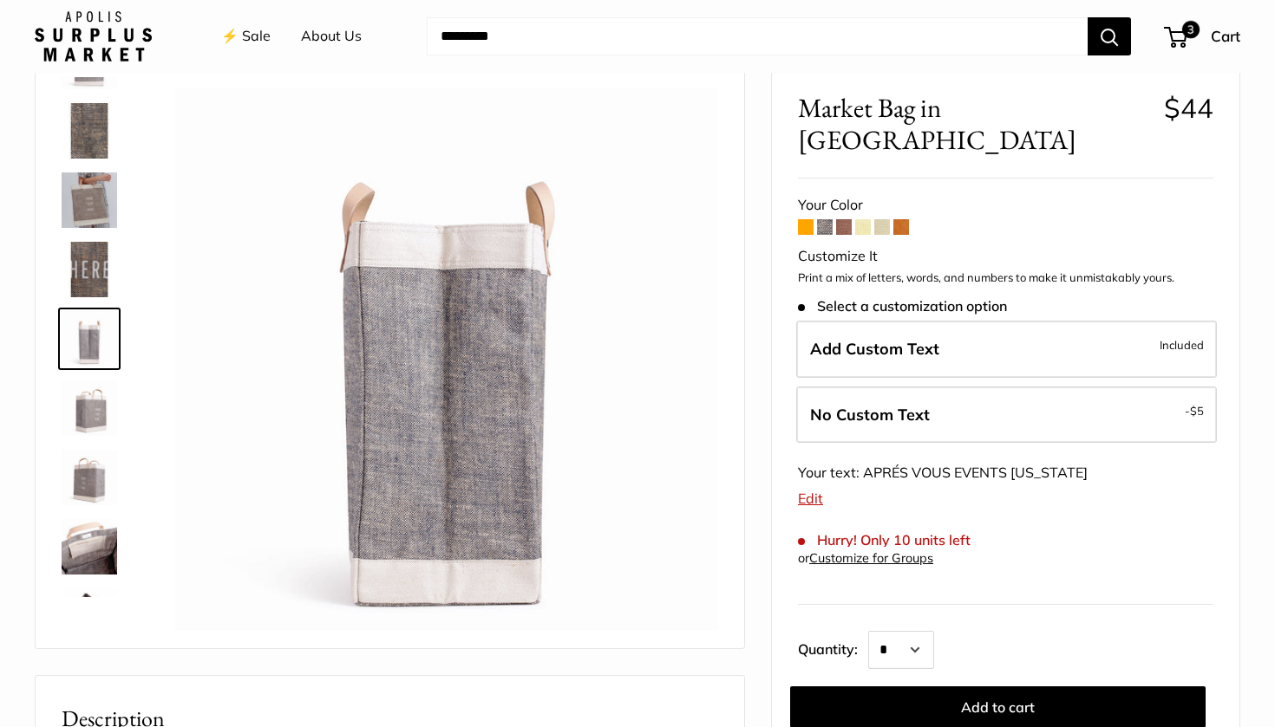
click at [95, 214] on img at bounding box center [89, 200] width 55 height 55
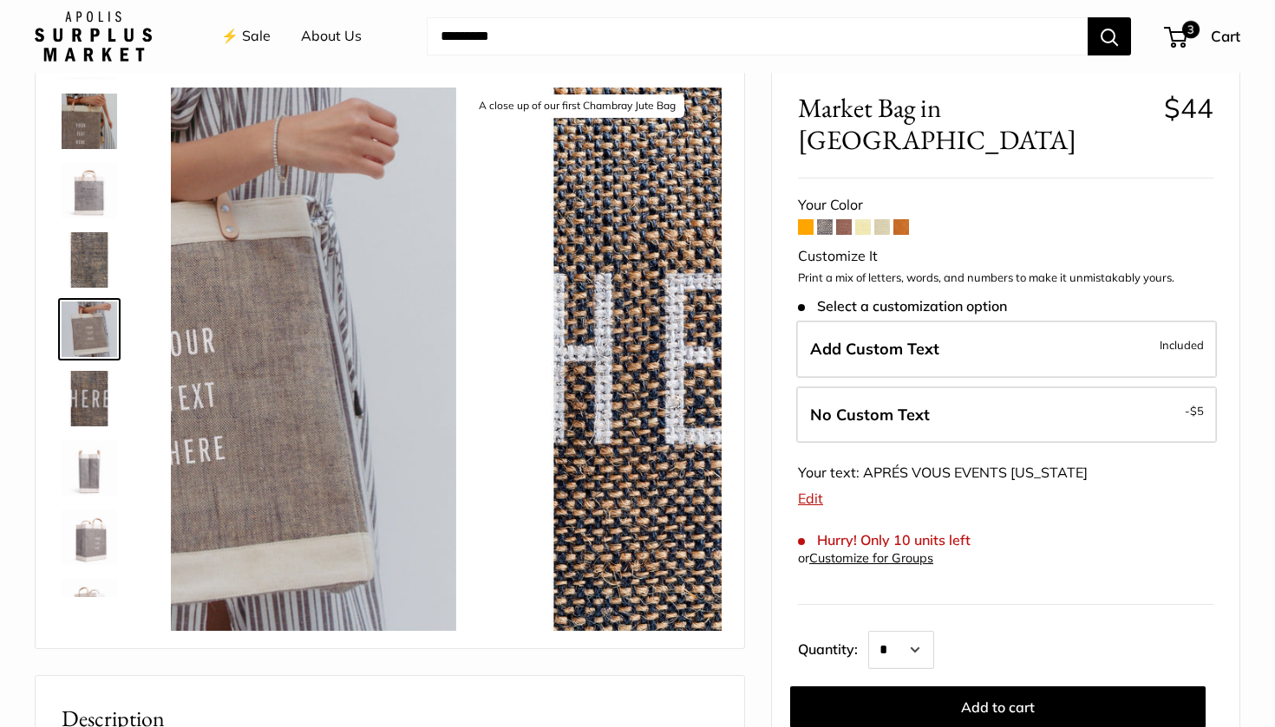
scroll to position [54, 0]
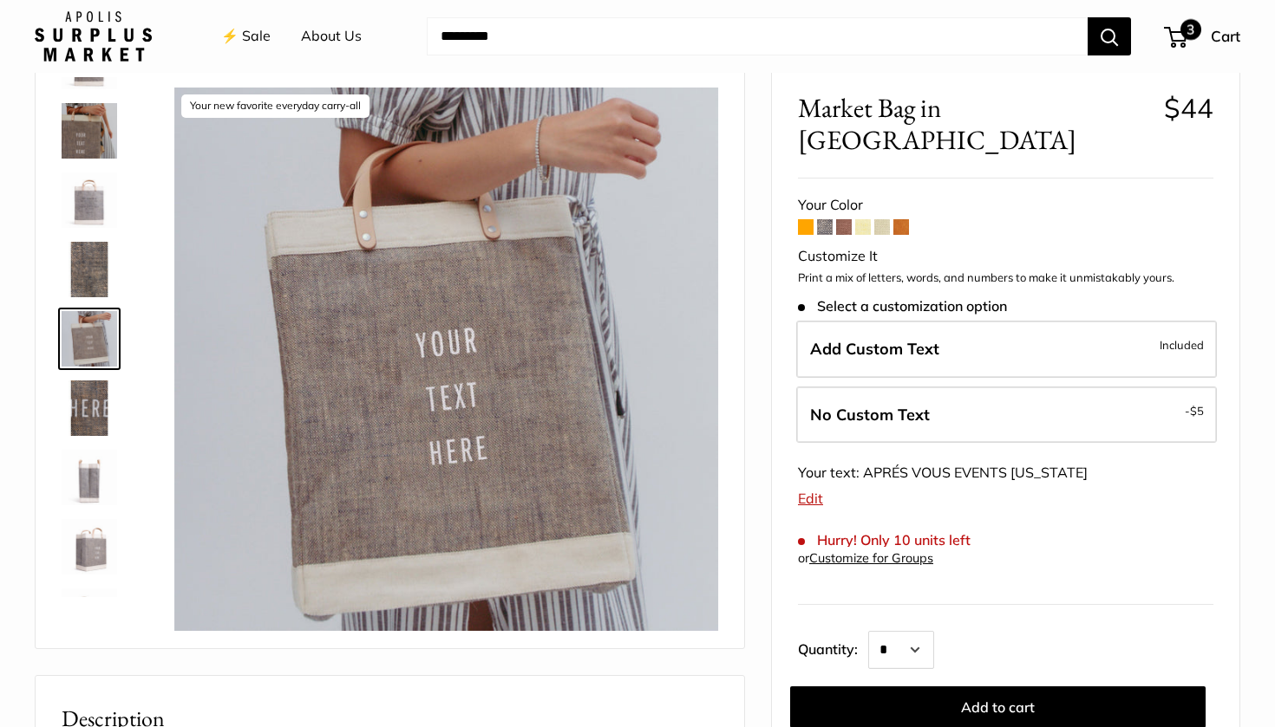
click at [1221, 36] on span "Cart" at bounding box center [1224, 36] width 29 height 18
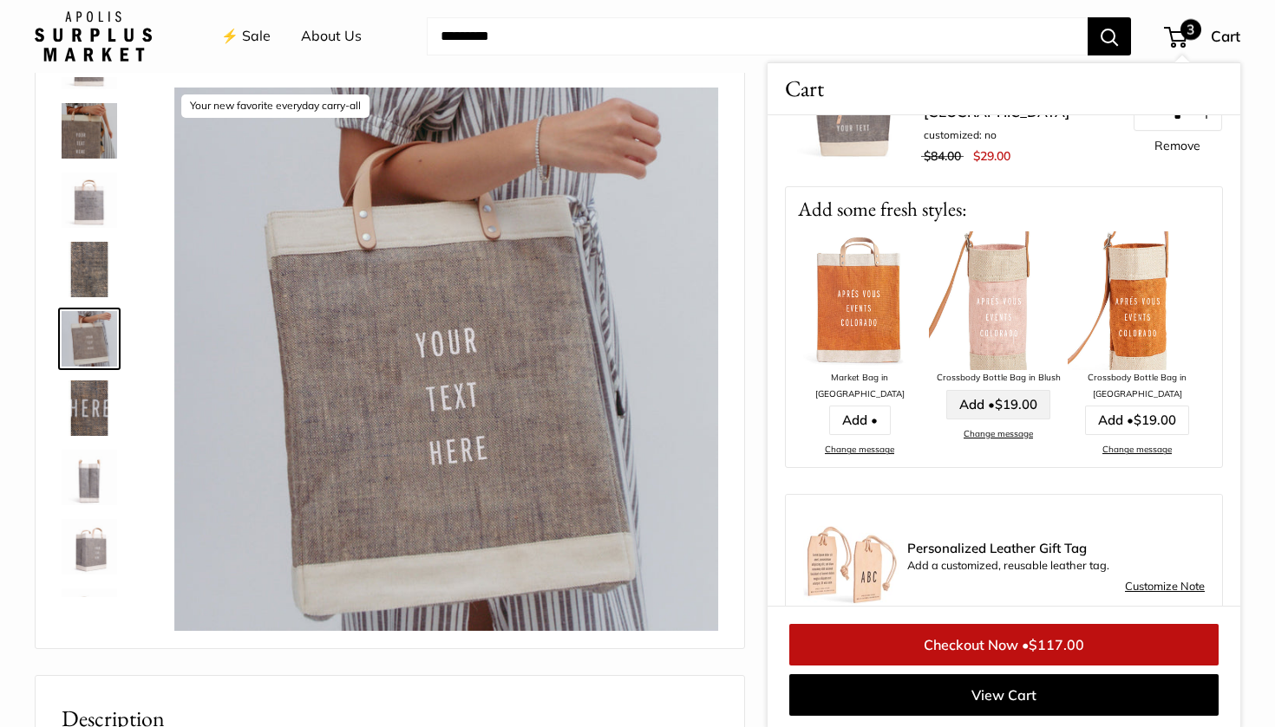
scroll to position [312, 0]
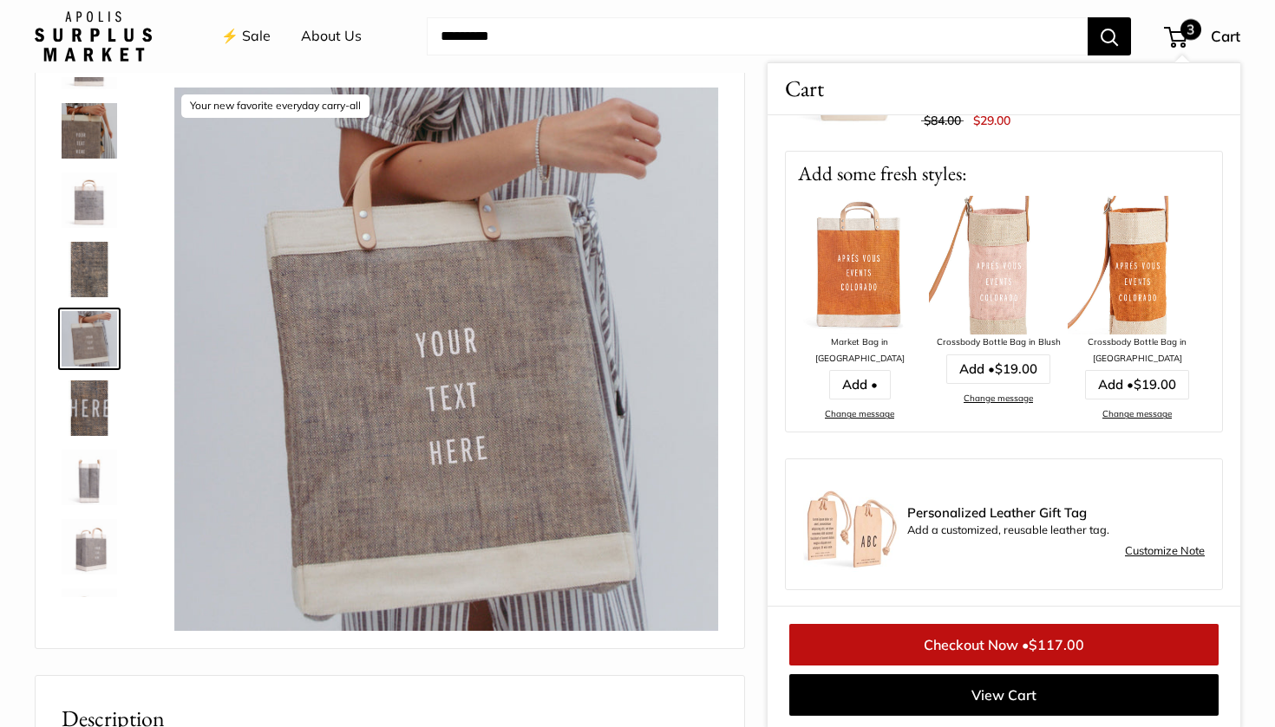
click at [1167, 544] on link "Customize Note" at bounding box center [1165, 551] width 80 height 21
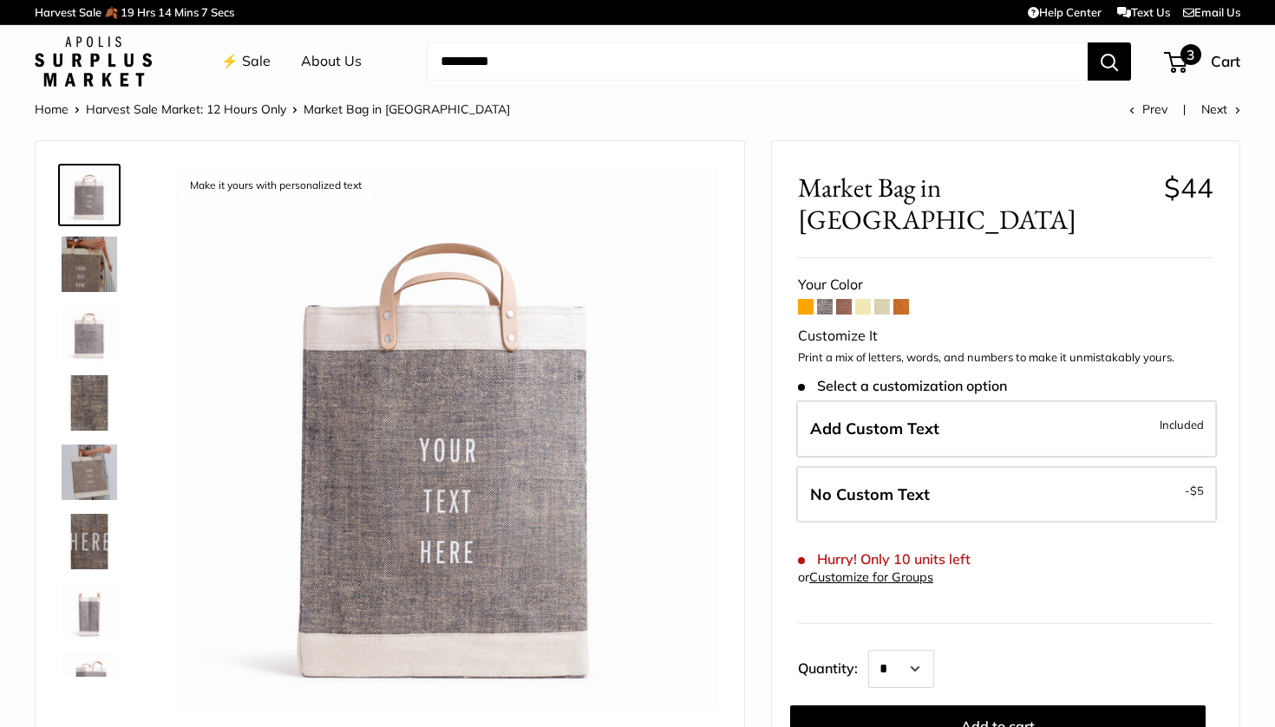
click at [1223, 62] on span "Cart" at bounding box center [1224, 61] width 29 height 18
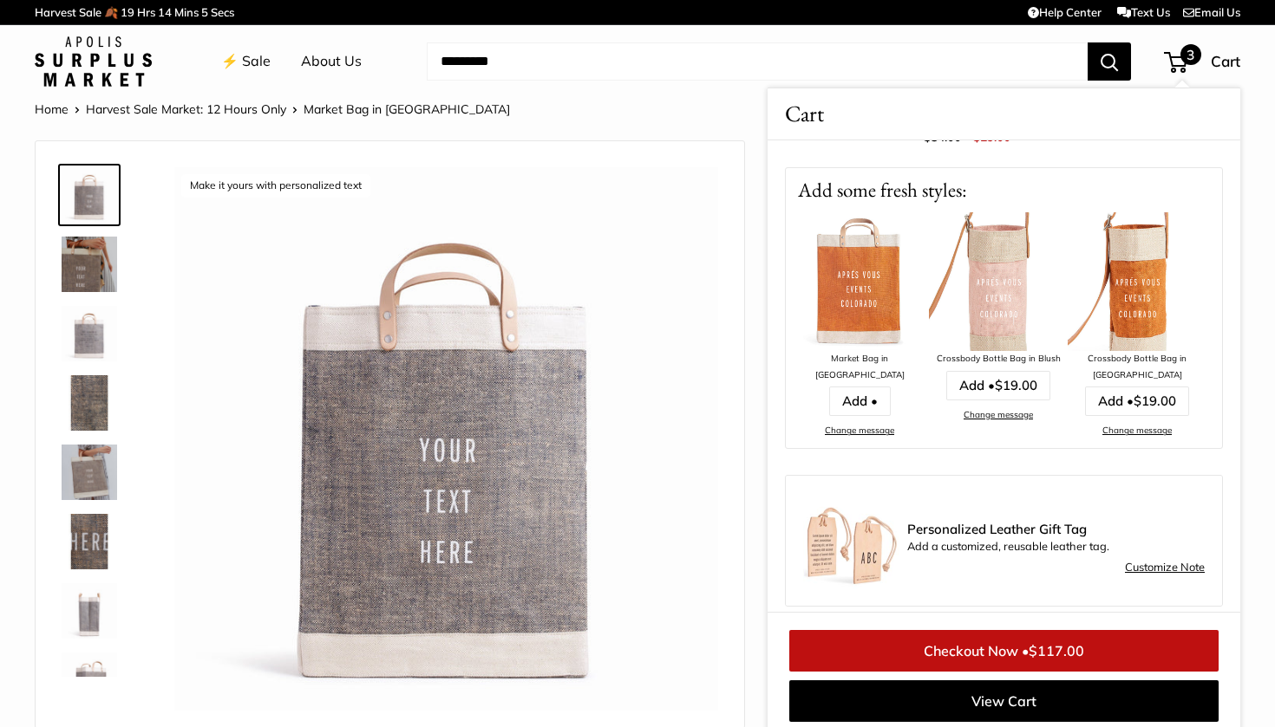
scroll to position [331, 0]
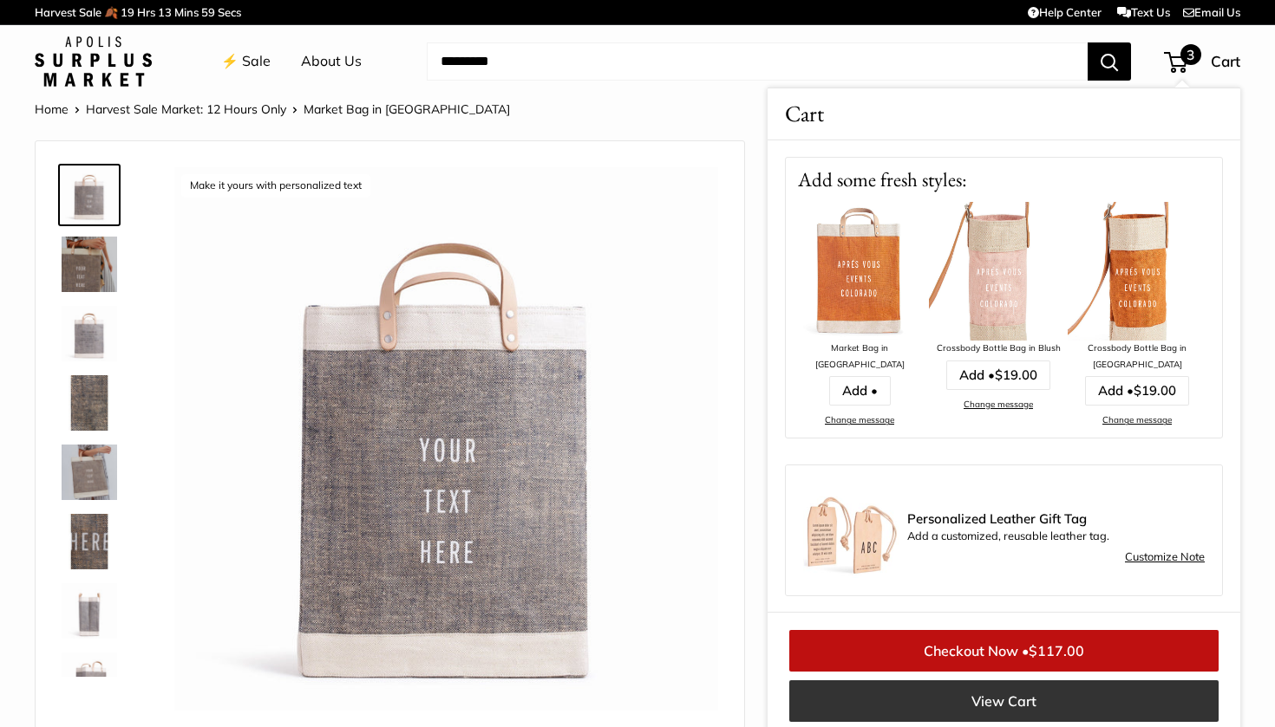
click at [983, 692] on link "View Cart" at bounding box center [1003, 702] width 429 height 42
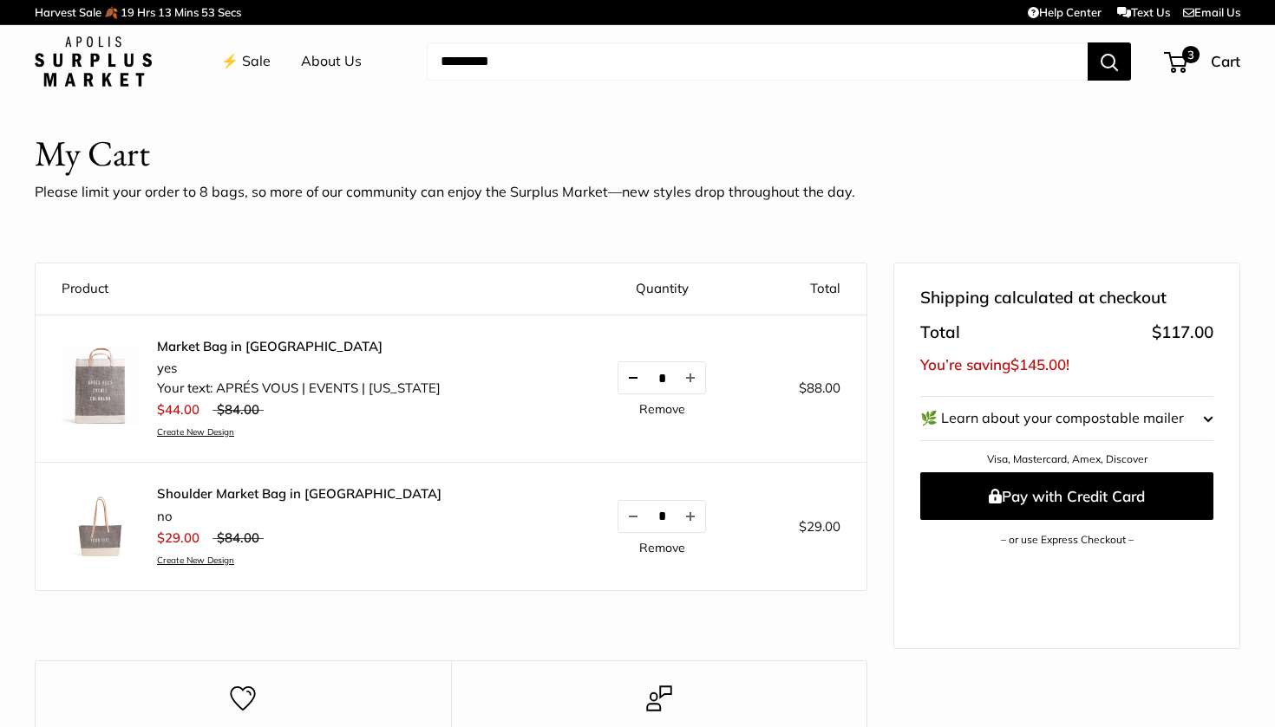
click at [618, 376] on button "Decrease quantity by 1" at bounding box center [632, 377] width 29 height 31
click at [195, 559] on link "Create New Design" at bounding box center [299, 560] width 284 height 11
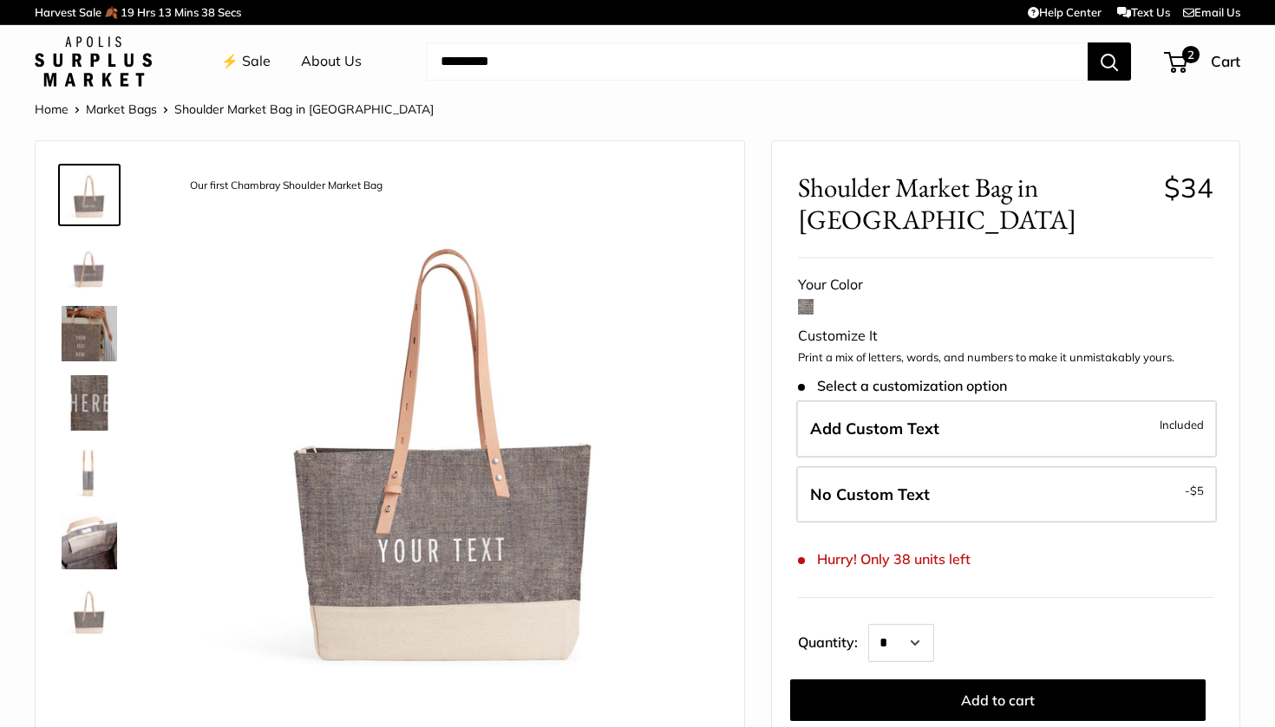
click at [103, 193] on img at bounding box center [89, 194] width 55 height 55
click at [90, 269] on img at bounding box center [89, 264] width 55 height 55
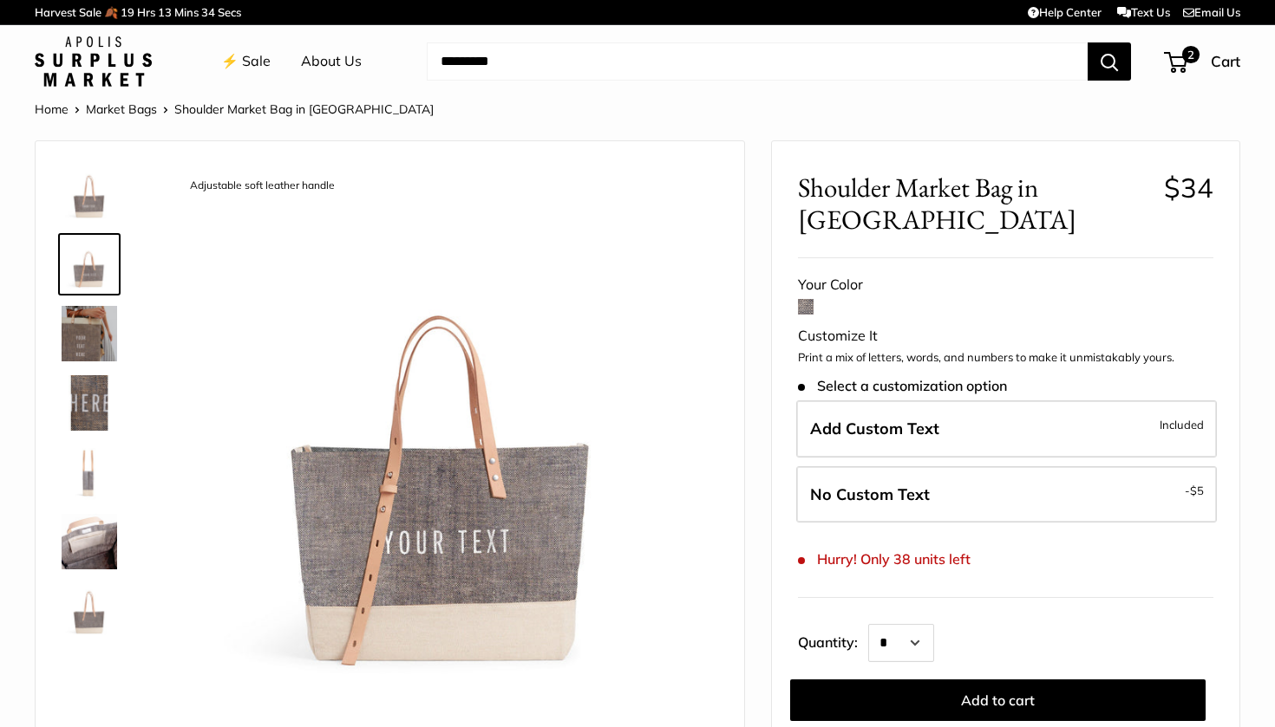
click at [101, 337] on img at bounding box center [89, 333] width 55 height 55
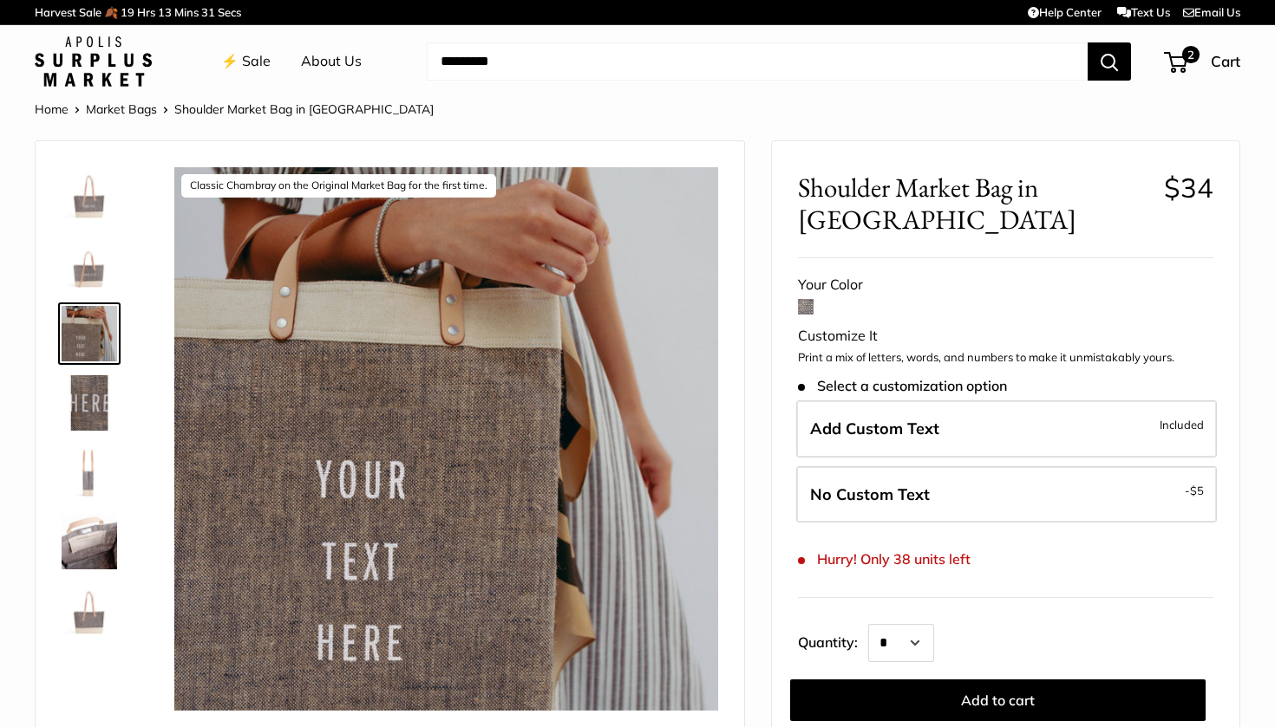
click at [97, 395] on img at bounding box center [89, 402] width 55 height 55
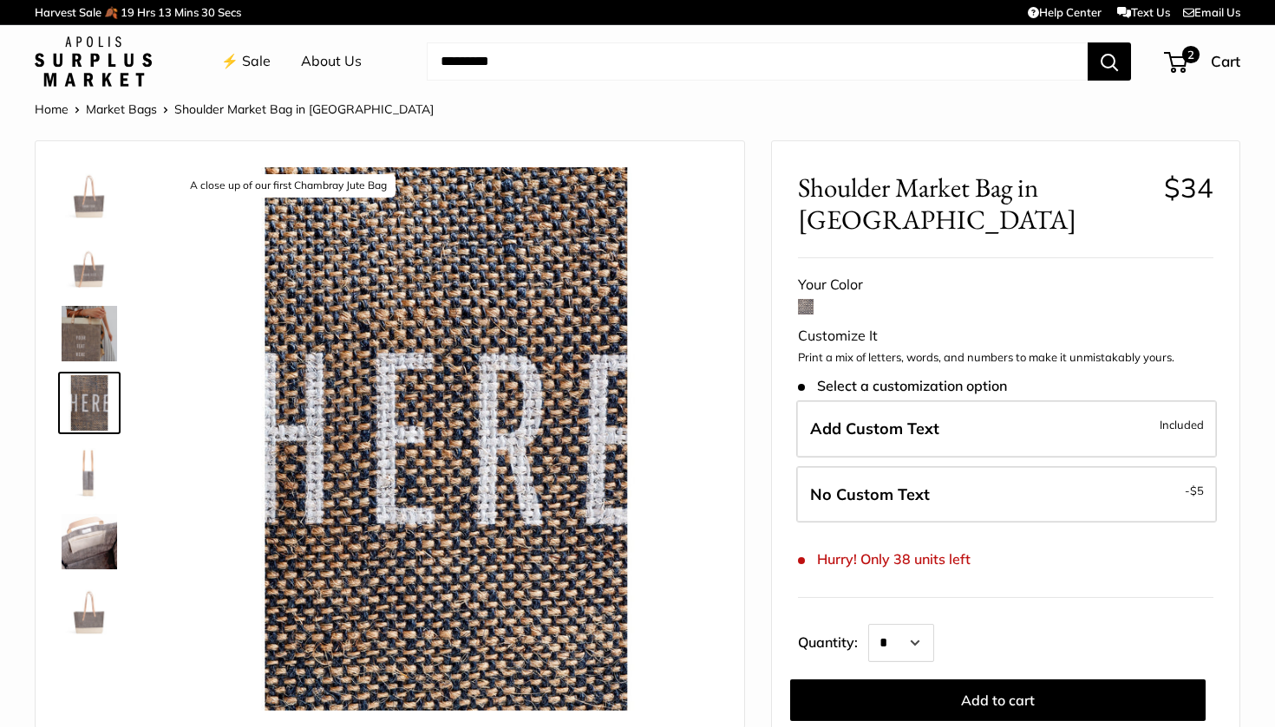
click at [82, 480] on img at bounding box center [89, 472] width 55 height 55
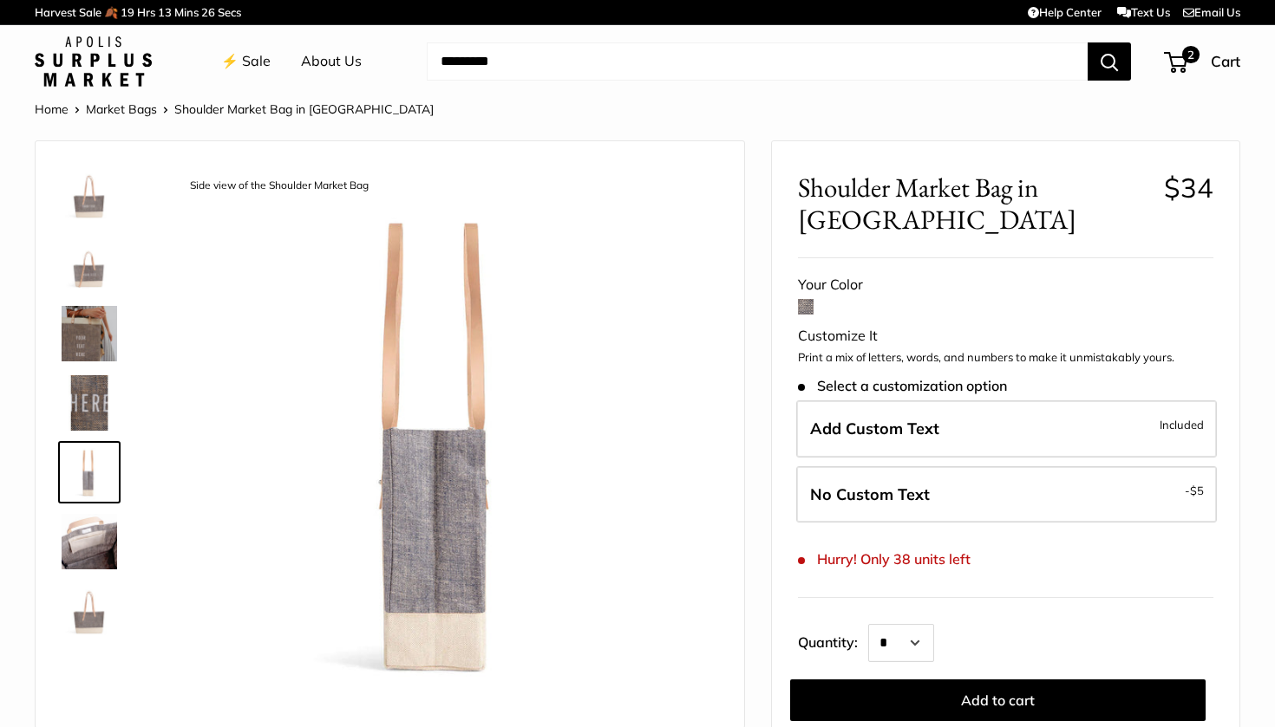
click at [86, 533] on img at bounding box center [89, 541] width 55 height 55
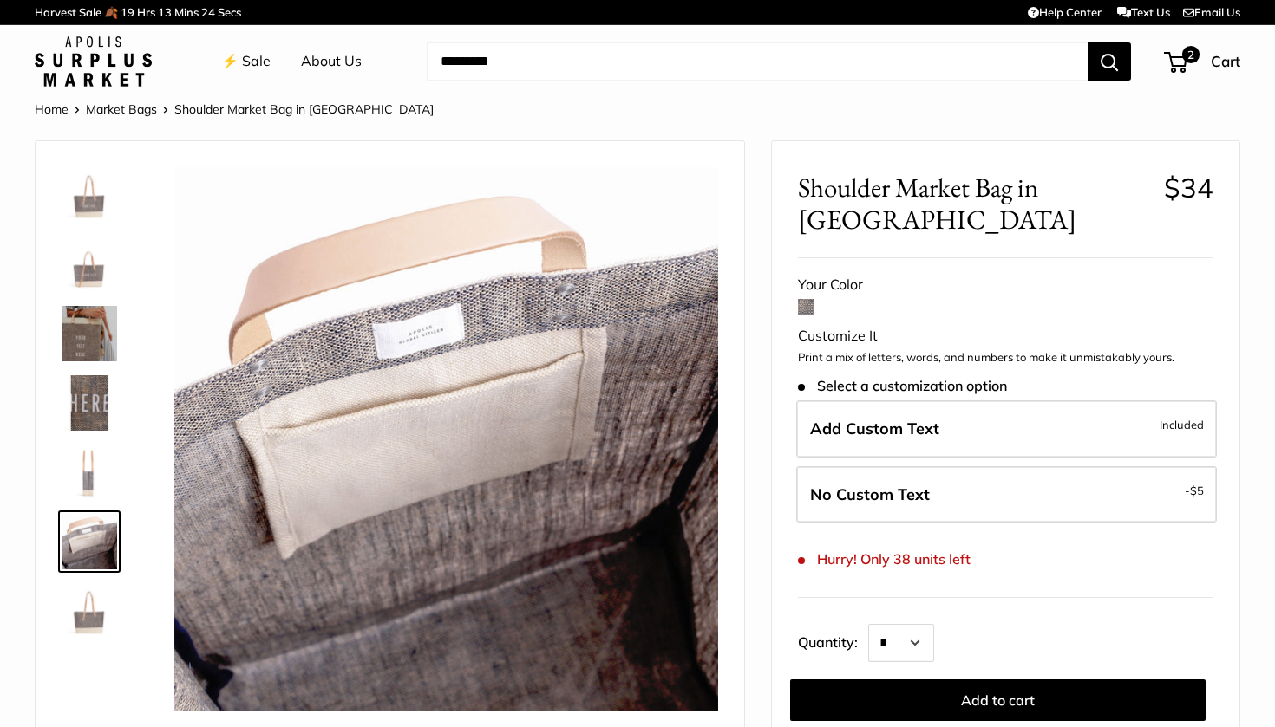
click at [87, 611] on img at bounding box center [89, 611] width 55 height 55
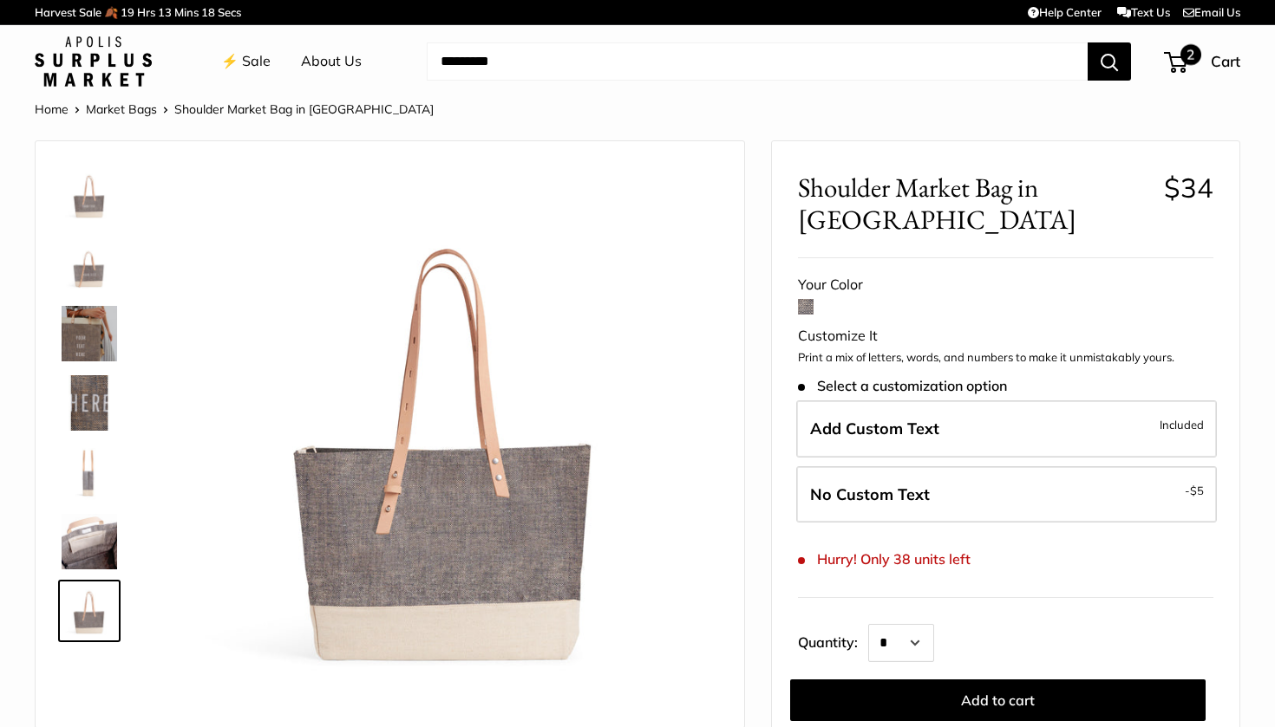
click at [1191, 55] on span "2" at bounding box center [1190, 54] width 21 height 21
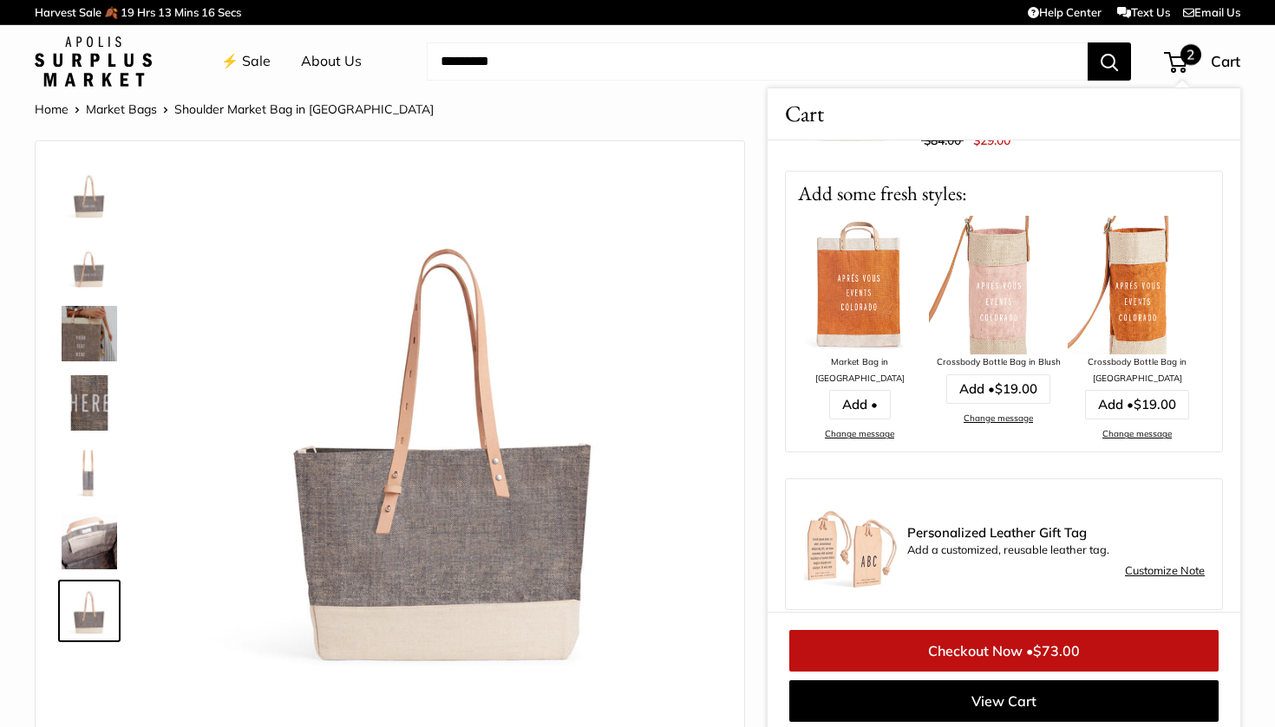
scroll to position [329, 0]
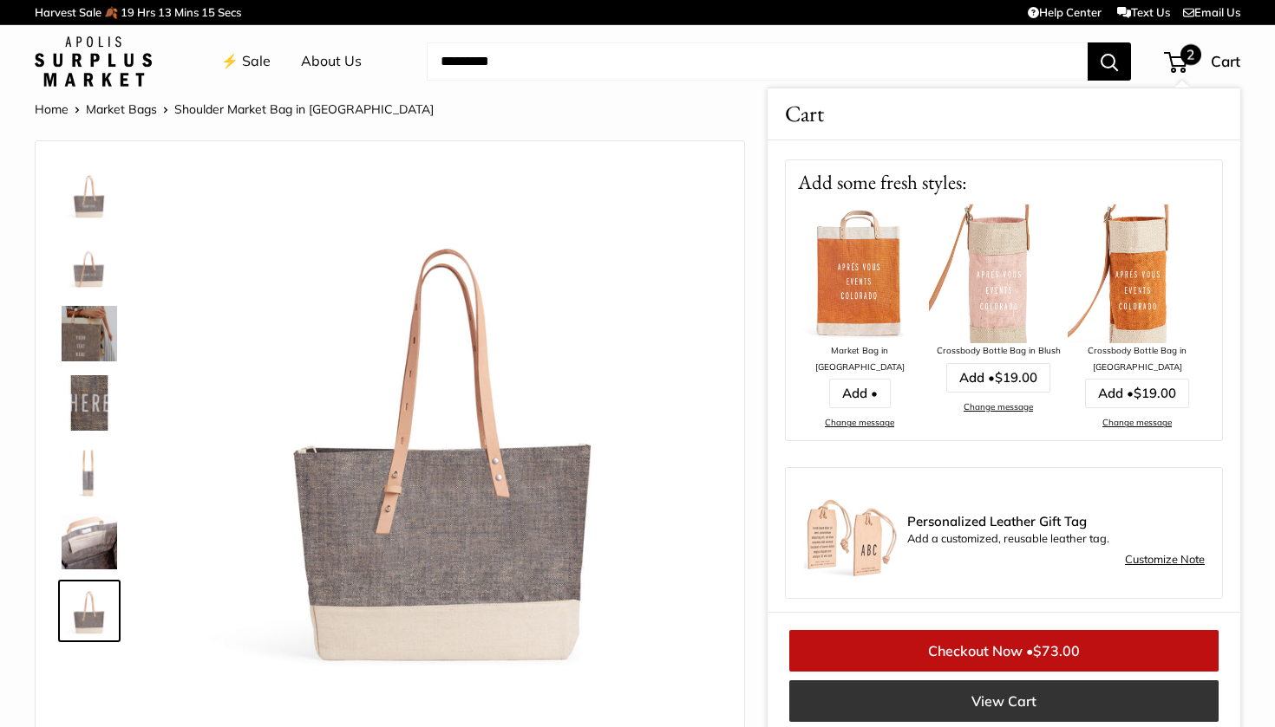
click at [1007, 693] on link "View Cart" at bounding box center [1003, 702] width 429 height 42
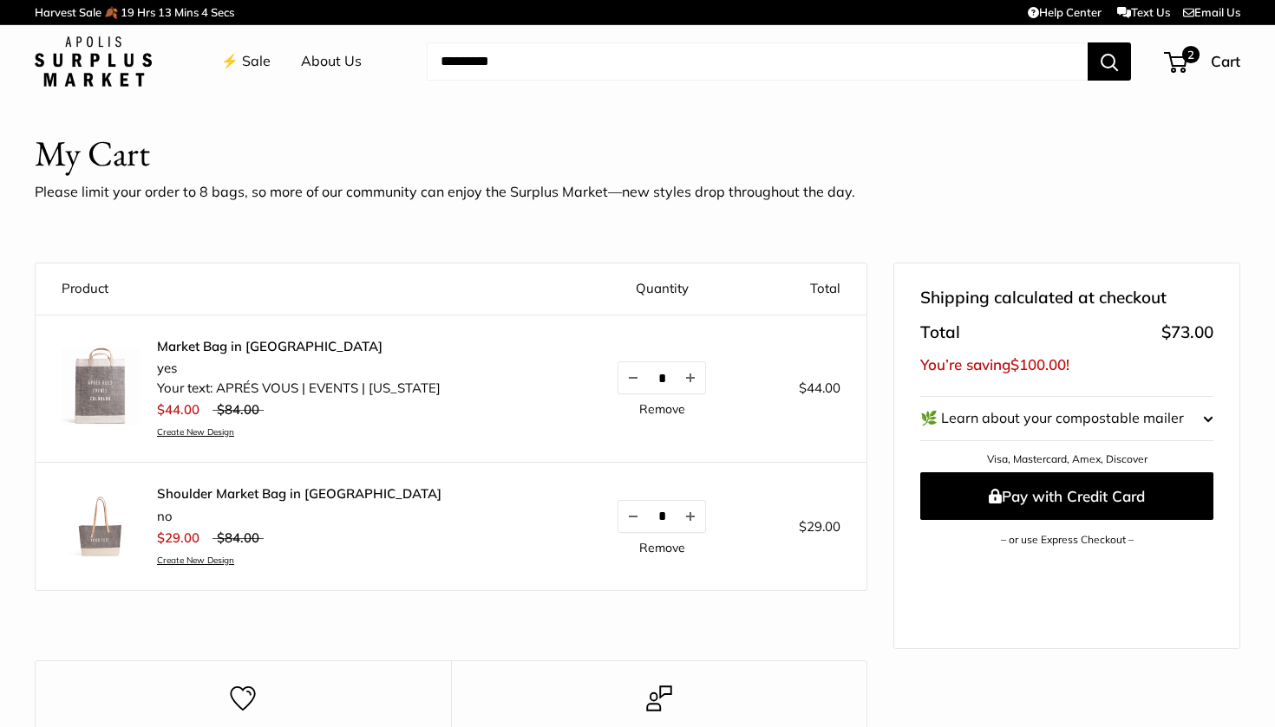
click at [258, 62] on link "⚡️ Sale" at bounding box center [245, 62] width 49 height 26
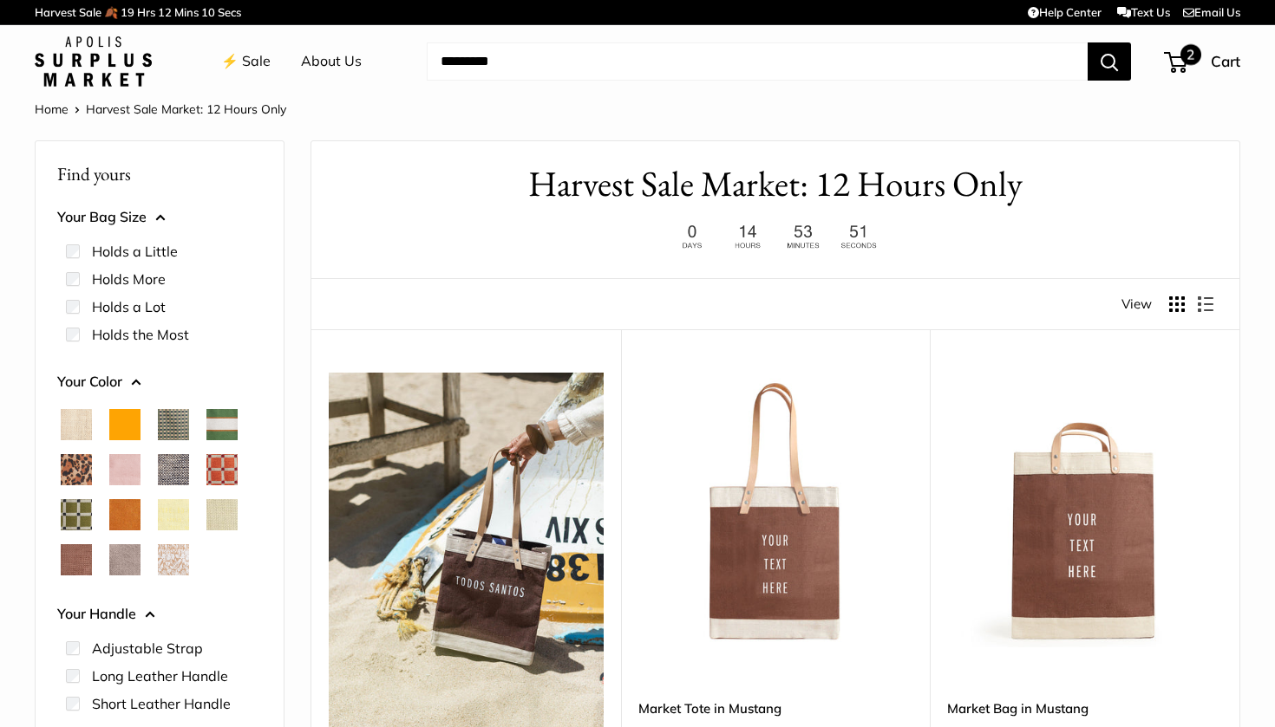
click at [1216, 59] on span "Cart" at bounding box center [1224, 61] width 29 height 18
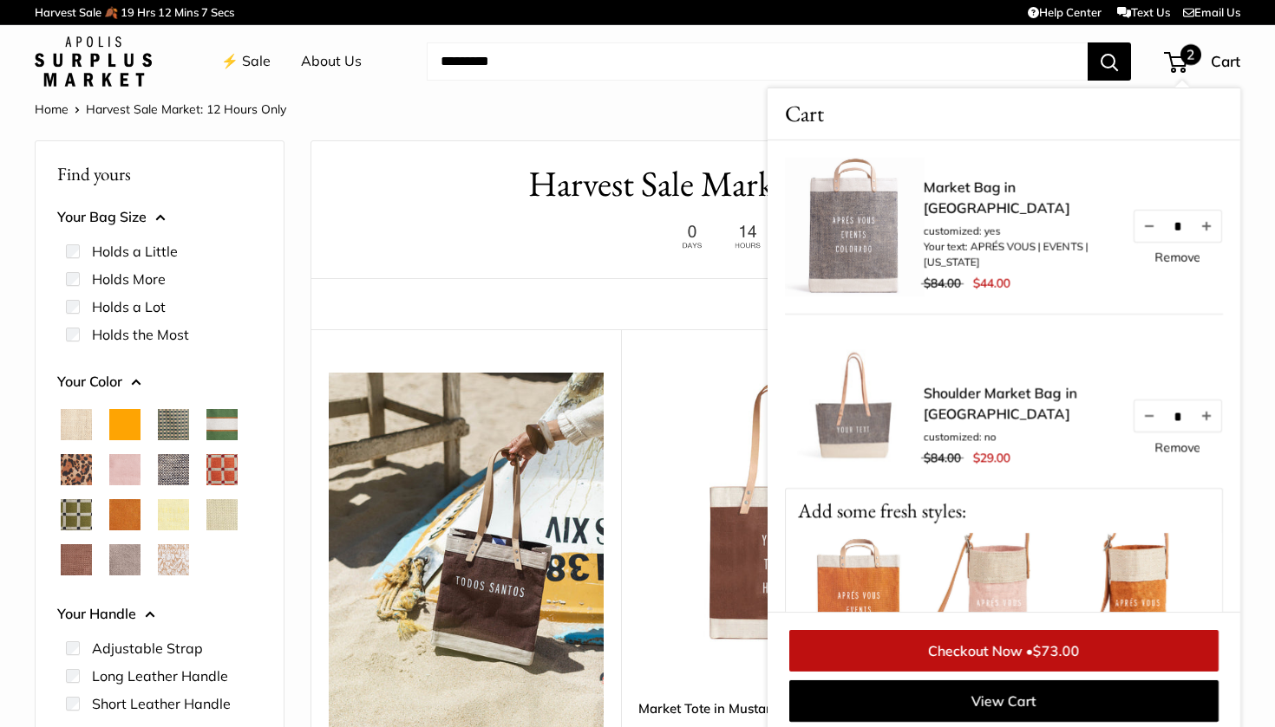
click at [1034, 646] on link "Checkout Now • $73.00" at bounding box center [1003, 651] width 429 height 42
